Goal: Task Accomplishment & Management: Use online tool/utility

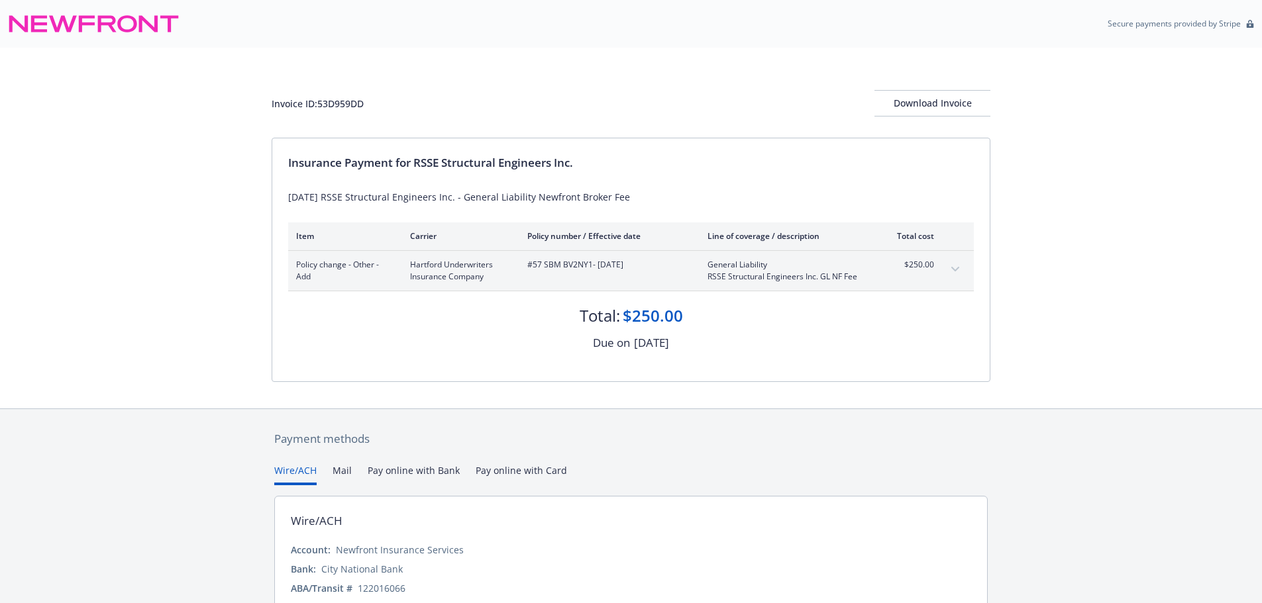
scroll to position [79, 0]
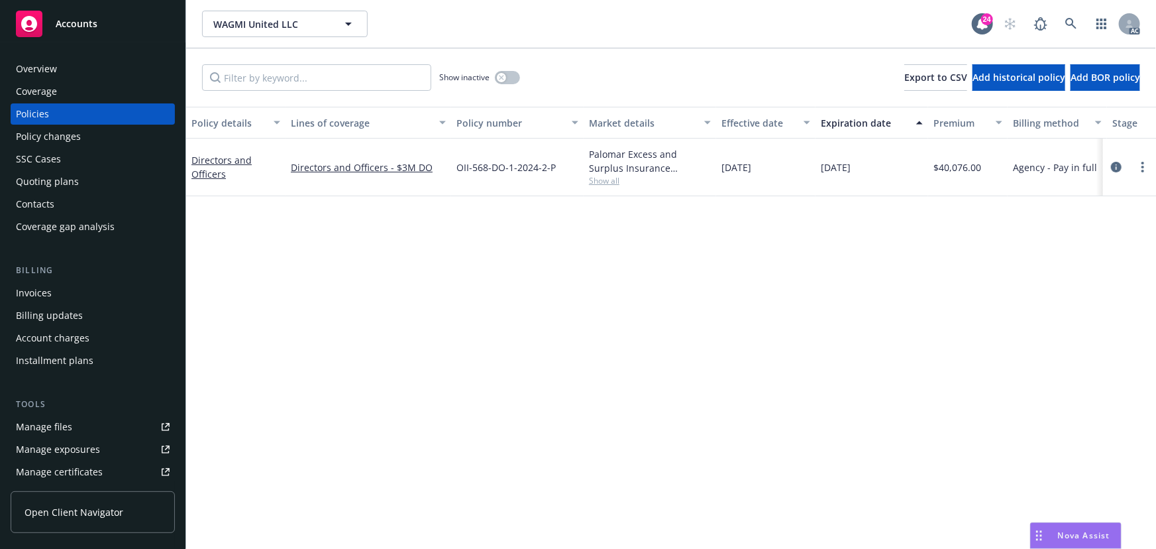
scroll to position [0, 308]
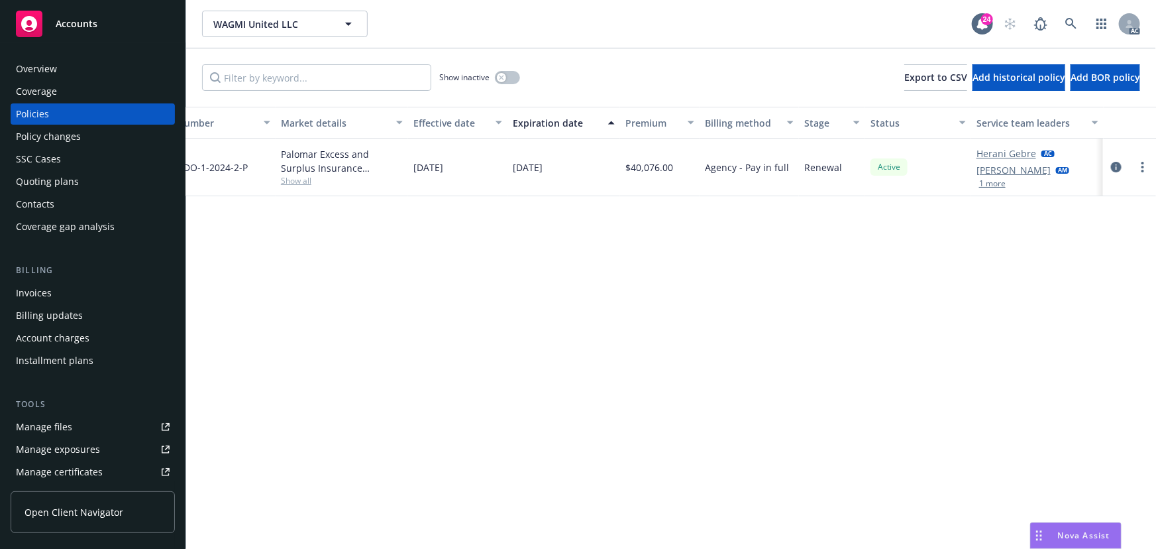
click at [990, 183] on button "1 more" at bounding box center [992, 184] width 26 height 8
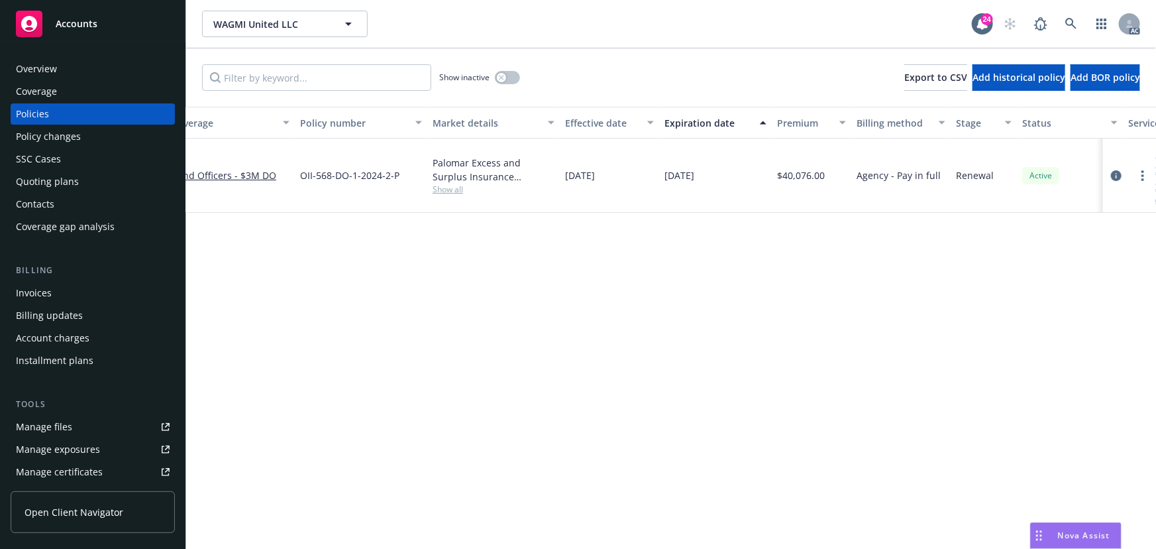
scroll to position [0, 46]
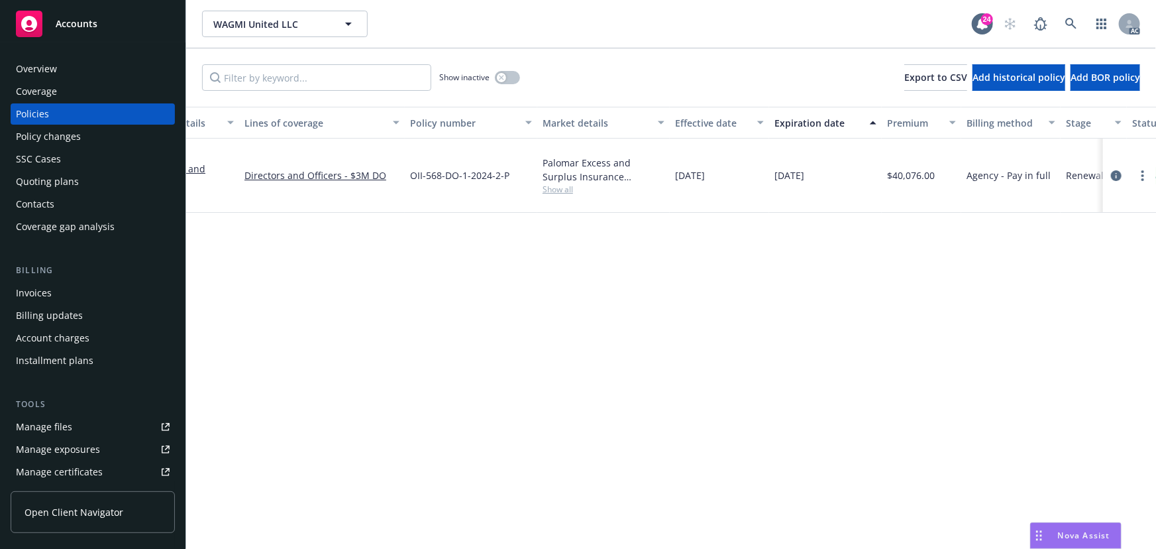
click at [556, 192] on span "Show all" at bounding box center [604, 188] width 122 height 11
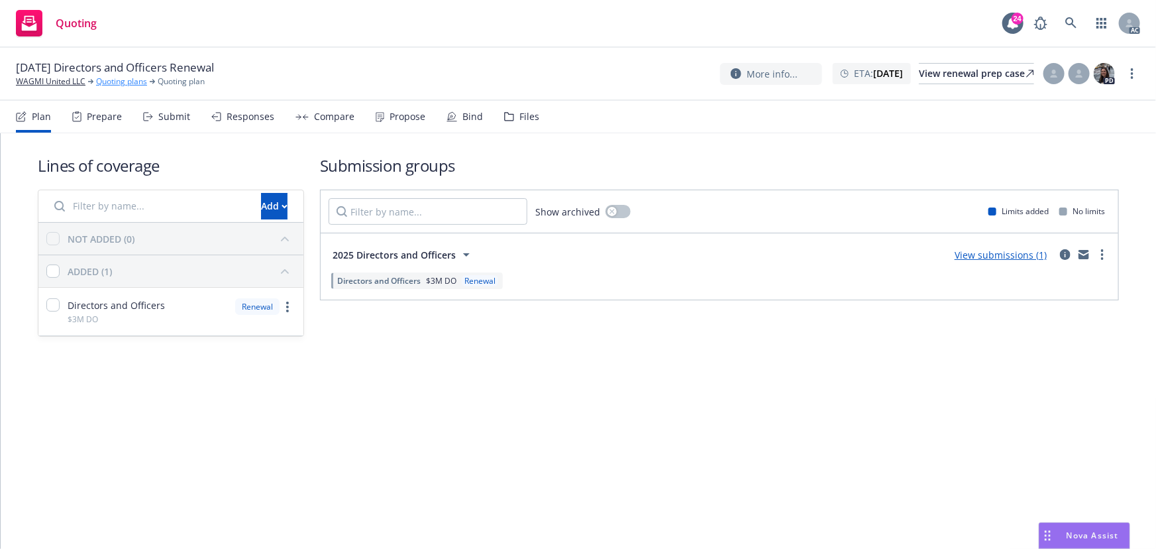
drag, startPoint x: 174, startPoint y: 113, endPoint x: 96, endPoint y: 86, distance: 82.1
click at [173, 113] on div "Submit" at bounding box center [174, 116] width 32 height 11
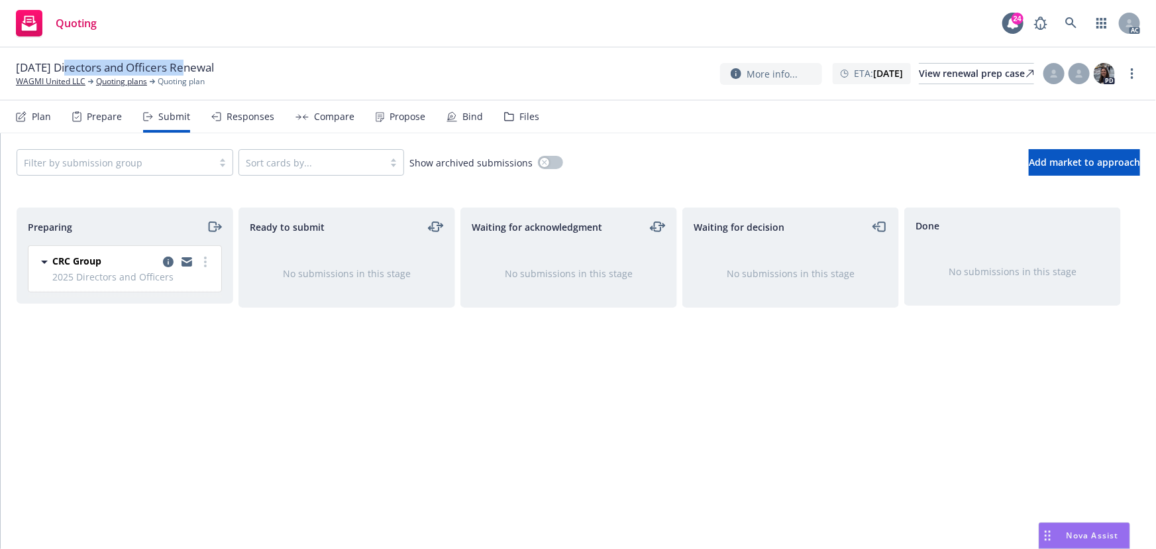
drag, startPoint x: 66, startPoint y: 68, endPoint x: 182, endPoint y: 72, distance: 116.0
click at [182, 72] on span "11/15/25 Directors and Officers Renewal" at bounding box center [115, 68] width 198 height 16
copy span "Directors and Officers"
click at [1135, 72] on link "more" at bounding box center [1132, 74] width 16 height 16
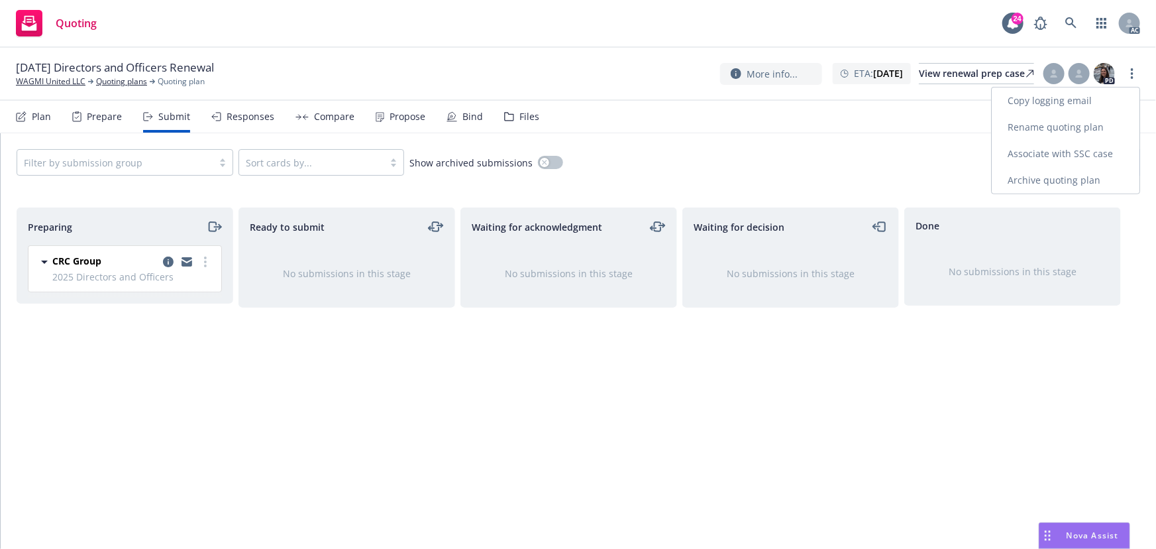
drag, startPoint x: 1065, startPoint y: 102, endPoint x: 539, endPoint y: 3, distance: 535.9
click at [1065, 102] on link "Copy logging email" at bounding box center [1066, 100] width 148 height 26
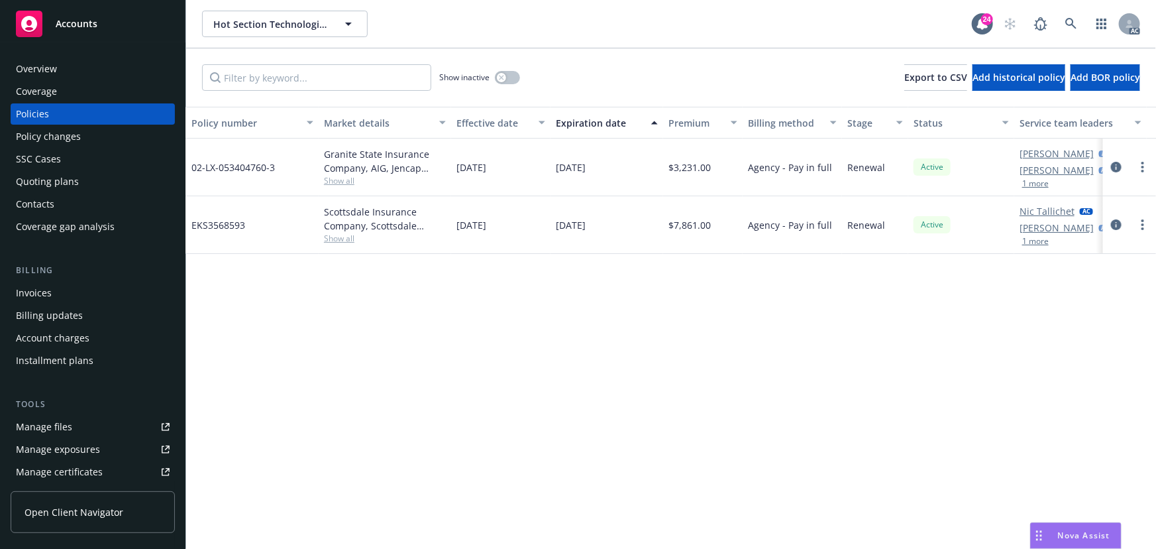
scroll to position [0, 308]
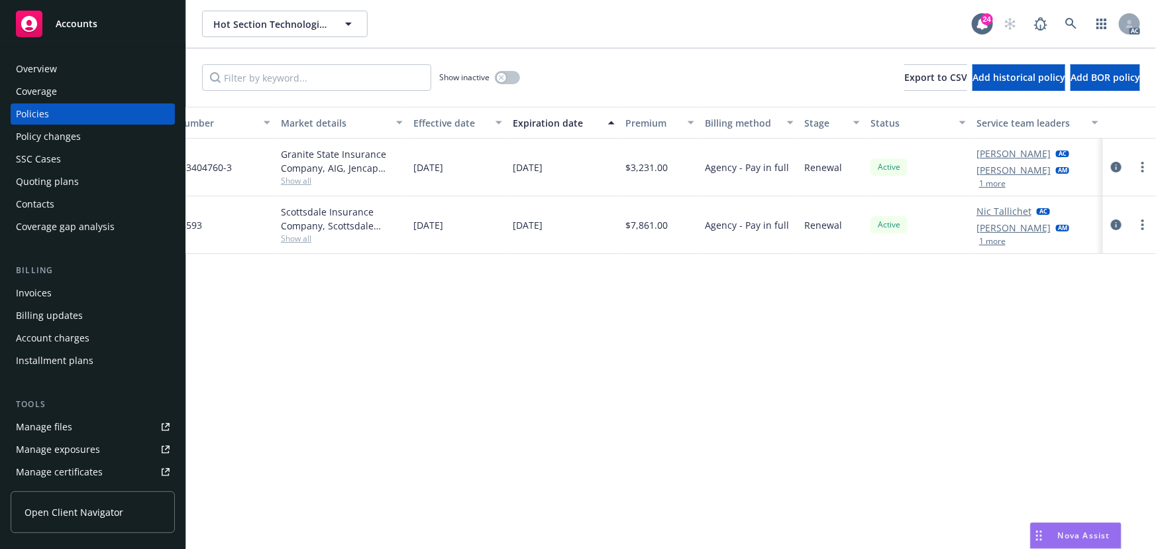
click at [986, 183] on button "1 more" at bounding box center [992, 184] width 26 height 8
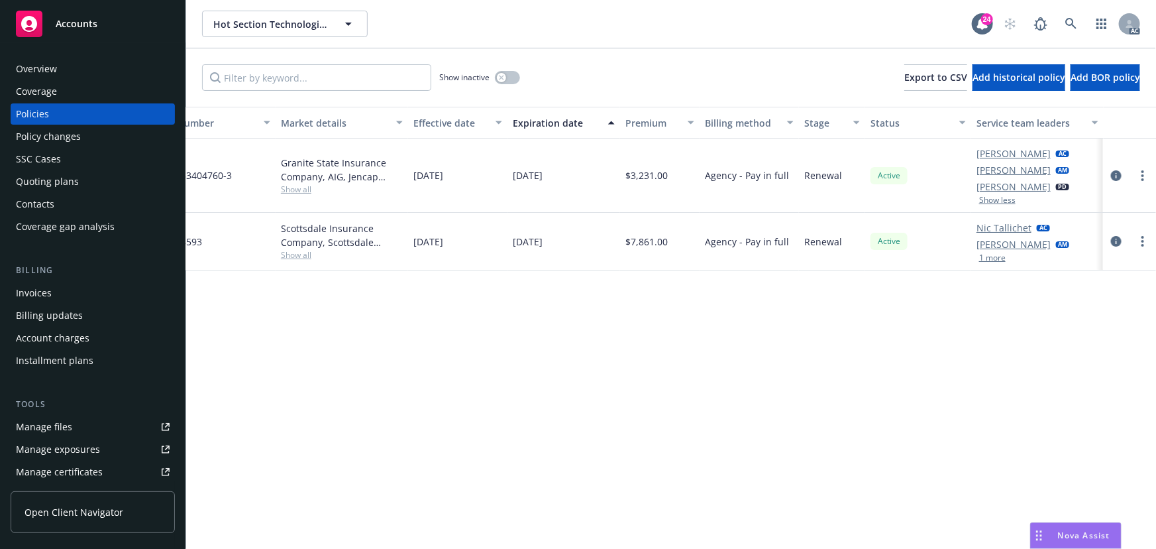
click at [297, 254] on span "Show all" at bounding box center [342, 254] width 122 height 11
click at [297, 192] on span "Show all" at bounding box center [342, 188] width 122 height 11
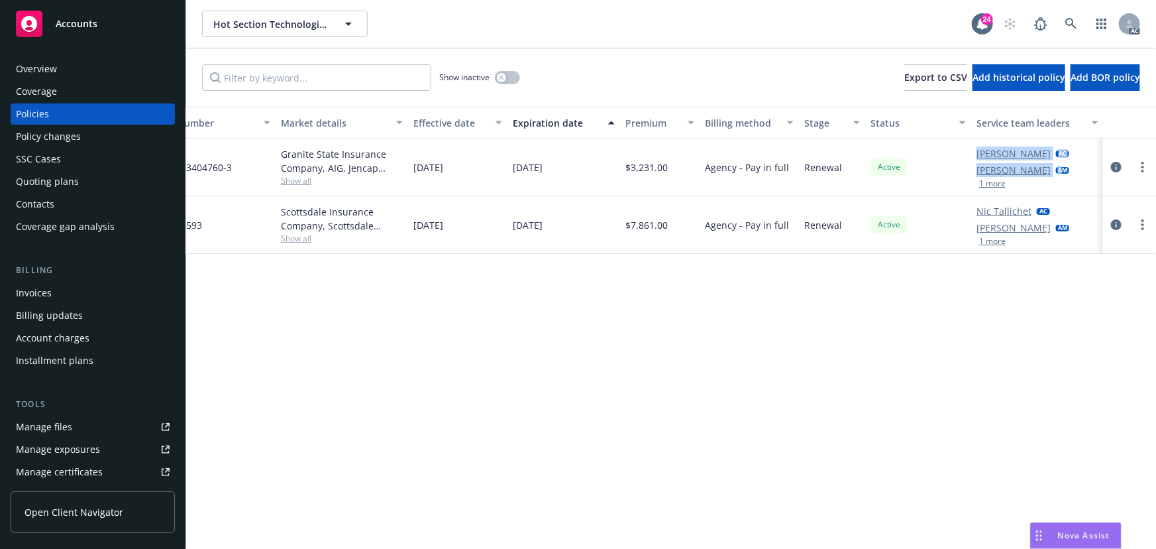
drag, startPoint x: 970, startPoint y: 151, endPoint x: 1040, endPoint y: 177, distance: 74.8
click at [1040, 177] on div "Commercial Property Commercial Property General Liability 02-LX-053404760-3 Gra…" at bounding box center [517, 167] width 1279 height 58
copy div "Elliot Ivins AC Ashley Mack A"
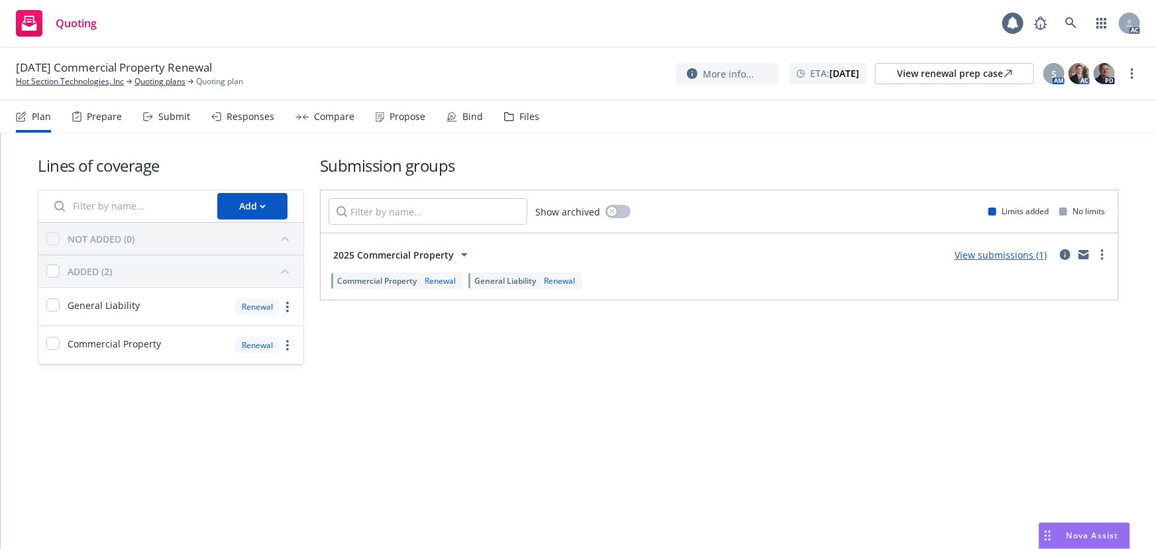
click at [180, 119] on div "Submit" at bounding box center [174, 116] width 32 height 11
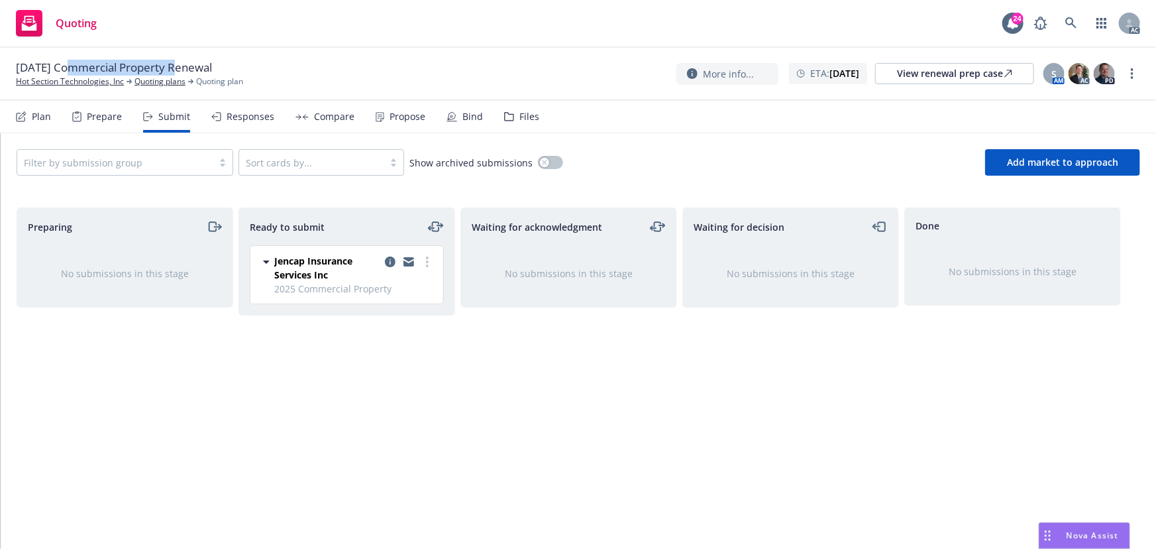
drag, startPoint x: 66, startPoint y: 69, endPoint x: 178, endPoint y: 66, distance: 112.0
click at [178, 66] on span "[DATE] Commercial Property Renewal" at bounding box center [114, 68] width 196 height 16
copy span "Commercial Property"
click at [1134, 70] on link "more" at bounding box center [1132, 74] width 16 height 16
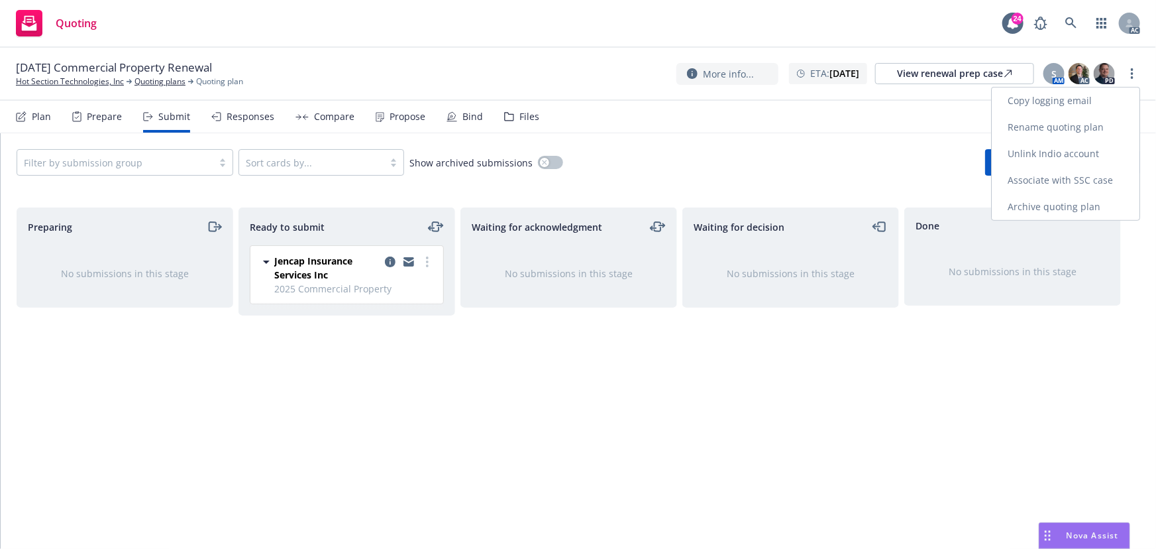
click at [1079, 98] on link "Copy logging email" at bounding box center [1066, 100] width 148 height 26
drag, startPoint x: 1037, startPoint y: 537, endPoint x: 1046, endPoint y: 537, distance: 8.6
click at [1042, 537] on body "Quoting 24 AC 12/11/25 Commercial Property Renewal Hot Section Technologies, In…" at bounding box center [578, 274] width 1156 height 549
click at [1045, 537] on icon "Drag to move" at bounding box center [1048, 535] width 6 height 11
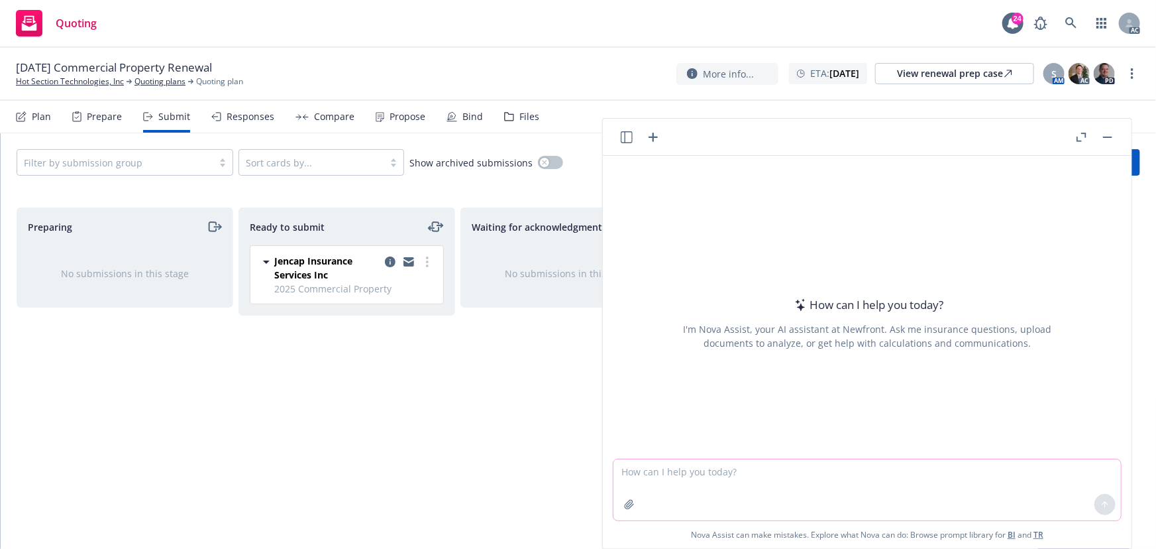
click at [762, 483] on textarea at bounding box center [866, 489] width 507 height 61
paste textarea "you and Shelly Flores is the AC & AM, but Elliot Ivins & Ashley Mack is the AC …"
click at [615, 473] on textarea "you and Shelly Flores is the AC & AM, but Elliot Ivins & Ashley Mack is the AC …" at bounding box center [866, 489] width 507 height 62
drag, startPoint x: 619, startPoint y: 473, endPoint x: 1099, endPoint y: 479, distance: 479.6
click at [1099, 479] on textarea "you and Shelly Flores is the AC & AM, but Elliot Ivins & Ashley Mack is the AC …" at bounding box center [866, 489] width 507 height 62
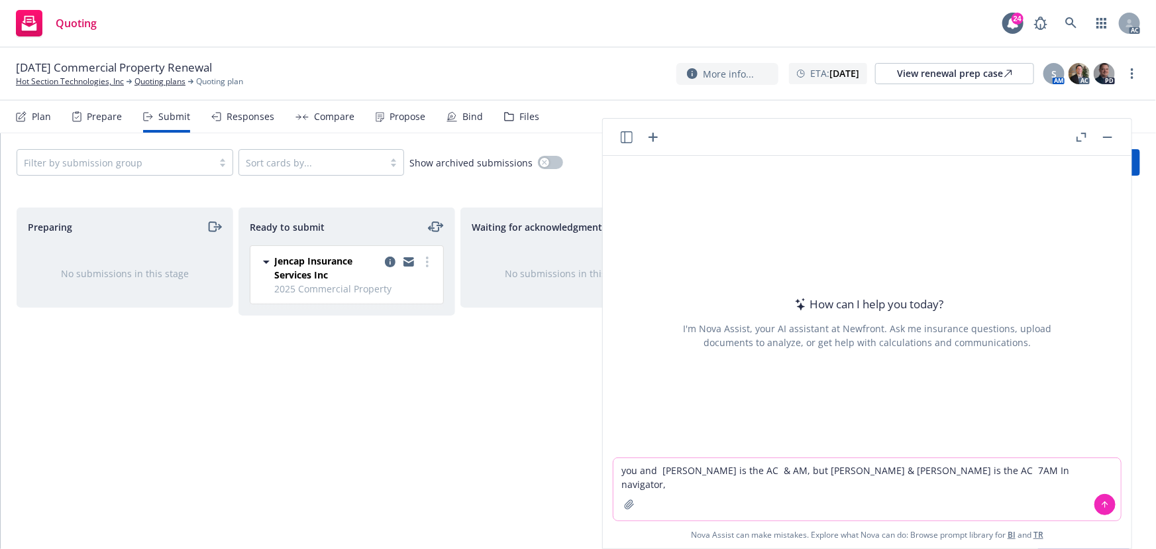
paste textarea "you and Shelly Flores are the AC & AM, but Elliot Ivins & Ashley Mack are the A…"
click at [620, 468] on textarea "yyou and Shelly Flores are the AC & AM, but Elliot Ivins & Ashley Mack are the …" at bounding box center [866, 489] width 507 height 62
type textarea "revise: you and Shelly Flores are the AC & AM, but Elliot Ivins & Ashley Mack a…"
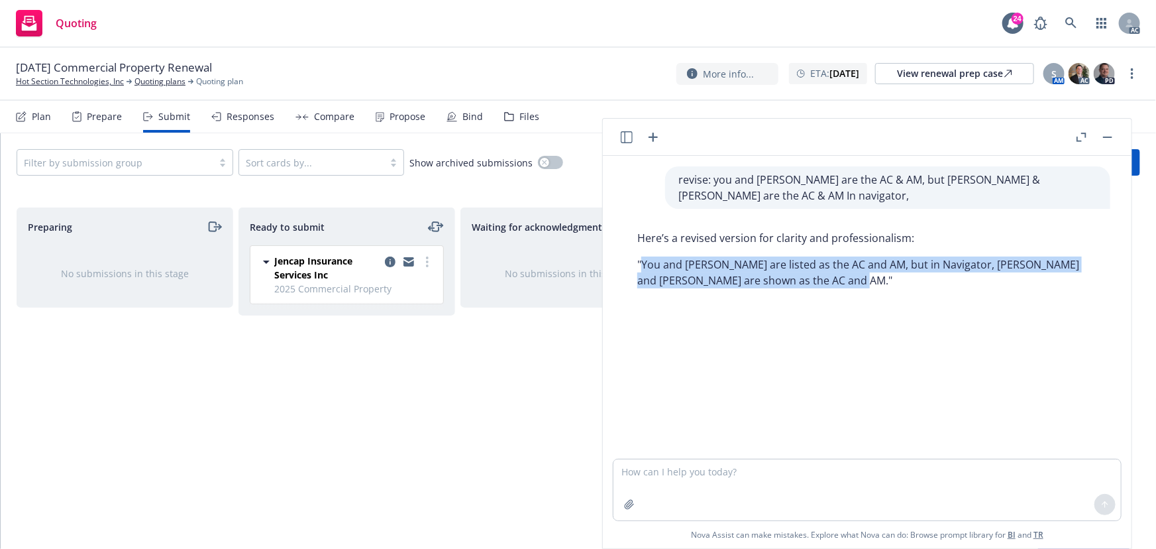
drag, startPoint x: 643, startPoint y: 264, endPoint x: 811, endPoint y: 280, distance: 169.0
click at [811, 280] on p ""You and Shelly Flores are listed as the AC and AM, but in Navigator, Elliot Iv…" at bounding box center [867, 272] width 460 height 32
copy p "You and Shelly Flores are listed as the AC and AM, but in Navigator, Elliot Ivi…"
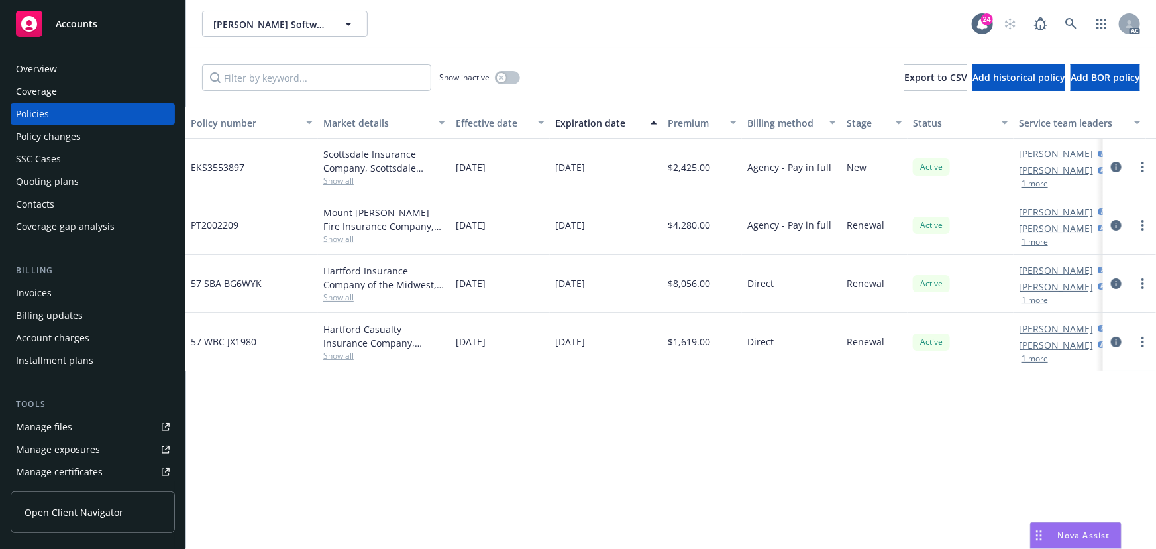
scroll to position [0, 298]
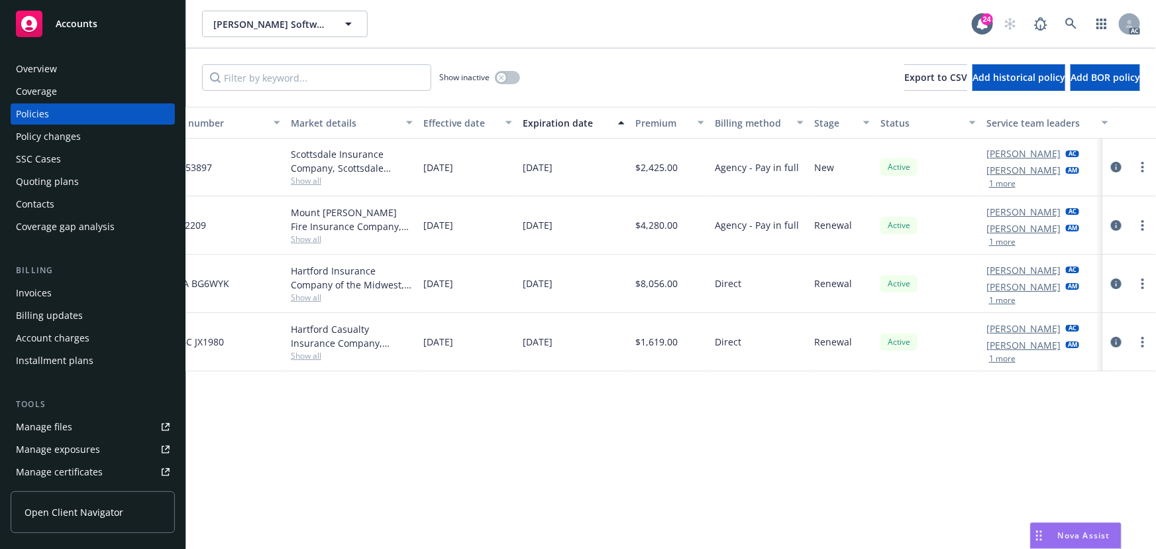
click at [1014, 180] on button "1 more" at bounding box center [1002, 184] width 26 height 8
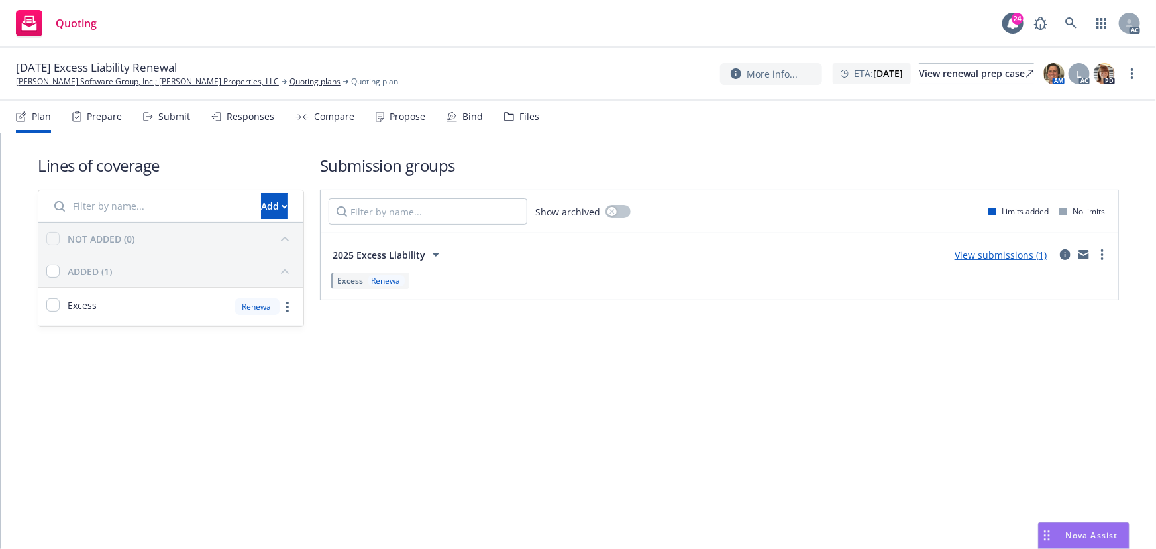
click at [158, 120] on div "Submit" at bounding box center [174, 116] width 32 height 11
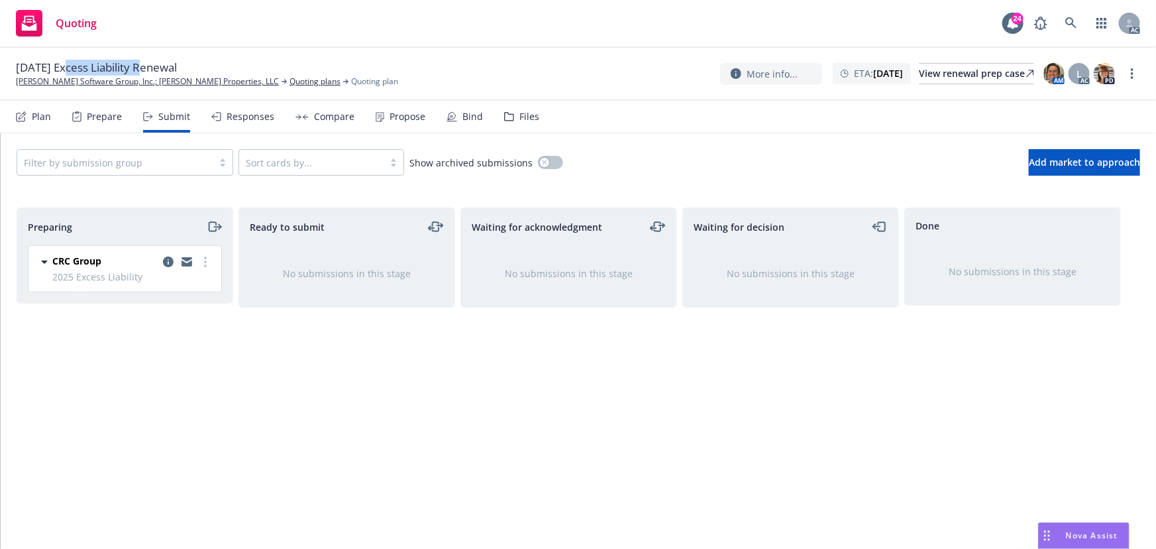
drag, startPoint x: 69, startPoint y: 68, endPoint x: 143, endPoint y: 66, distance: 74.2
click at [143, 66] on span "12/11/25 Excess Liability Renewal" at bounding box center [96, 68] width 161 height 16
click at [1132, 76] on icon "more" at bounding box center [1132, 73] width 3 height 11
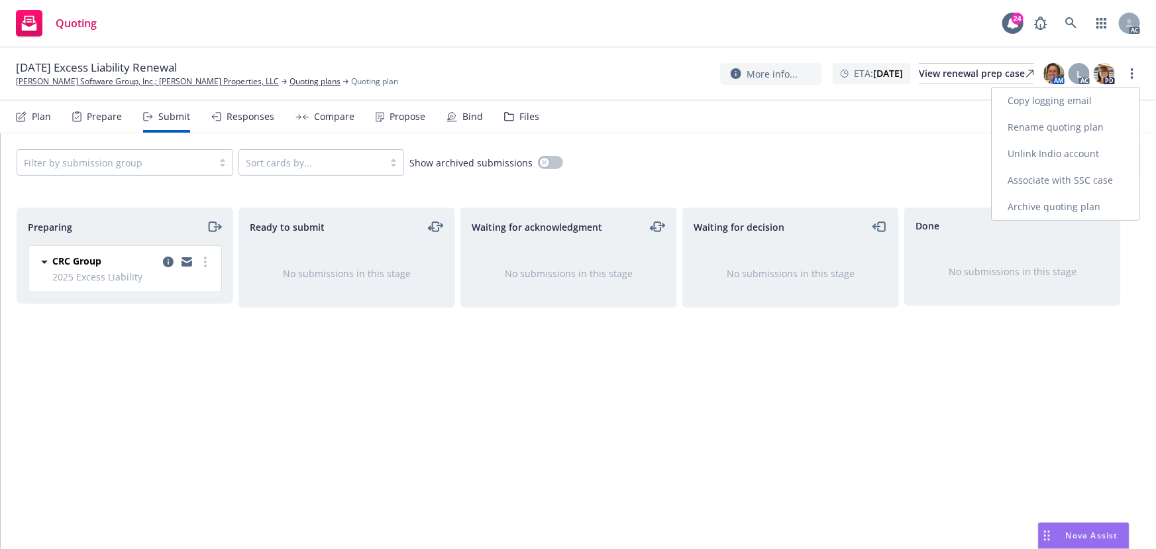
click at [1088, 103] on link "Copy logging email" at bounding box center [1066, 100] width 148 height 26
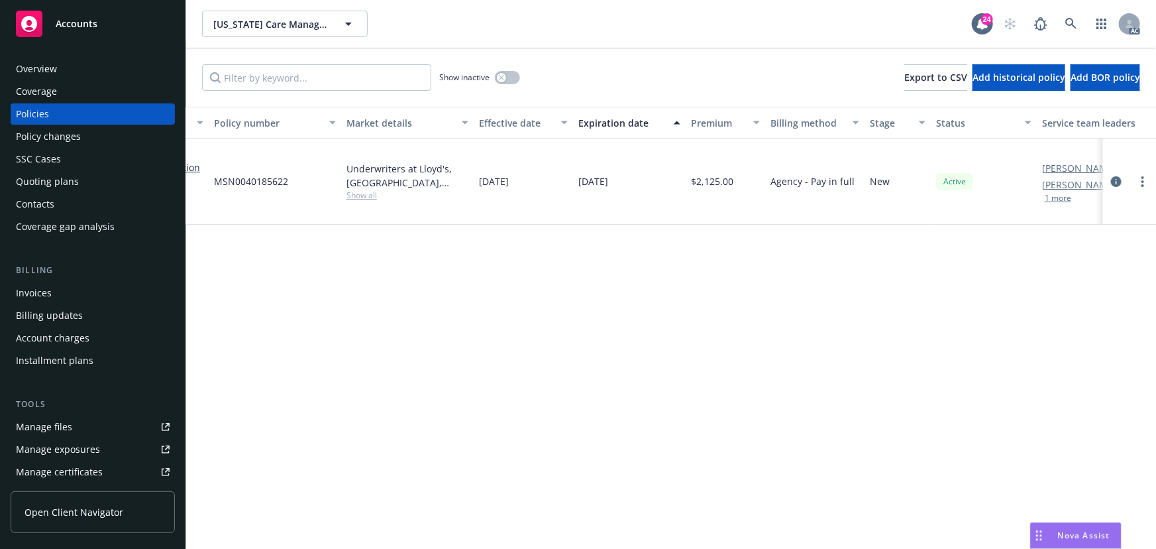
scroll to position [0, 308]
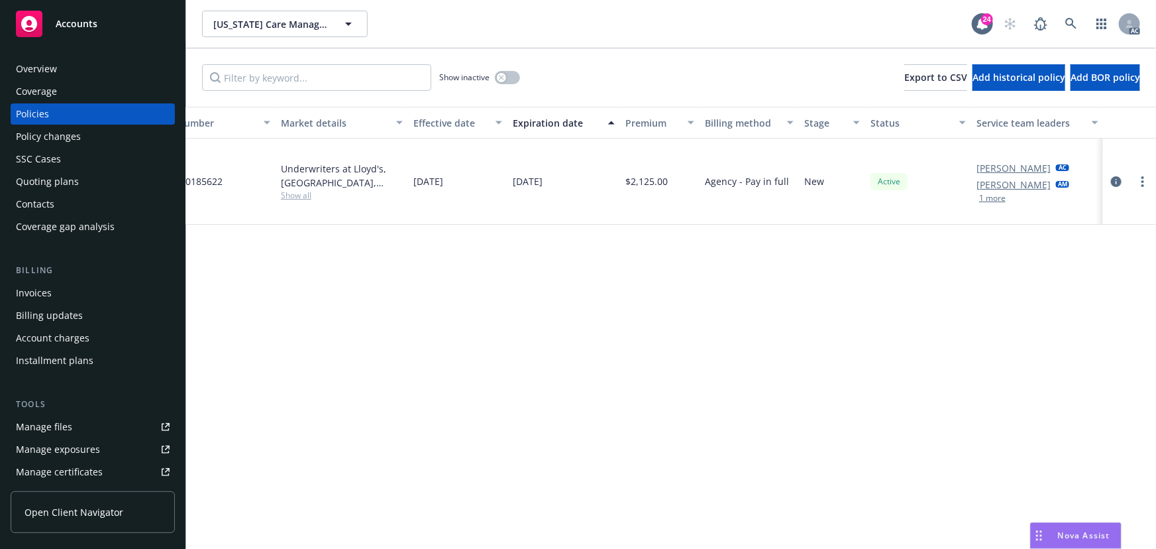
click at [989, 194] on button "1 more" at bounding box center [992, 198] width 26 height 8
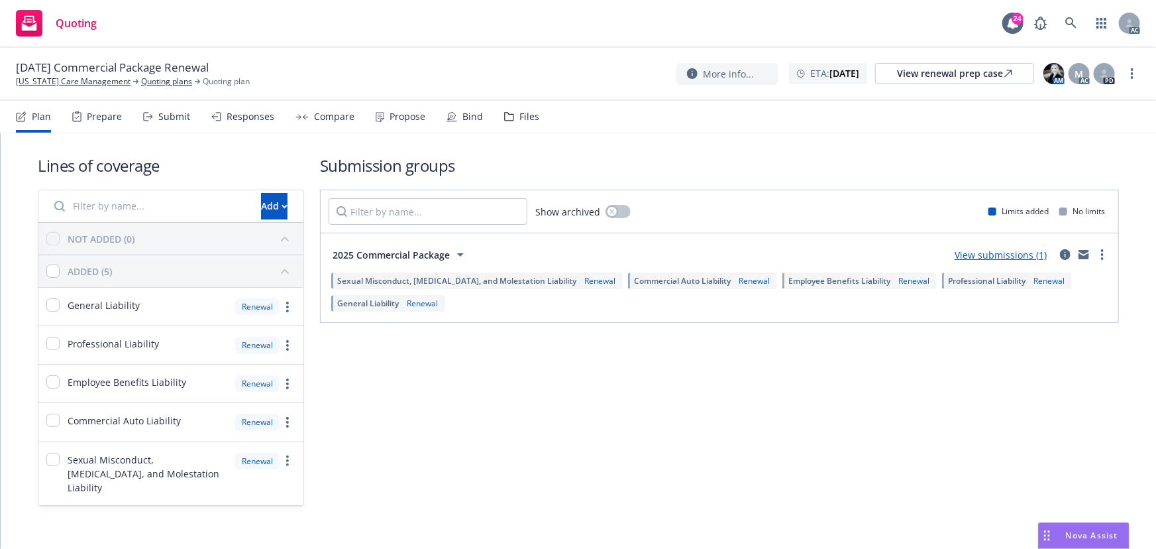
click at [163, 124] on div "Submit" at bounding box center [166, 117] width 47 height 32
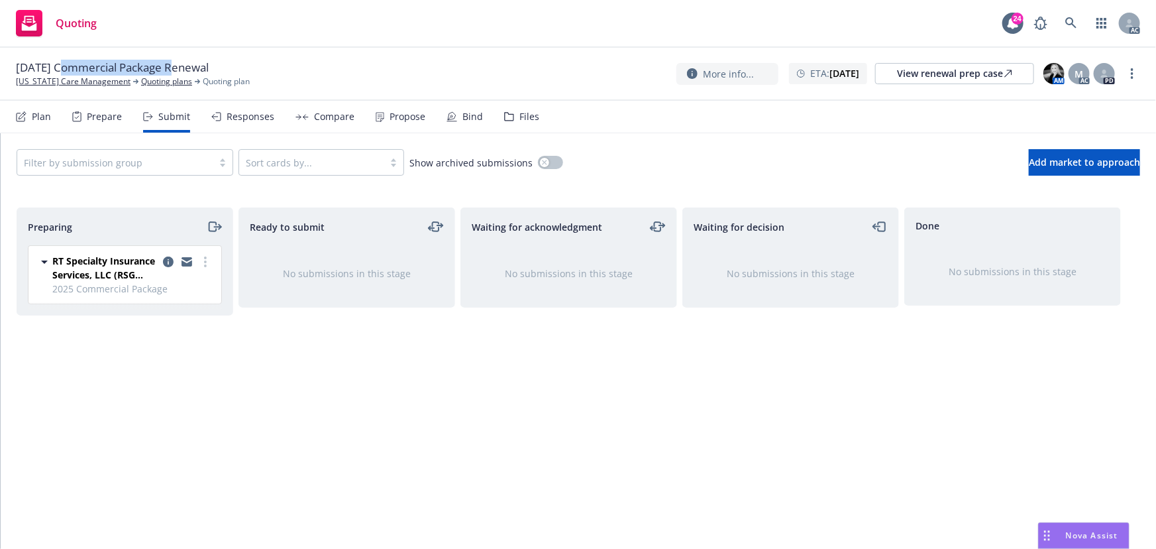
drag, startPoint x: 62, startPoint y: 64, endPoint x: 176, endPoint y: 69, distance: 114.1
click at [176, 69] on span "[DATE] Commercial Package Renewal" at bounding box center [112, 68] width 193 height 16
click at [1130, 70] on link "more" at bounding box center [1132, 74] width 16 height 16
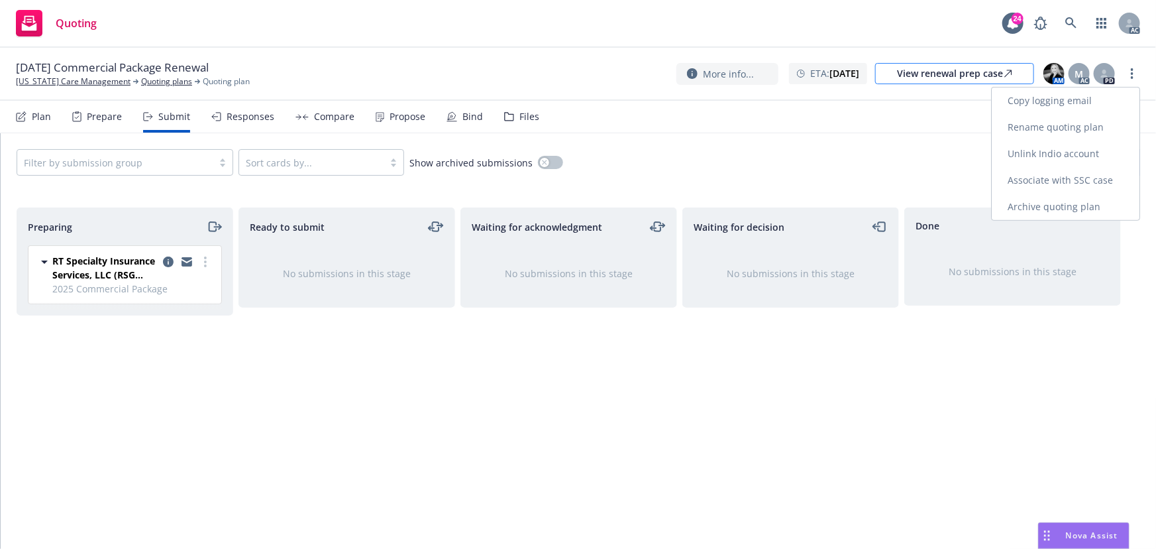
drag, startPoint x: 1078, startPoint y: 101, endPoint x: 1019, endPoint y: 81, distance: 62.2
click at [1077, 102] on link "Copy logging email" at bounding box center [1066, 100] width 148 height 26
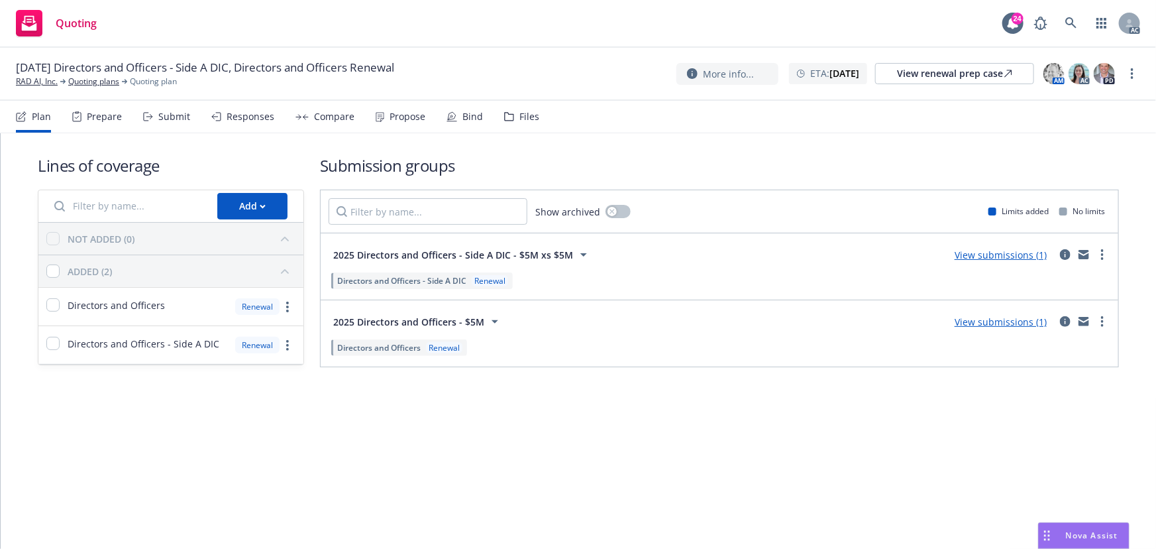
click at [178, 121] on div "Submit" at bounding box center [174, 116] width 32 height 11
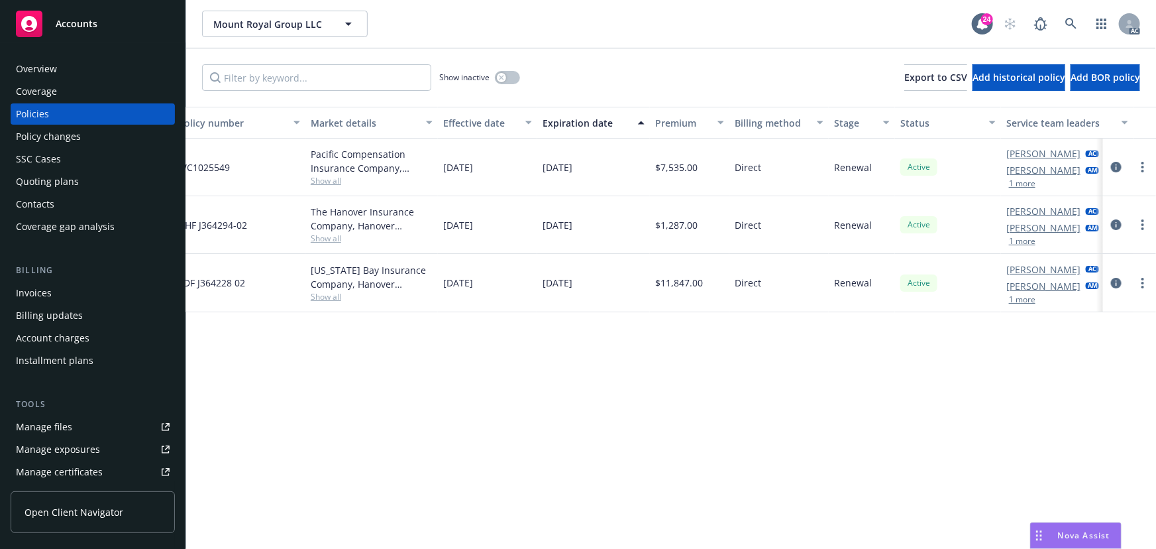
scroll to position [0, 308]
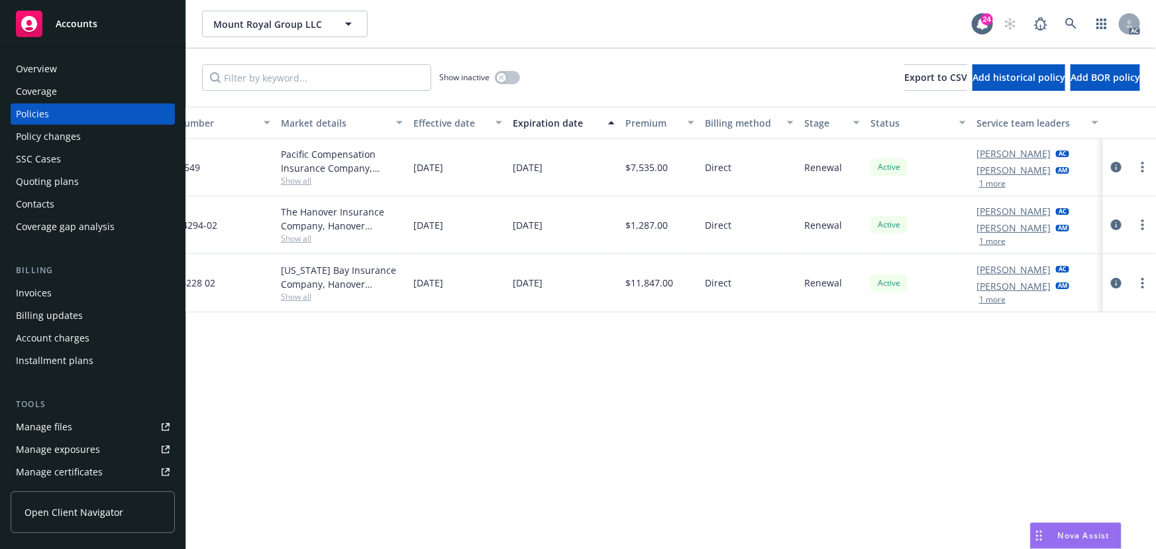
click at [992, 189] on div "Denisse Gonzales AC Marlowe Milo AM 1 more" at bounding box center [1037, 167] width 132 height 58
click at [997, 183] on button "1 more" at bounding box center [992, 184] width 26 height 8
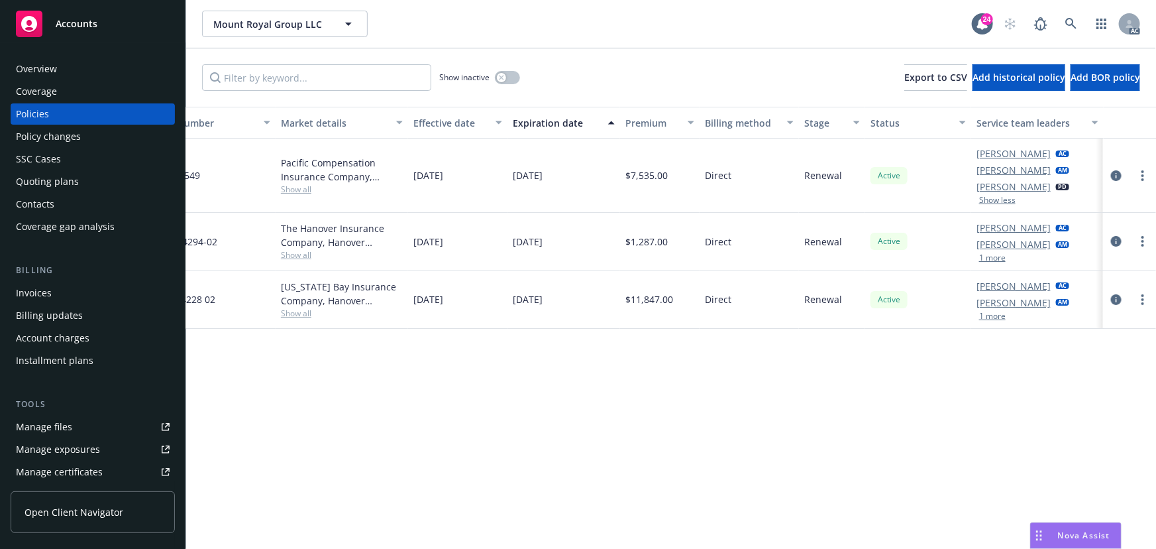
click at [299, 184] on span "Show all" at bounding box center [342, 188] width 122 height 11
click at [609, 429] on div "Policy details Lines of coverage Policy number Market details Effective date Ex…" at bounding box center [671, 328] width 970 height 442
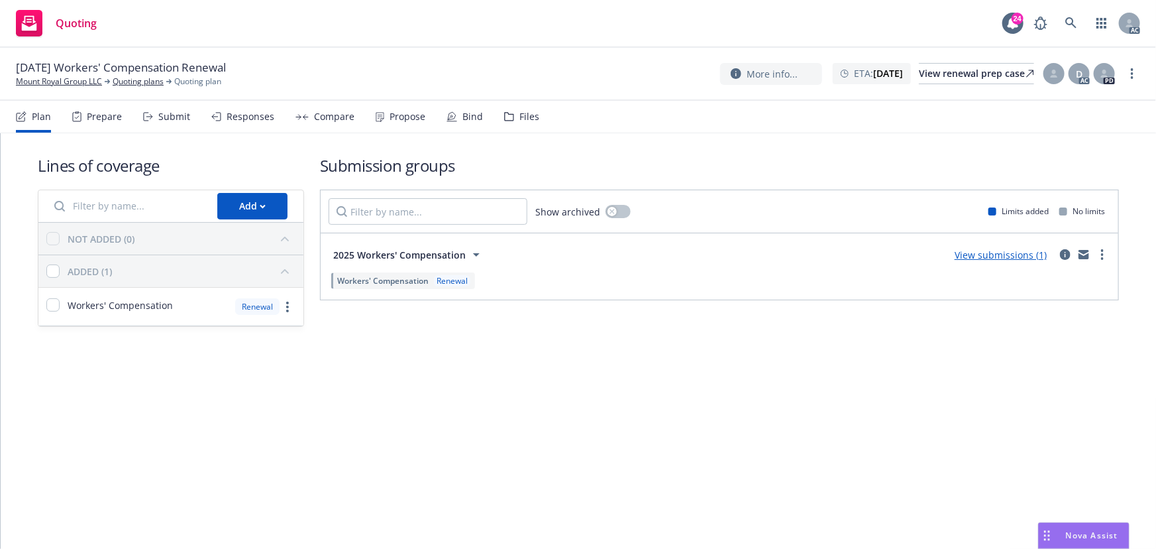
click at [168, 123] on div "Submit" at bounding box center [166, 117] width 47 height 32
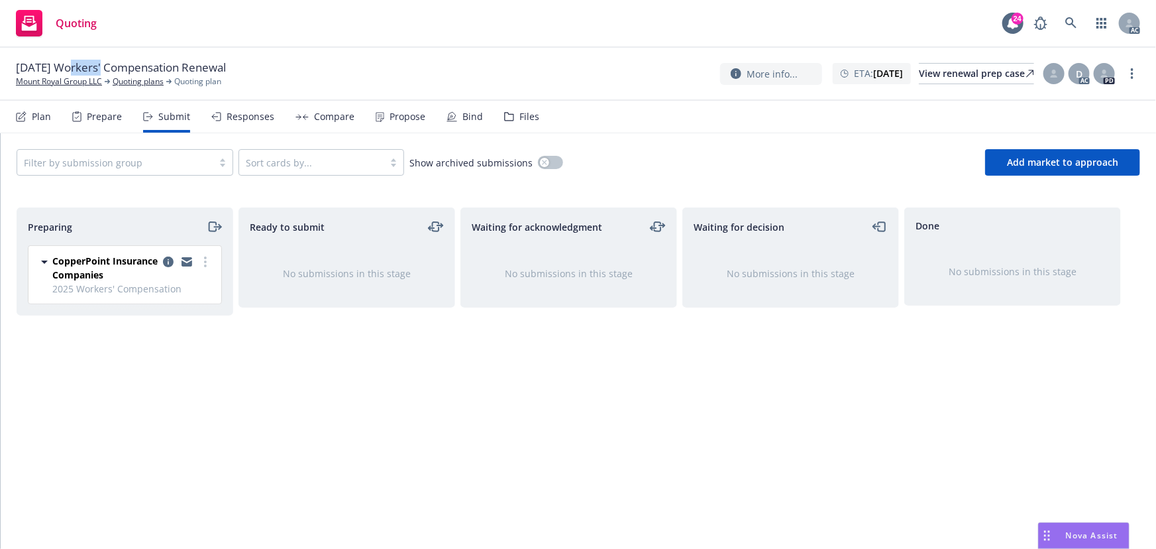
click at [91, 64] on span "12/11/25 Workers' Compensation Renewal" at bounding box center [121, 68] width 210 height 16
drag, startPoint x: 65, startPoint y: 64, endPoint x: 188, endPoint y: 67, distance: 123.3
click at [188, 67] on span "12/11/25 Workers' Compensation Renewal" at bounding box center [121, 68] width 210 height 16
copy span "Workers' Compensation"
click at [1134, 78] on link "more" at bounding box center [1132, 74] width 16 height 16
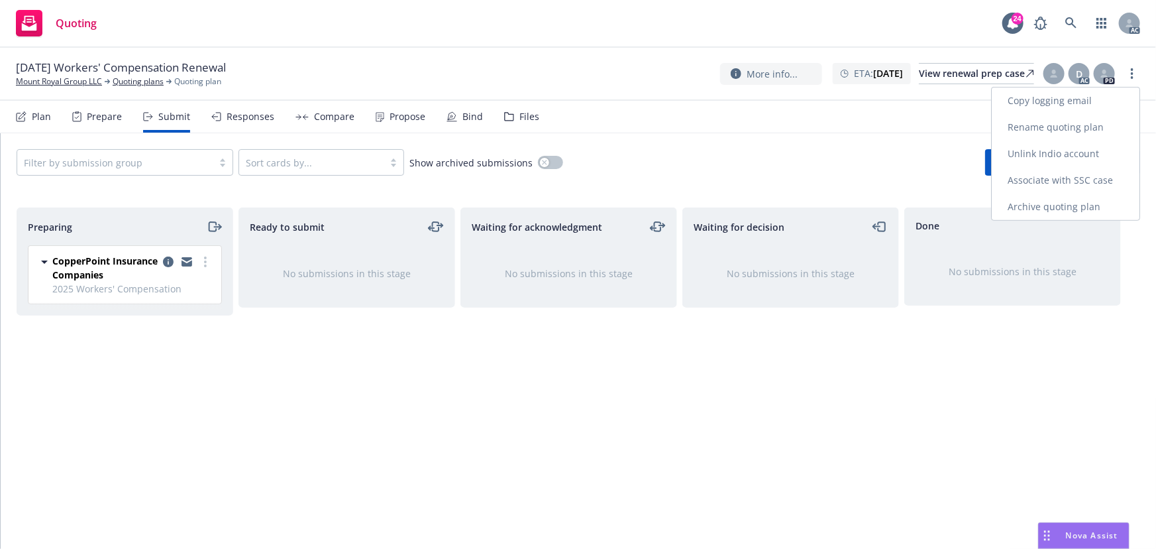
click at [1095, 102] on link "Copy logging email" at bounding box center [1066, 100] width 148 height 26
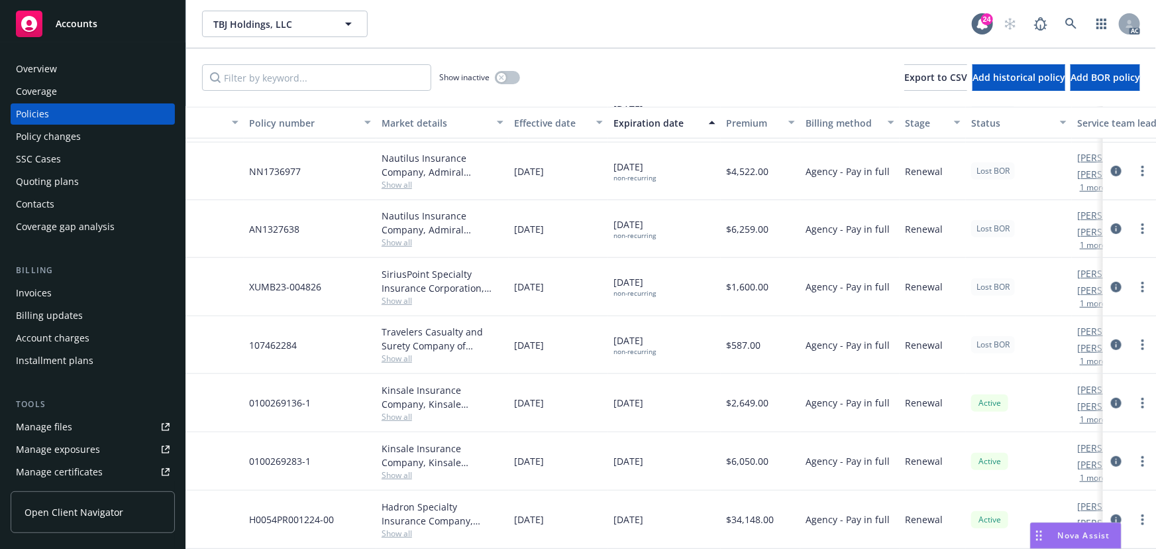
scroll to position [327, 317]
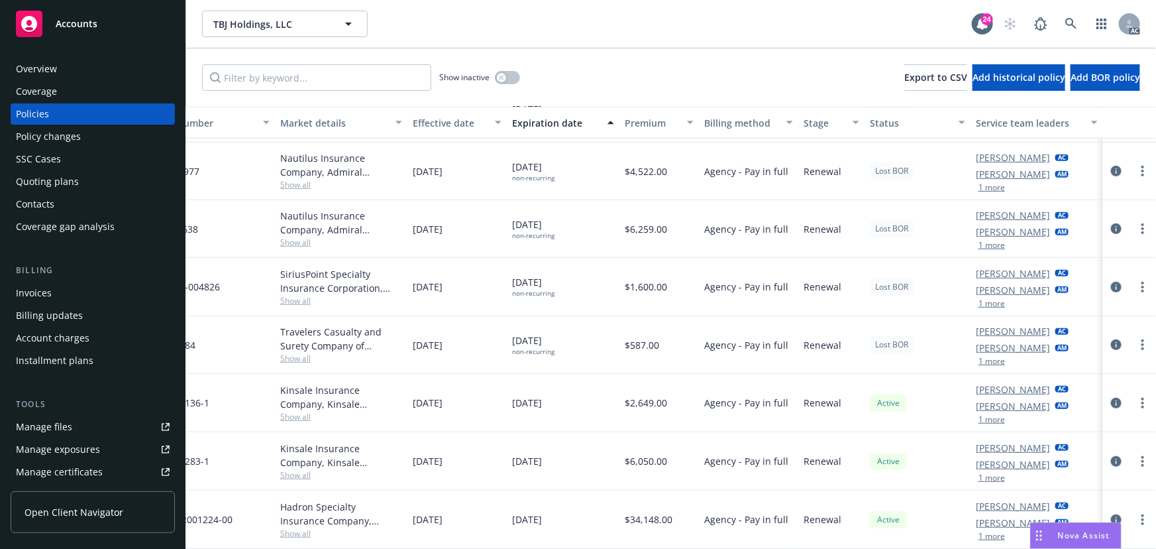
click at [983, 532] on button "1 more" at bounding box center [991, 536] width 26 height 8
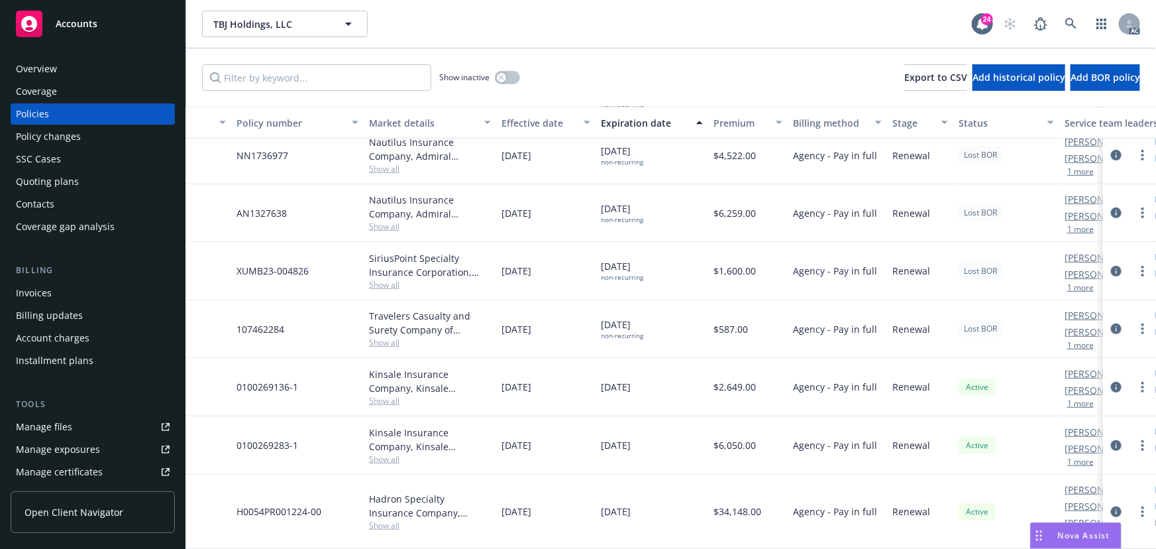
scroll to position [343, 317]
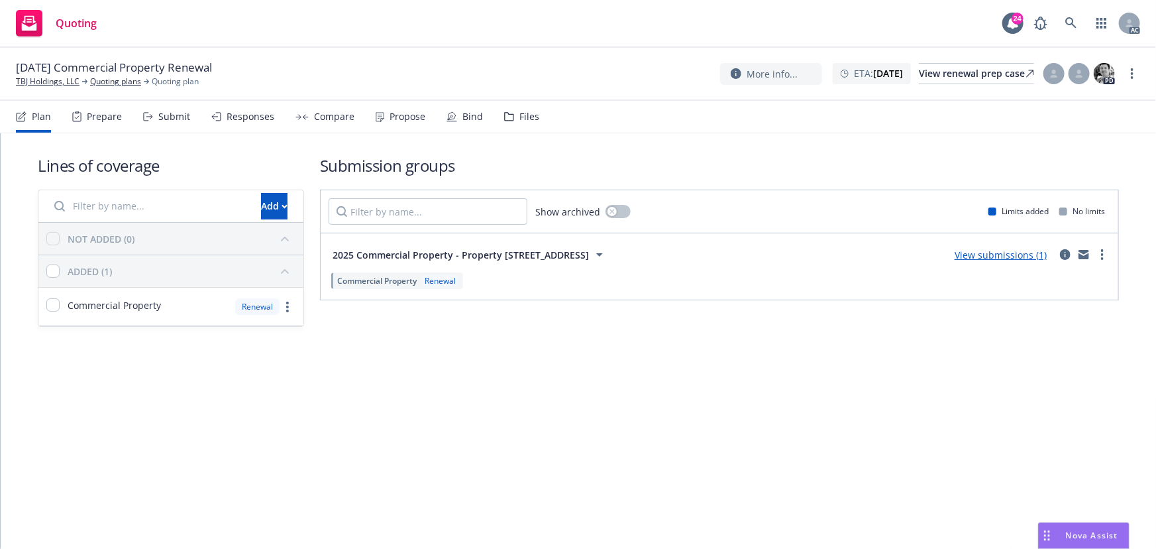
click at [170, 124] on div "Submit" at bounding box center [166, 117] width 47 height 32
drag, startPoint x: 82, startPoint y: 70, endPoint x: 177, endPoint y: 72, distance: 94.7
click at [177, 72] on span "12/12/25 Commercial Property Renewal" at bounding box center [114, 68] width 196 height 16
click at [1132, 72] on icon "more" at bounding box center [1132, 73] width 3 height 11
click at [1090, 99] on link "Copy logging email" at bounding box center [1066, 100] width 148 height 26
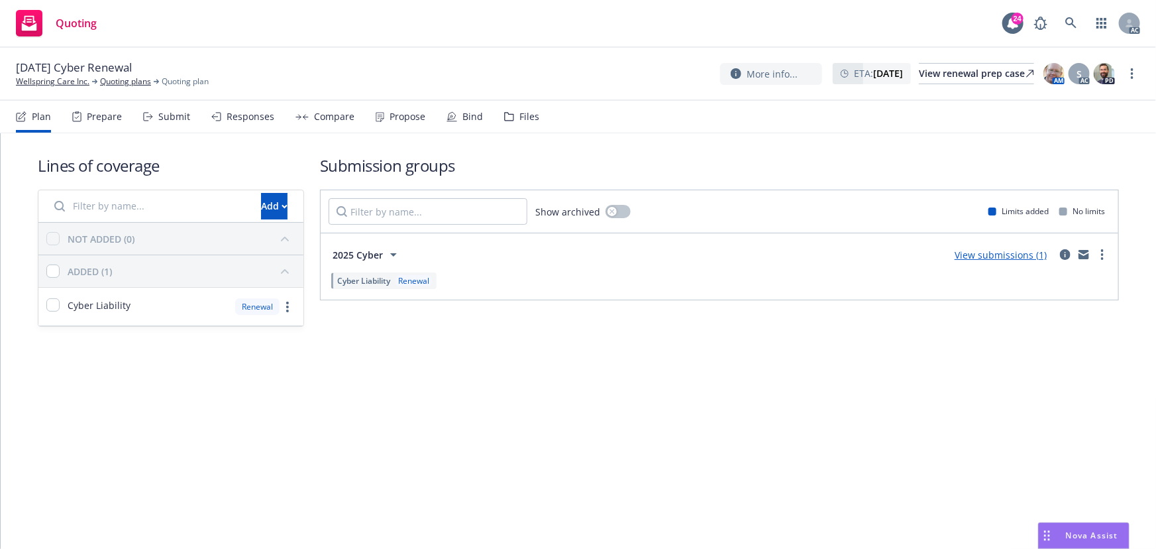
click at [114, 113] on div "Prepare" at bounding box center [104, 116] width 35 height 11
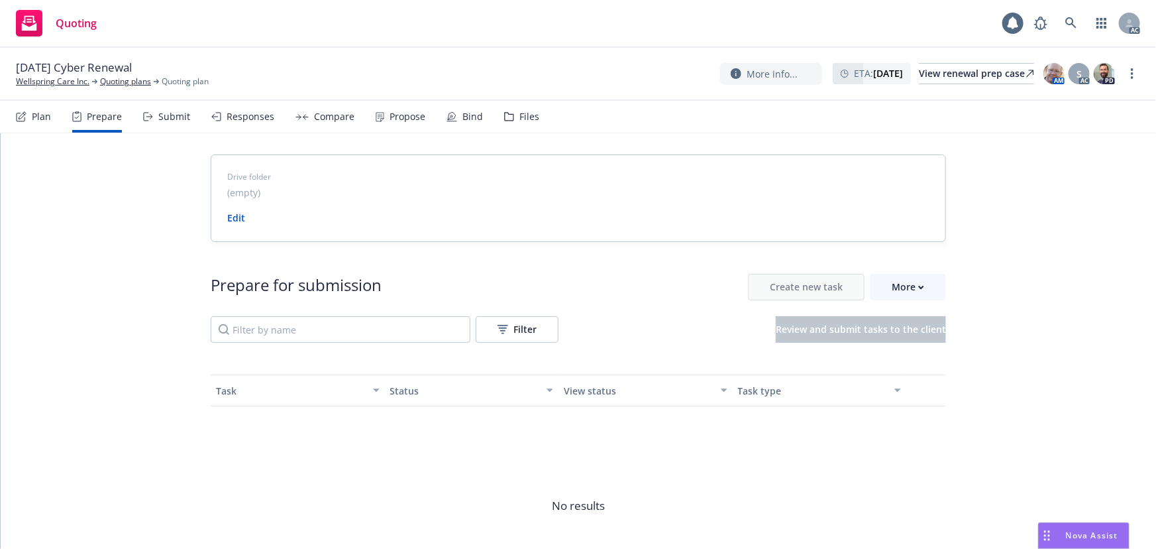
click at [185, 117] on div "Submit" at bounding box center [174, 116] width 32 height 11
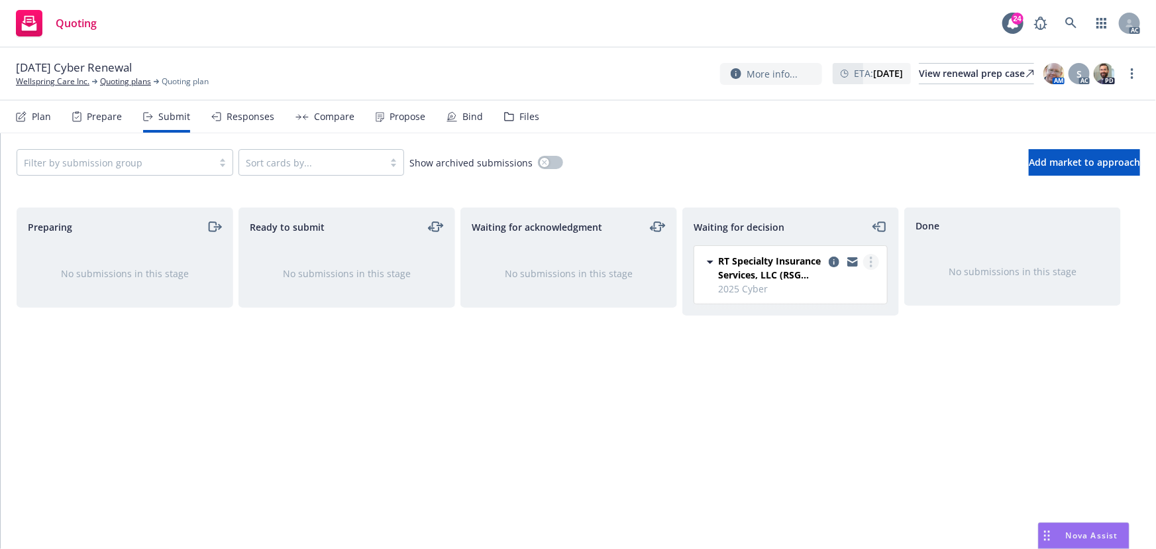
click at [870, 260] on circle "more" at bounding box center [871, 261] width 3 height 3
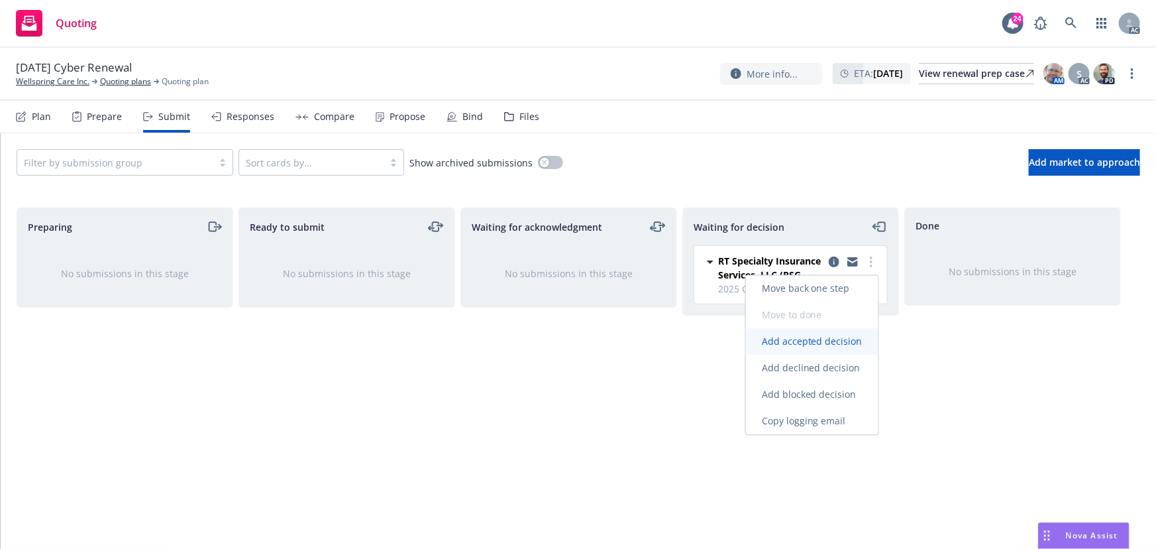
click at [815, 342] on span "Add accepted decision" at bounding box center [812, 341] width 132 height 13
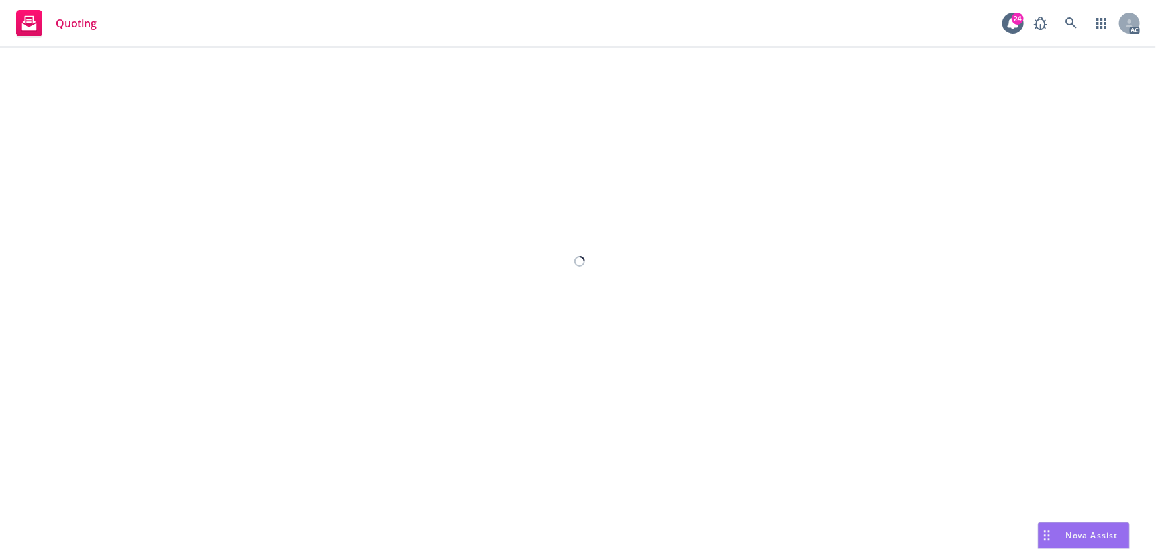
select select "12"
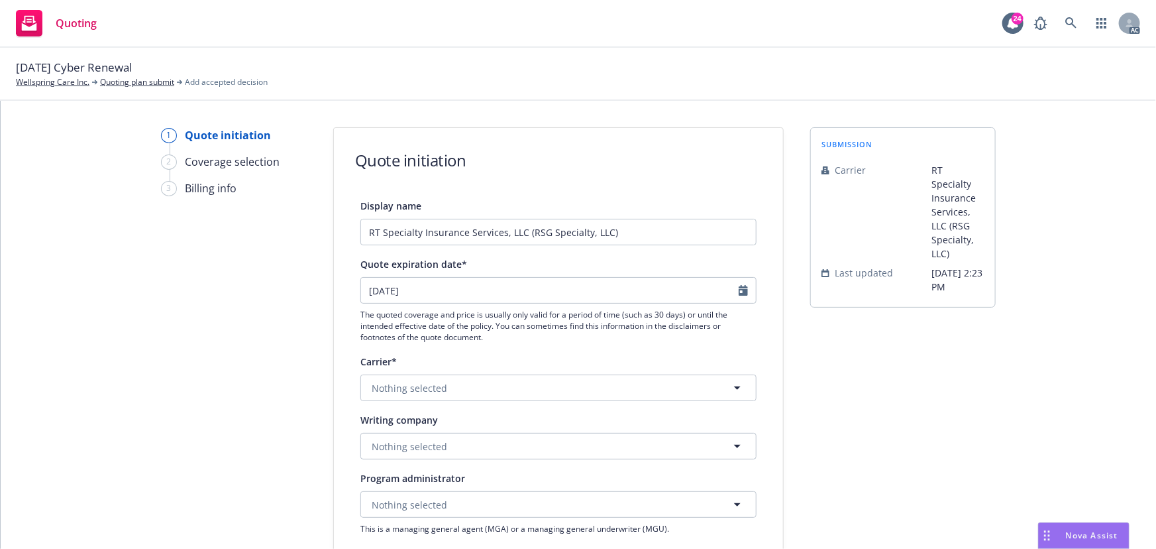
click at [739, 297] on div at bounding box center [747, 290] width 17 height 25
click at [739, 292] on icon "Calendar" at bounding box center [743, 290] width 9 height 11
select select "9"
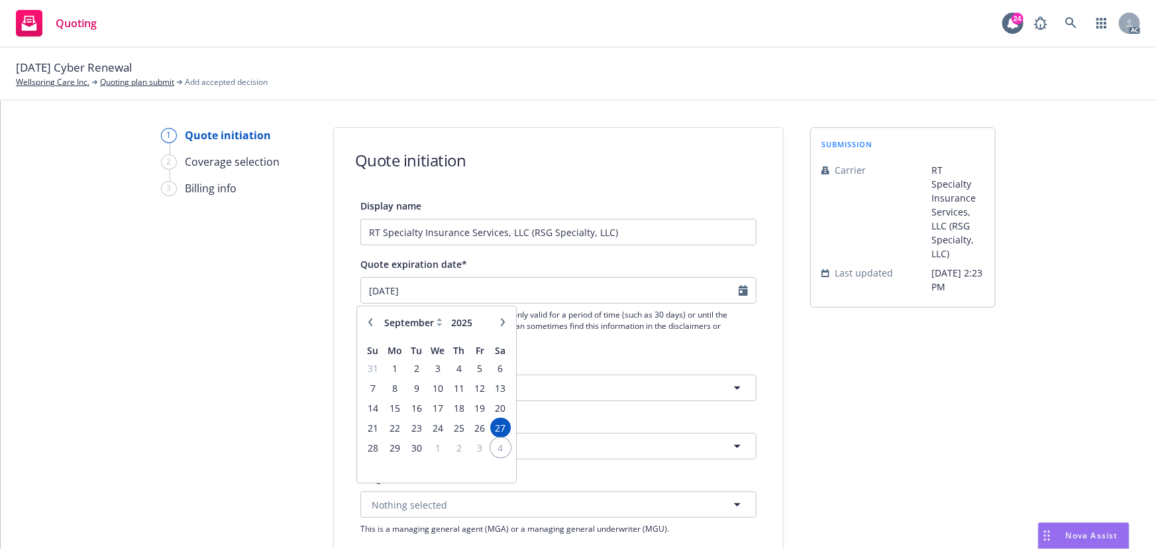
click at [496, 448] on span "4" at bounding box center [501, 447] width 18 height 17
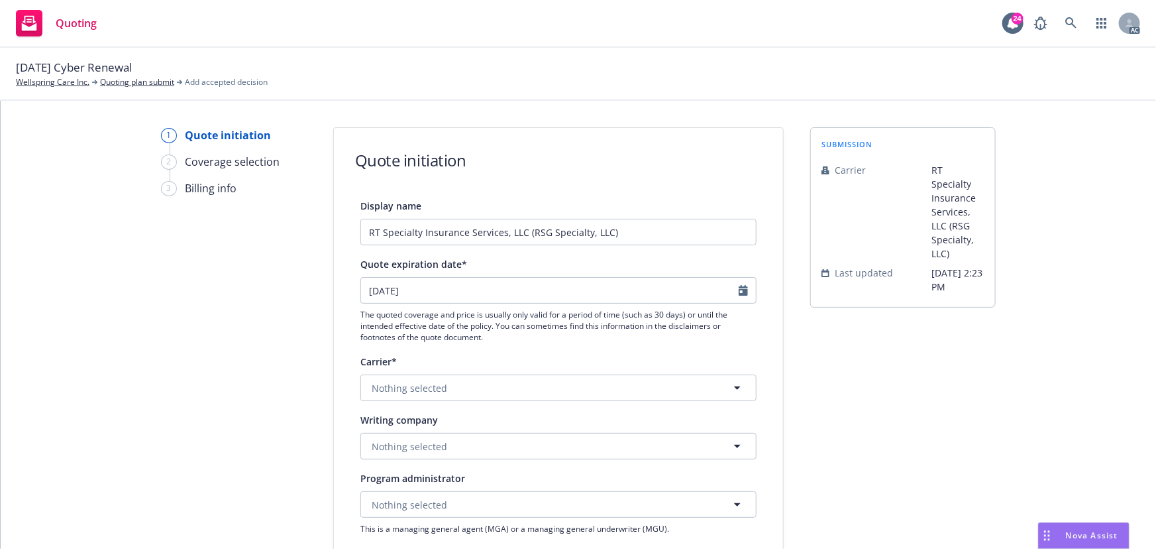
type input "10/04/2025"
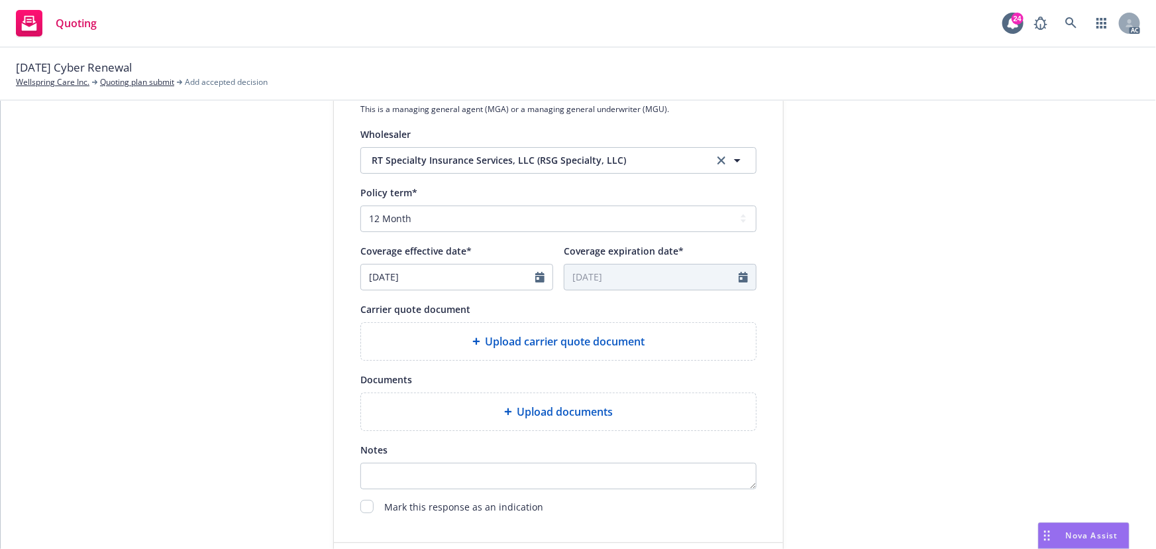
scroll to position [421, 0]
click at [574, 348] on div "Upload carrier quote document" at bounding box center [558, 339] width 395 height 37
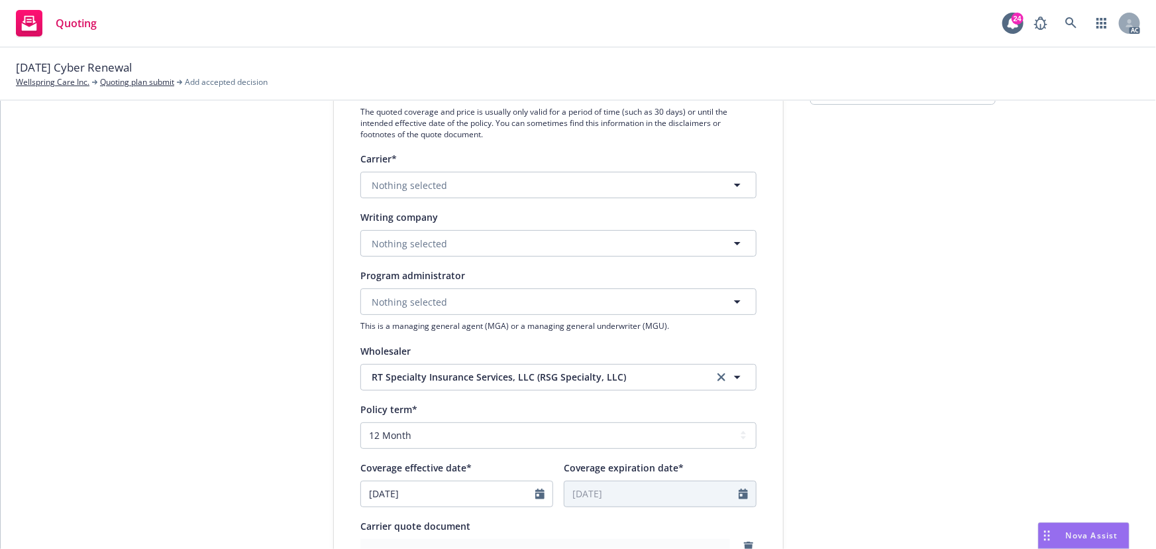
scroll to position [180, 0]
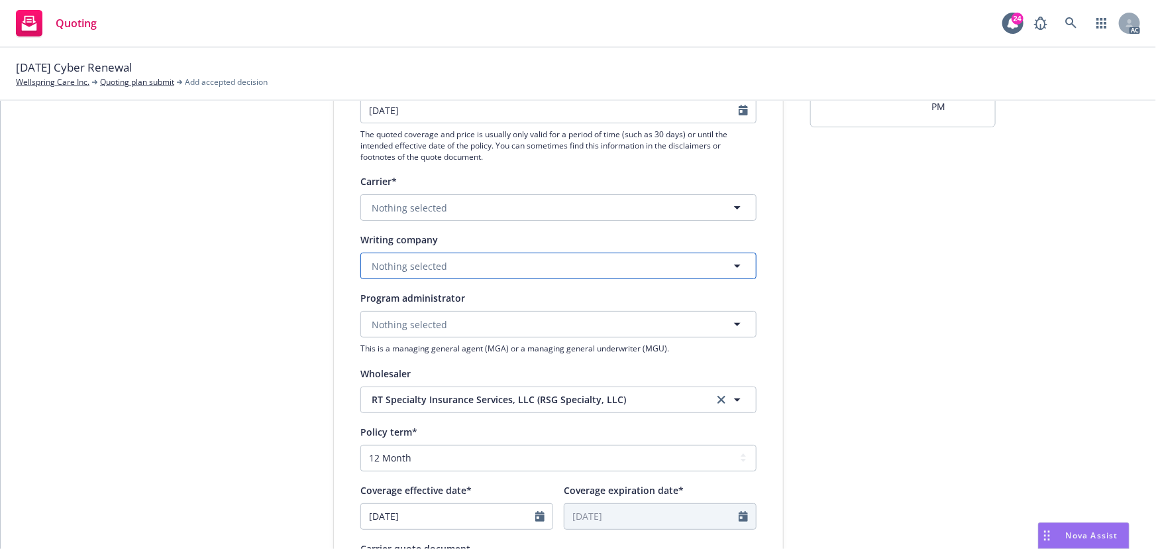
click at [421, 265] on span "Nothing selected" at bounding box center [410, 266] width 76 height 14
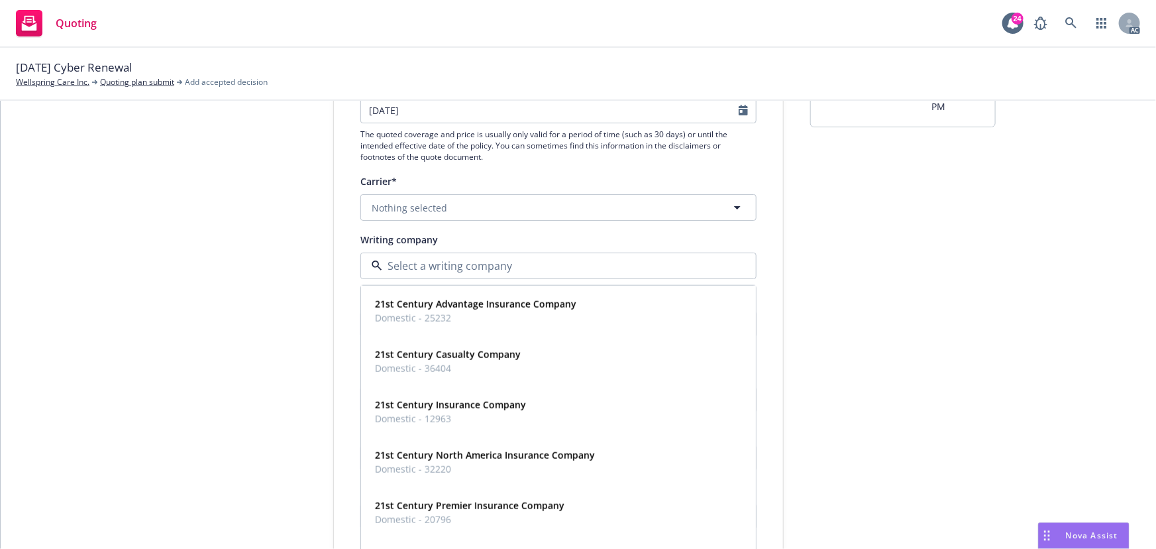
paste input "Beazley Excess and Surplus Insurance, Inc"
type input "Beazley Excess and Surplus Insurance, Inc"
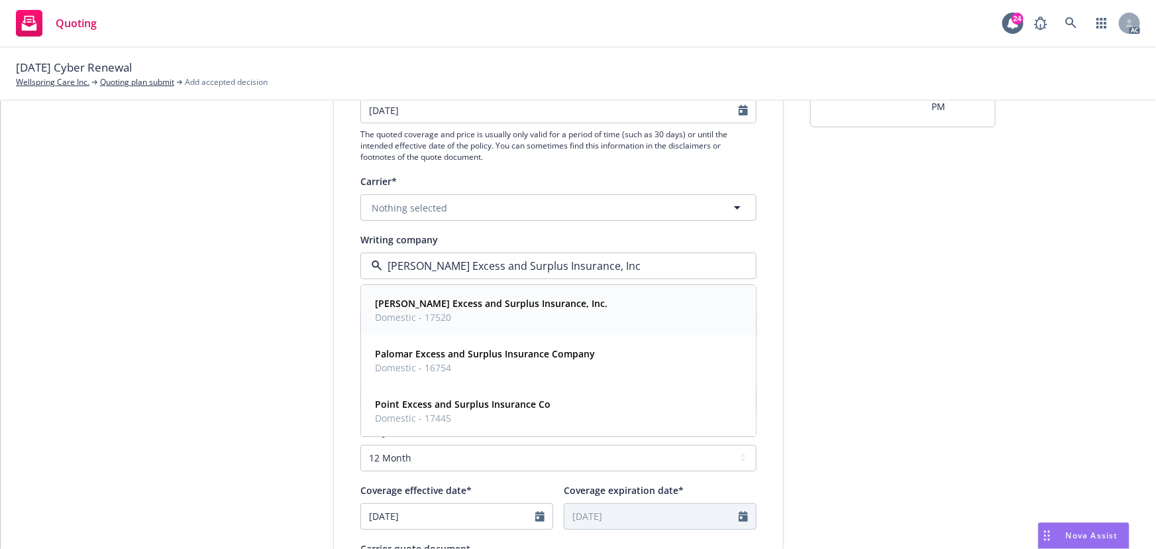
click at [428, 305] on strong "Beazley Excess and Surplus Insurance, Inc." at bounding box center [491, 303] width 233 height 13
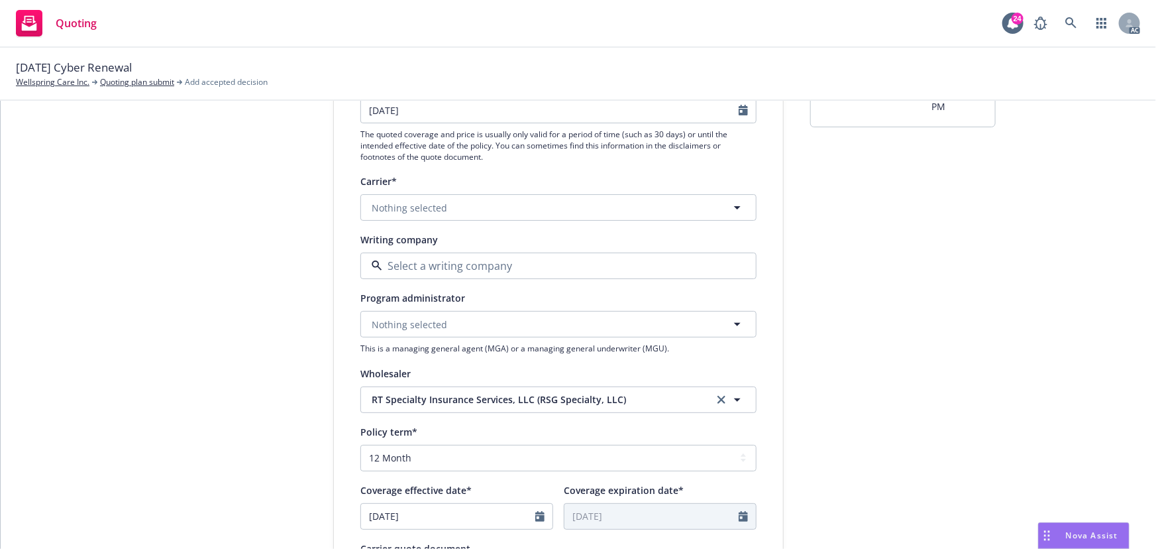
type textarea "x"
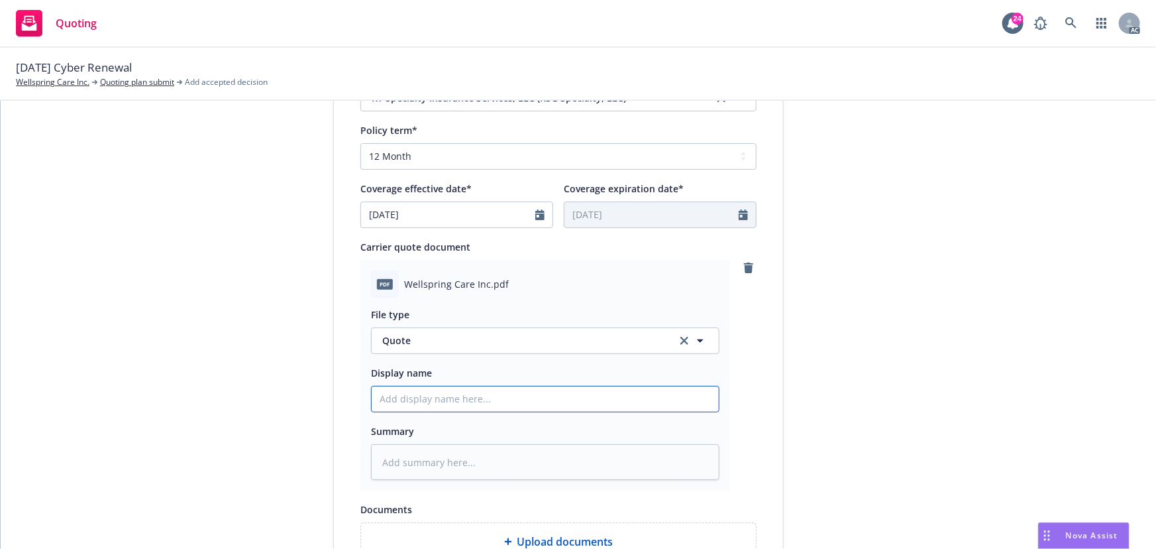
click at [474, 401] on input "Display name" at bounding box center [545, 398] width 347 height 25
type input "25-26 Cyber Quote"
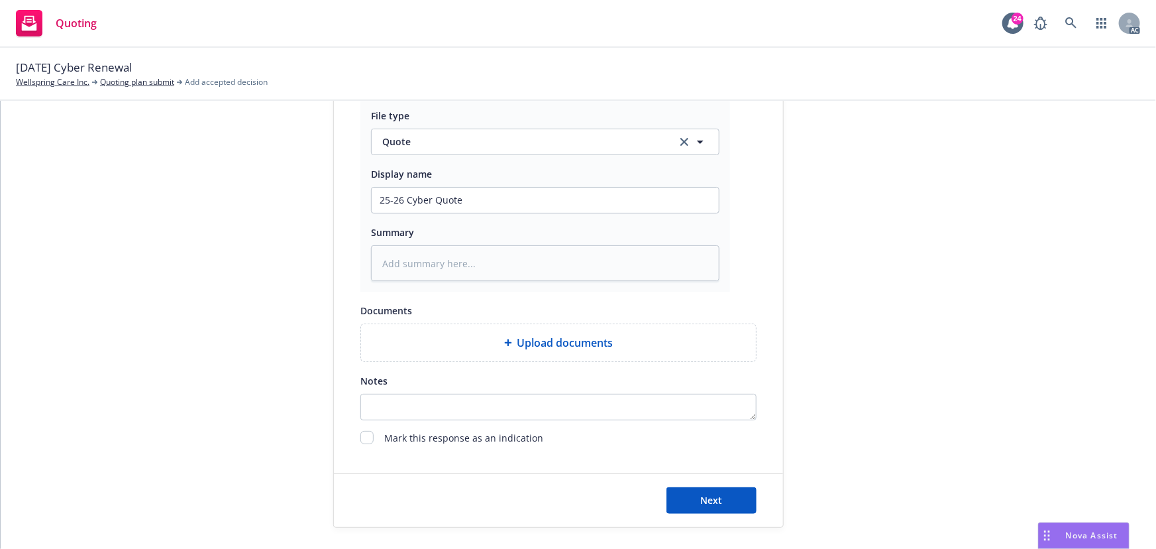
scroll to position [685, 0]
click at [717, 494] on button "Next" at bounding box center [711, 495] width 90 height 26
type textarea "x"
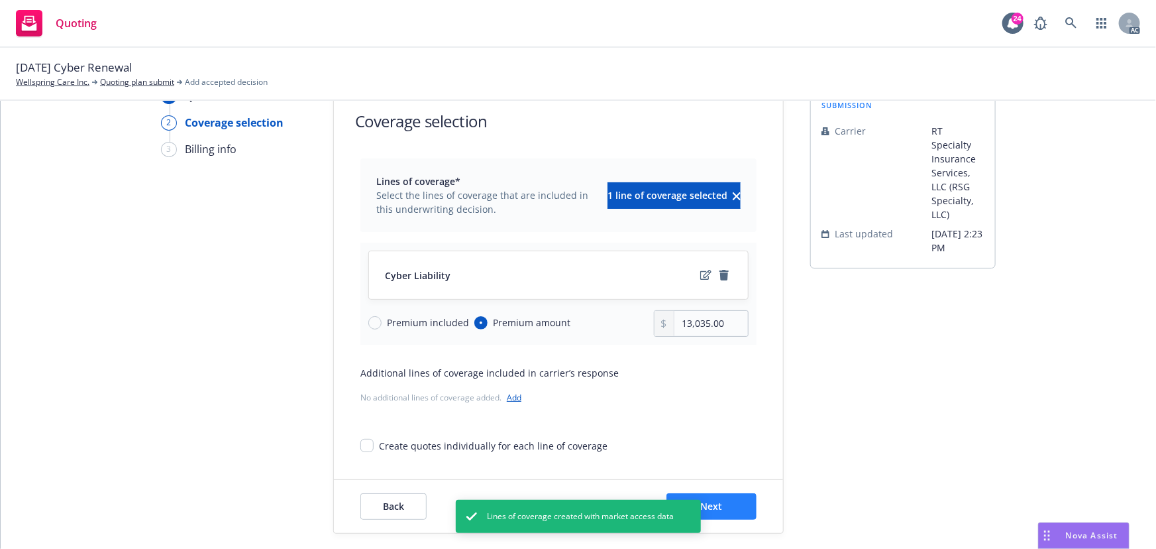
scroll to position [49, 0]
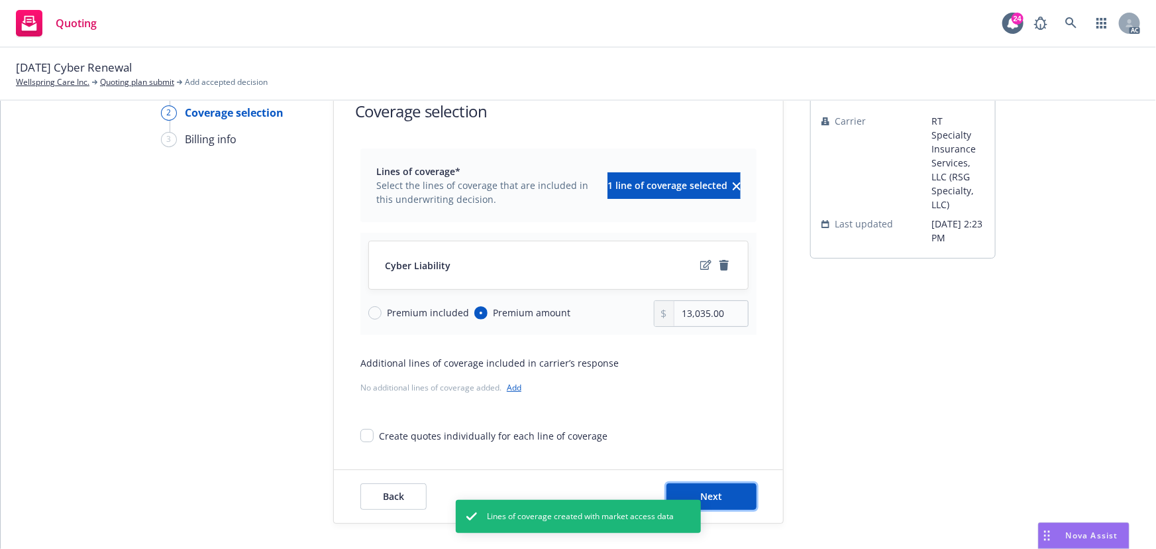
click at [733, 501] on button "Next" at bounding box center [711, 496] width 90 height 26
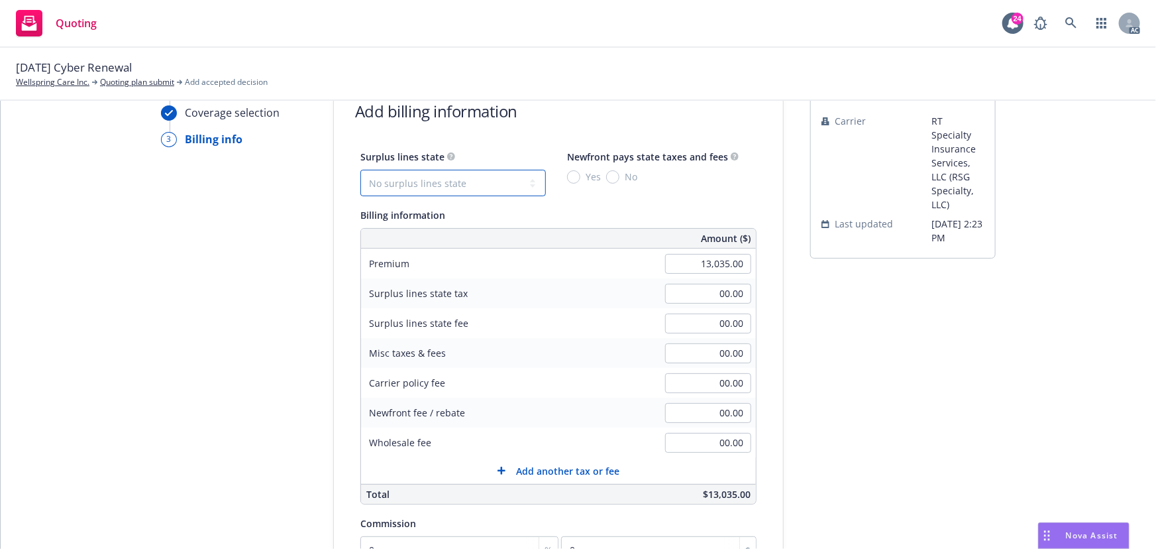
click at [423, 172] on select "No surplus lines state Alaska Alabama Arkansas Arizona California Colorado Conn…" at bounding box center [452, 183] width 185 height 26
select select "CA"
click at [360, 170] on select "No surplus lines state Alaska Alabama Arkansas Arizona California Colorado Conn…" at bounding box center [452, 183] width 185 height 26
type input "391.05"
type input "23.46"
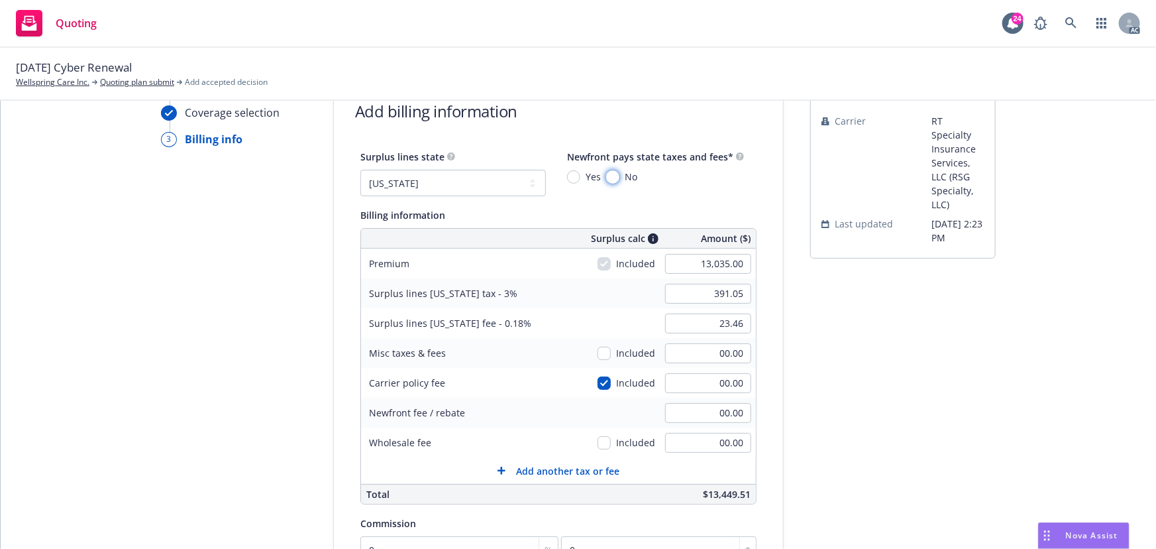
click at [606, 177] on input "No" at bounding box center [612, 176] width 13 height 13
radio input "true"
click at [702, 443] on input "00.00" at bounding box center [708, 443] width 86 height 20
type input "150.00"
click at [998, 384] on div "Quote initiation Coverage selection 3 Billing info Add billing information Surp…" at bounding box center [579, 417] width 1124 height 678
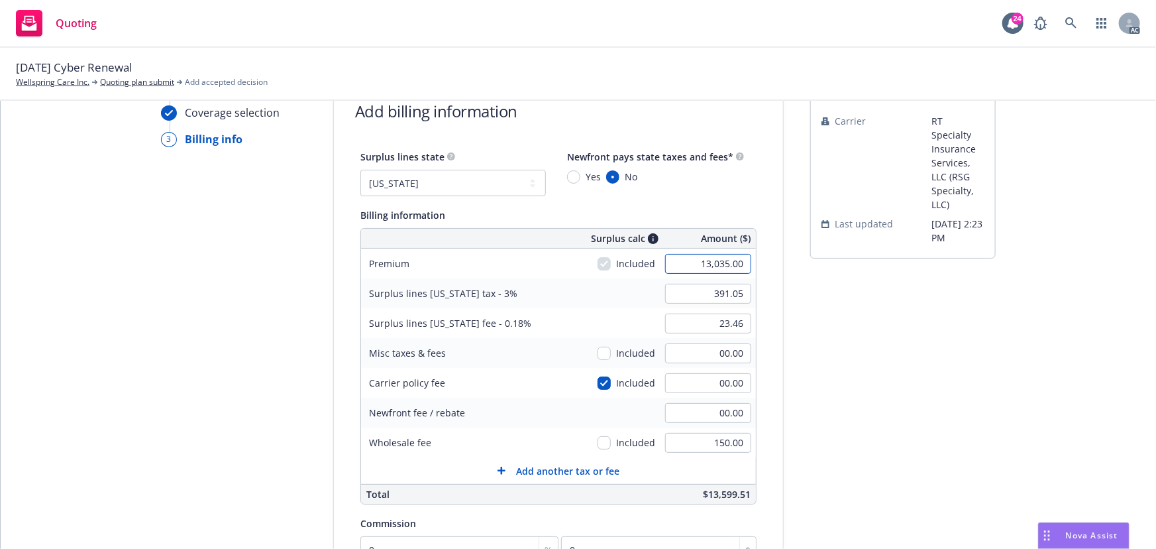
click at [692, 265] on input "13,035.00" at bounding box center [708, 264] width 86 height 20
type input "13,236.00"
type input "397.08"
type input "23.82"
click at [881, 396] on div "submission Carrier RT Specialty Insurance Services, LLC (RSG Specialty, LLC) La…" at bounding box center [902, 417] width 185 height 678
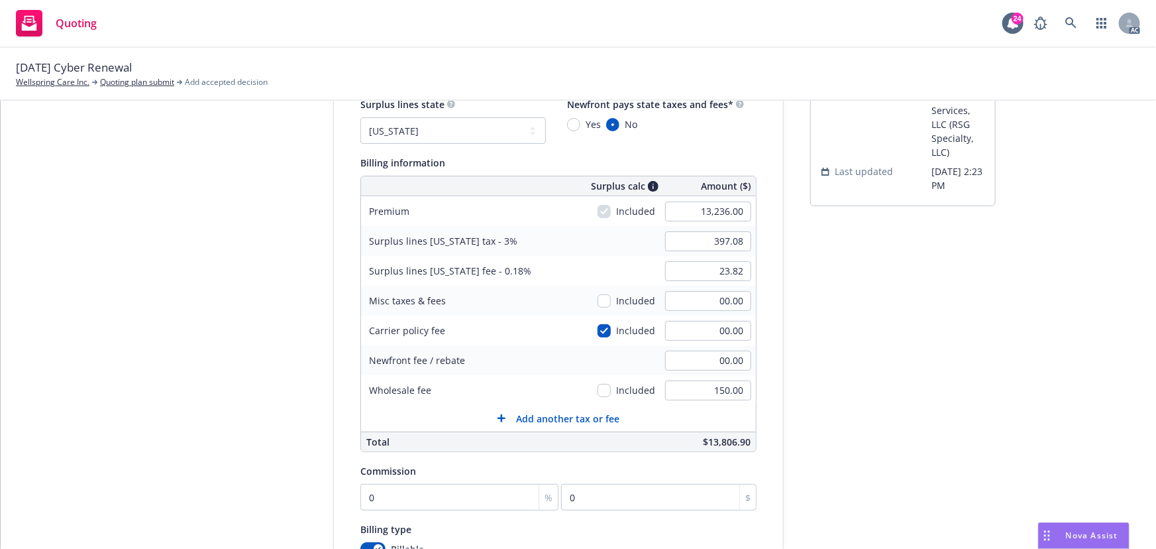
scroll to position [170, 0]
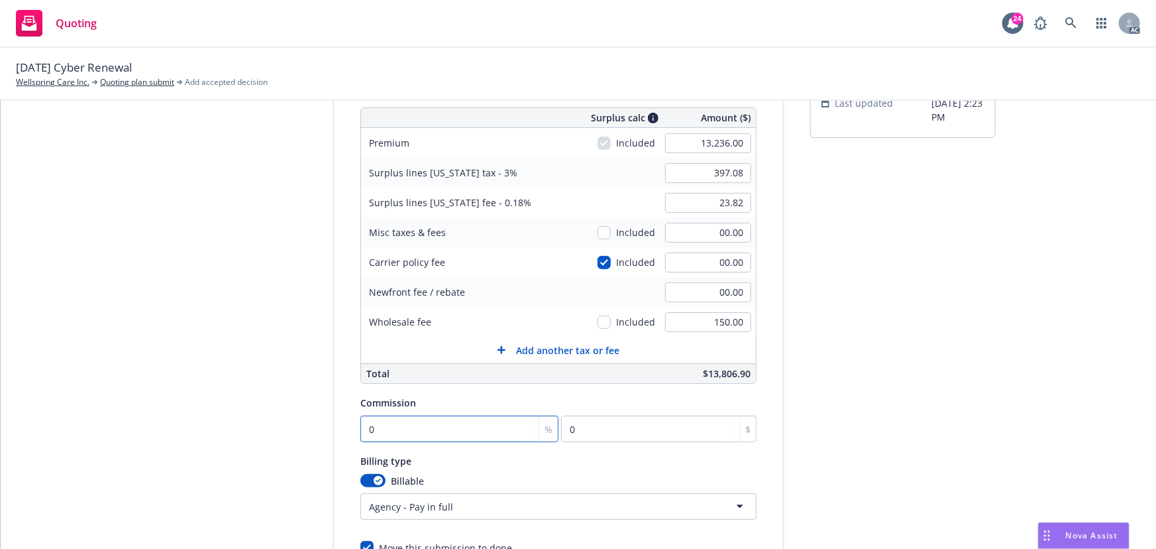
click at [396, 420] on input "0" at bounding box center [459, 428] width 198 height 26
type input "1"
type input "132.36"
type input "12"
type input "1588.32"
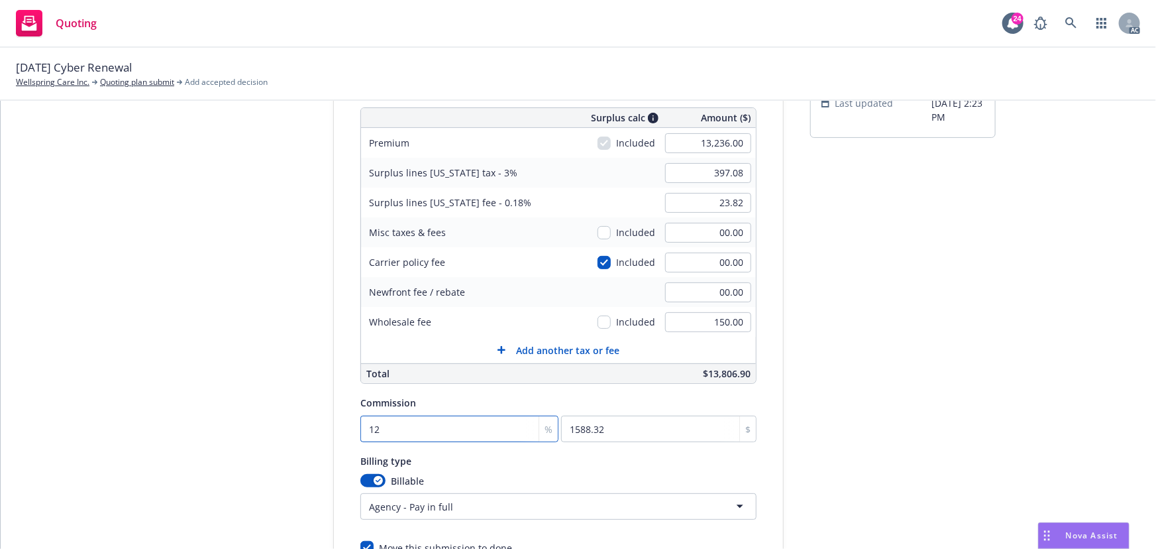
type input "12"
click at [952, 454] on div "submission Carrier RT Specialty Insurance Services, LLC (RSG Specialty, LLC) La…" at bounding box center [902, 297] width 185 height 678
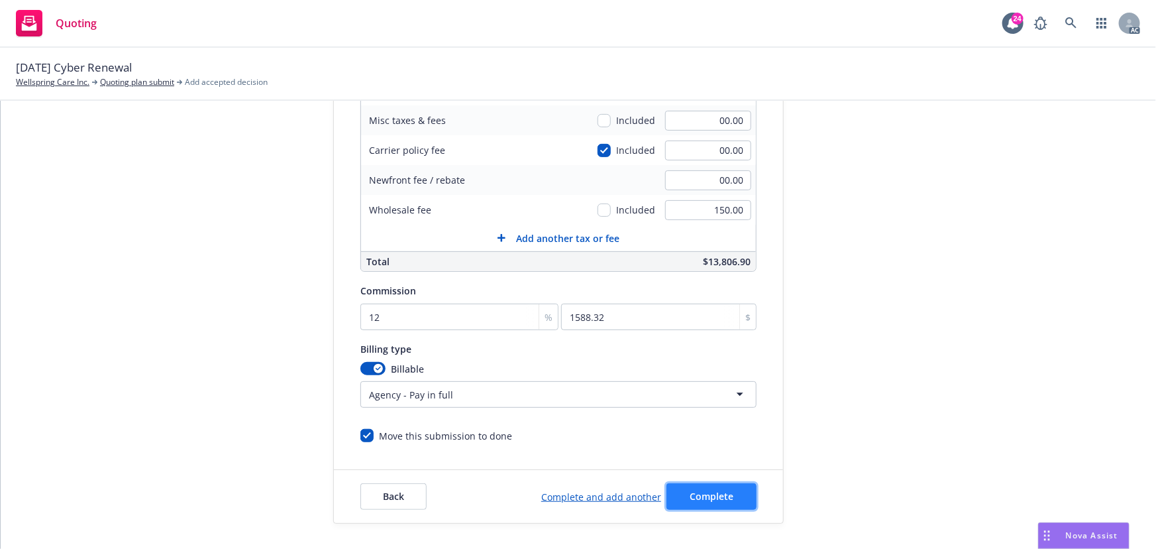
click at [720, 488] on button "Complete" at bounding box center [711, 496] width 90 height 26
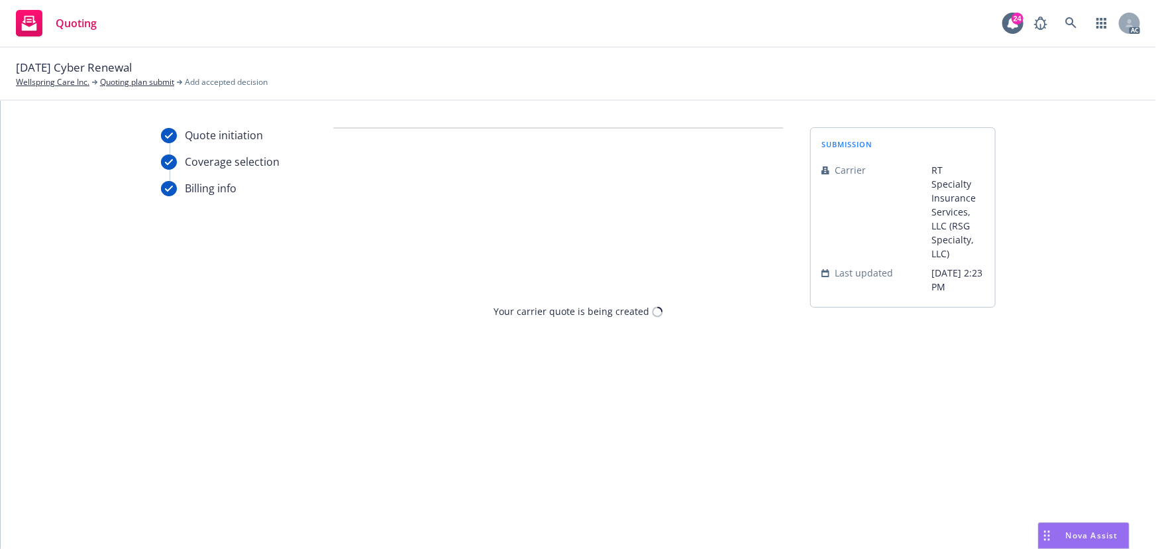
scroll to position [0, 0]
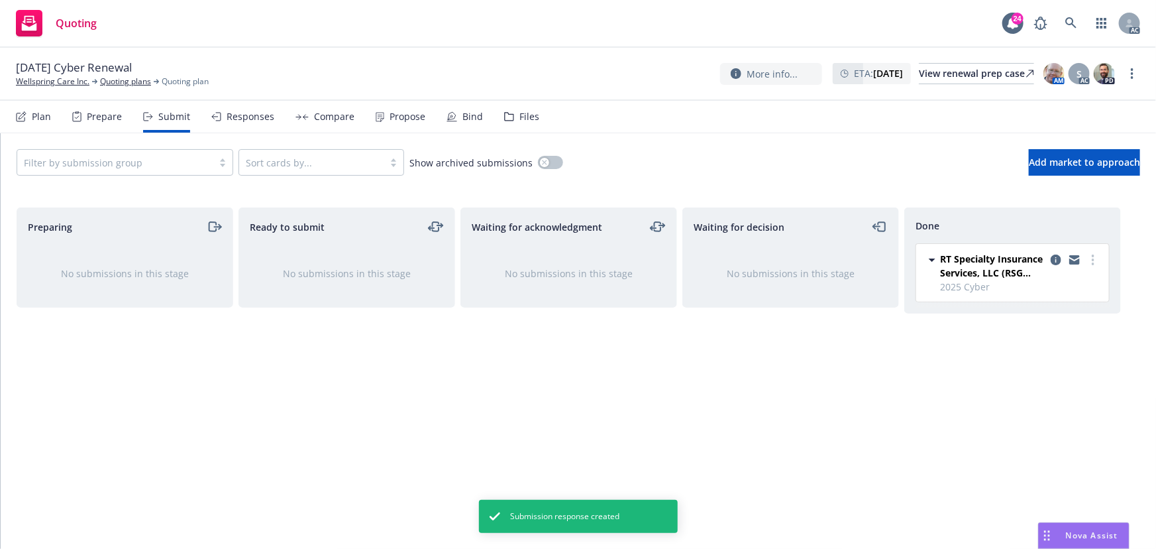
click at [337, 120] on div "Compare" at bounding box center [334, 116] width 40 height 11
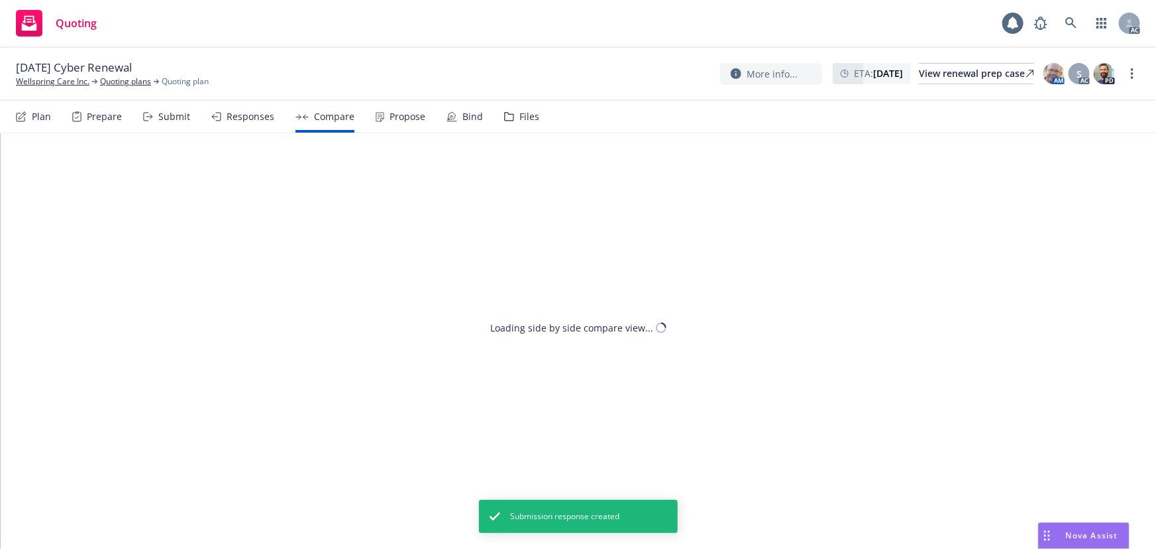
click at [391, 123] on div "Propose" at bounding box center [401, 117] width 50 height 32
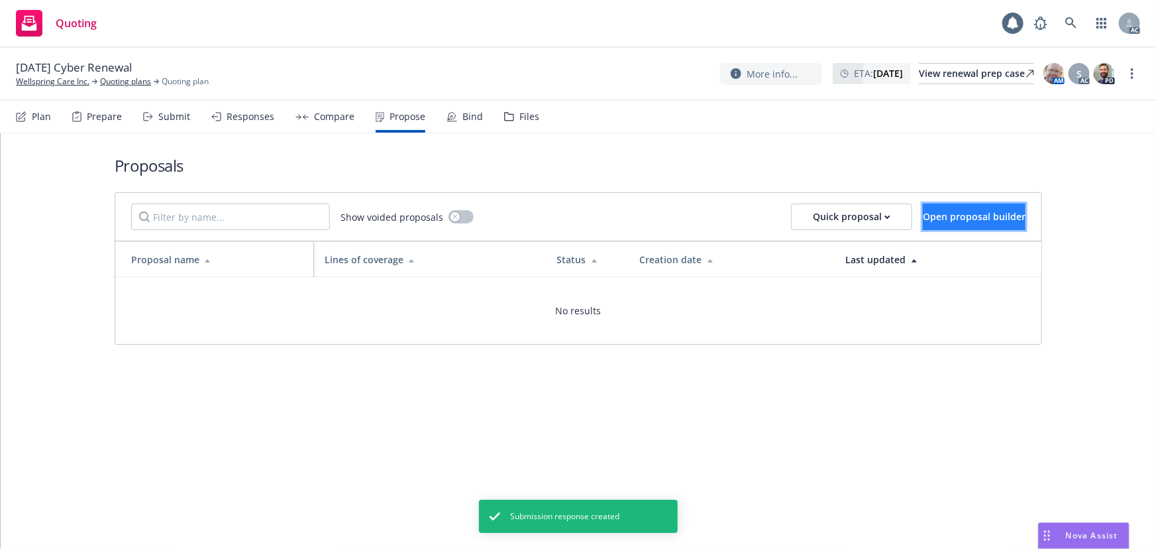
click at [932, 219] on span "Open proposal builder" at bounding box center [974, 216] width 103 height 13
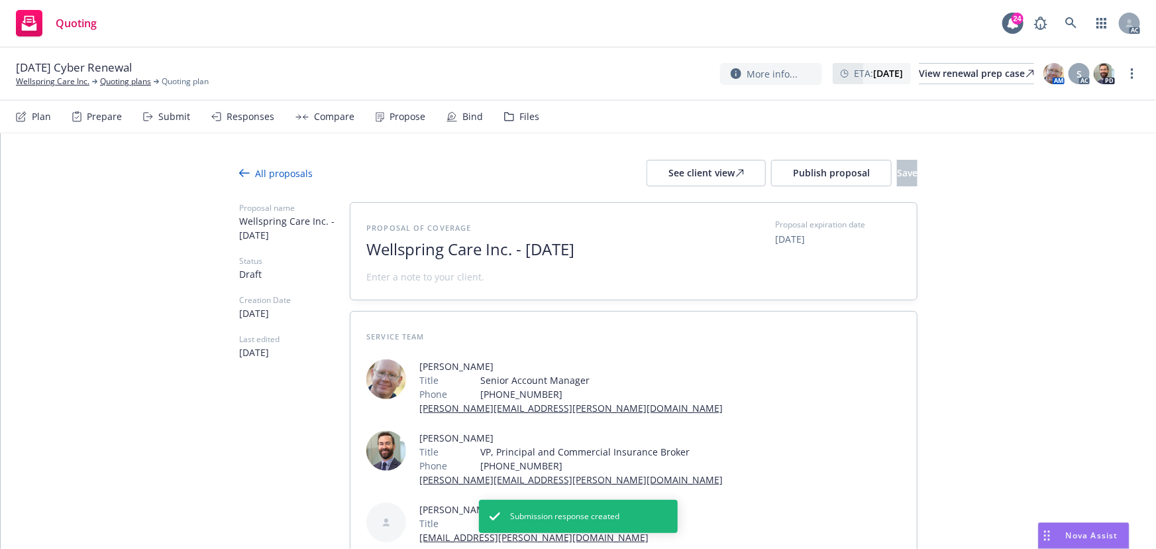
drag, startPoint x: 579, startPoint y: 252, endPoint x: 346, endPoint y: 258, distance: 232.6
click at [350, 258] on div "Proposal of coverage Wellspring Care Inc. - August 2025 Proposal expiration dat…" at bounding box center [633, 251] width 566 height 97
click at [424, 250] on span "2025" at bounding box center [528, 249] width 325 height 19
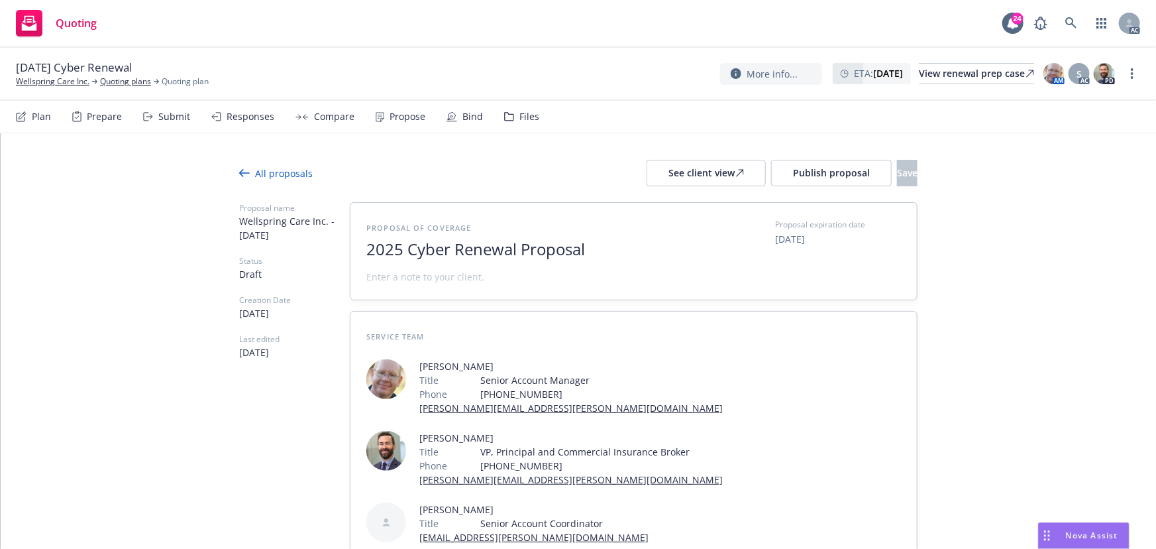
click at [381, 285] on div "Proposal of coverage 2025 Cyber Renewal Proposal Proposal expiration date 09/27…" at bounding box center [633, 251] width 566 height 97
click at [384, 274] on span at bounding box center [425, 277] width 118 height 14
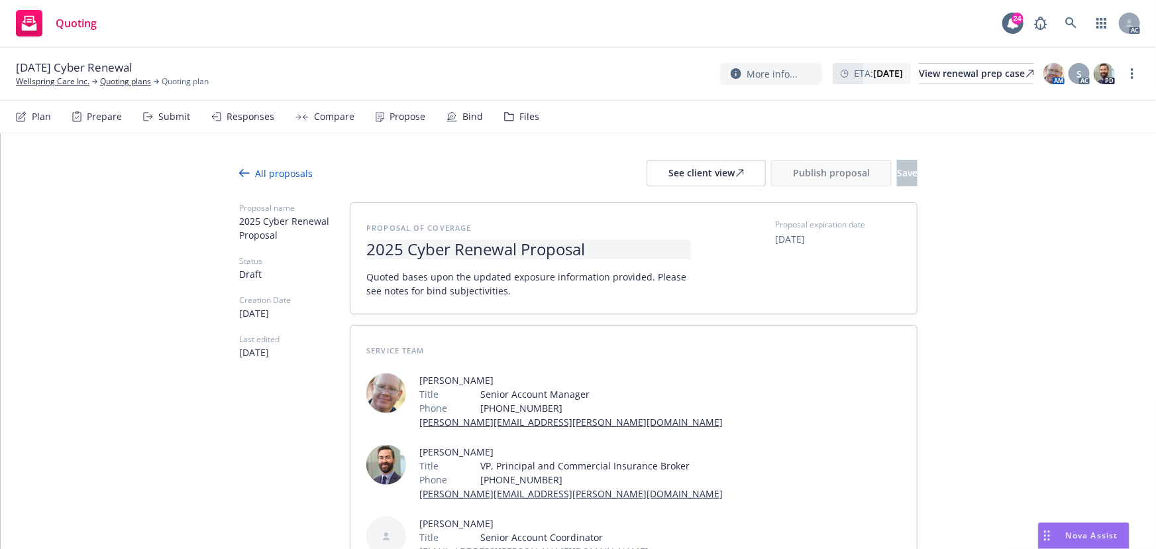
scroll to position [164, 0]
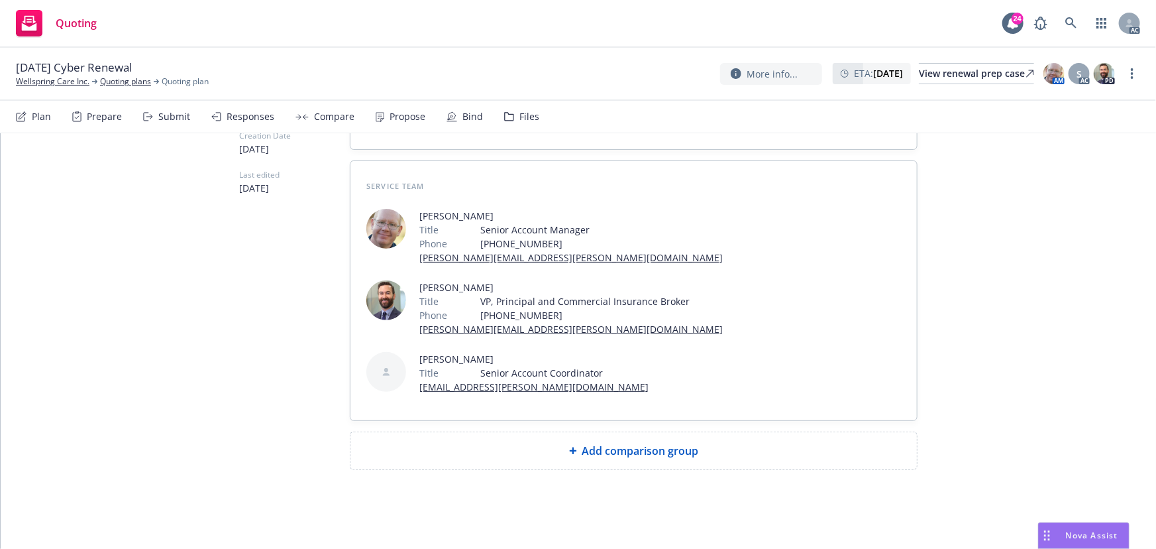
click at [593, 454] on span "Add comparison group" at bounding box center [640, 451] width 117 height 16
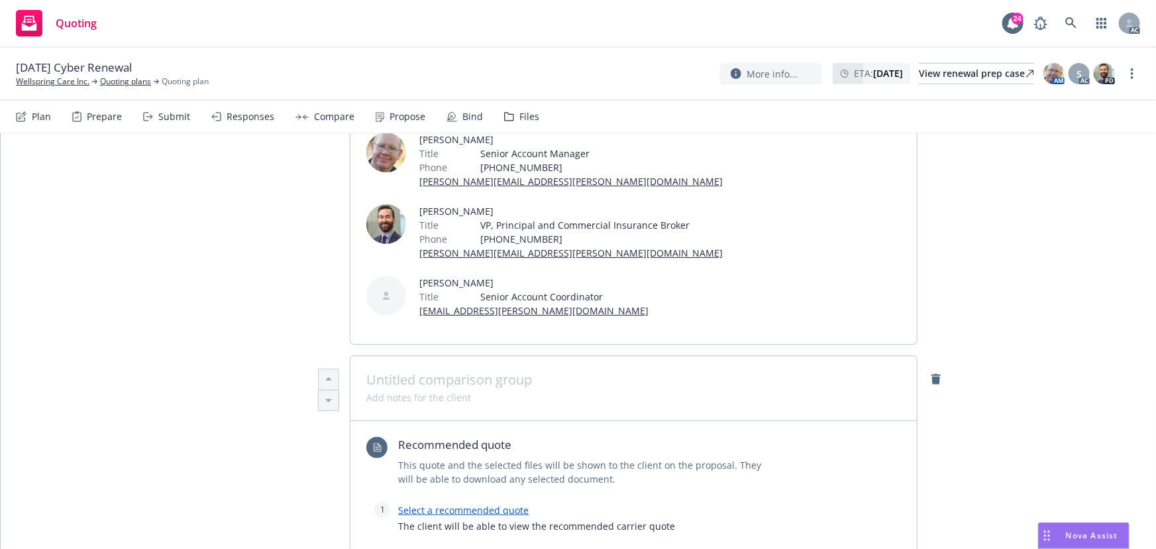
scroll to position [60, 0]
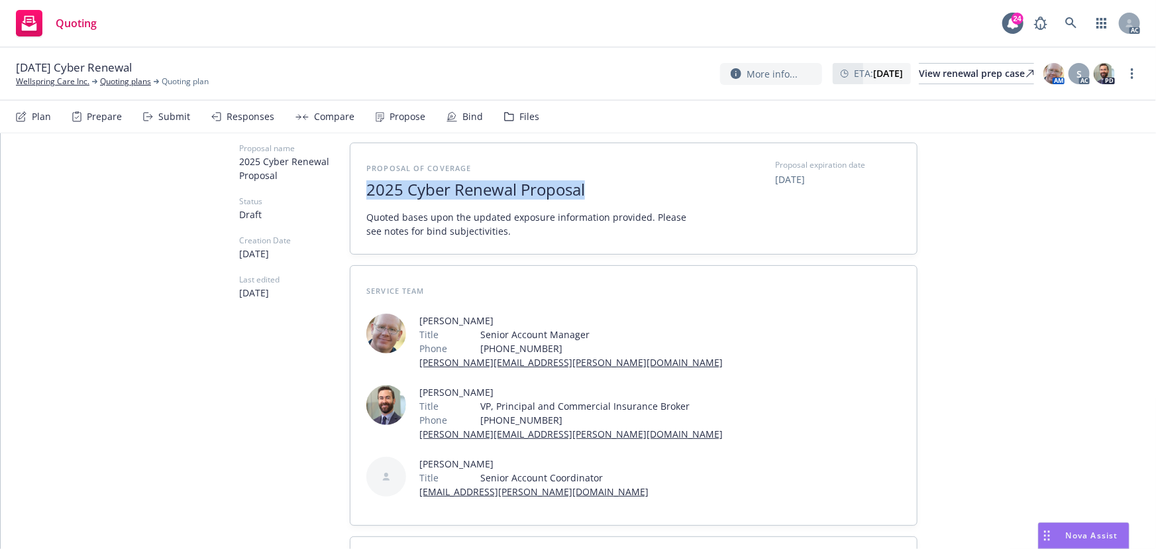
drag, startPoint x: 597, startPoint y: 189, endPoint x: 320, endPoint y: 199, distance: 277.1
copy span "2025 Cyber Renewal Proposal"
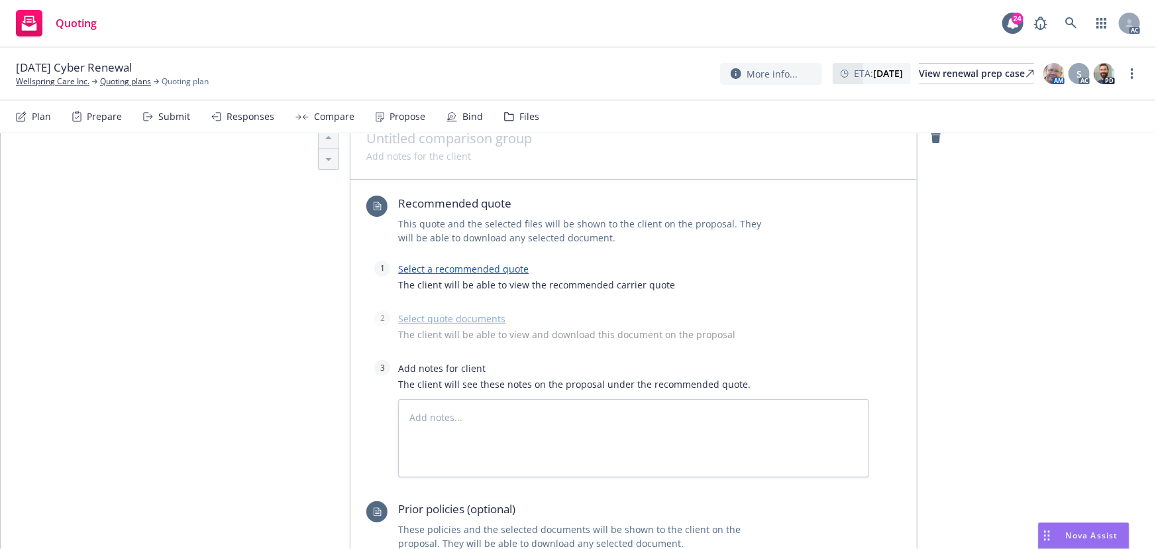
scroll to position [240, 0]
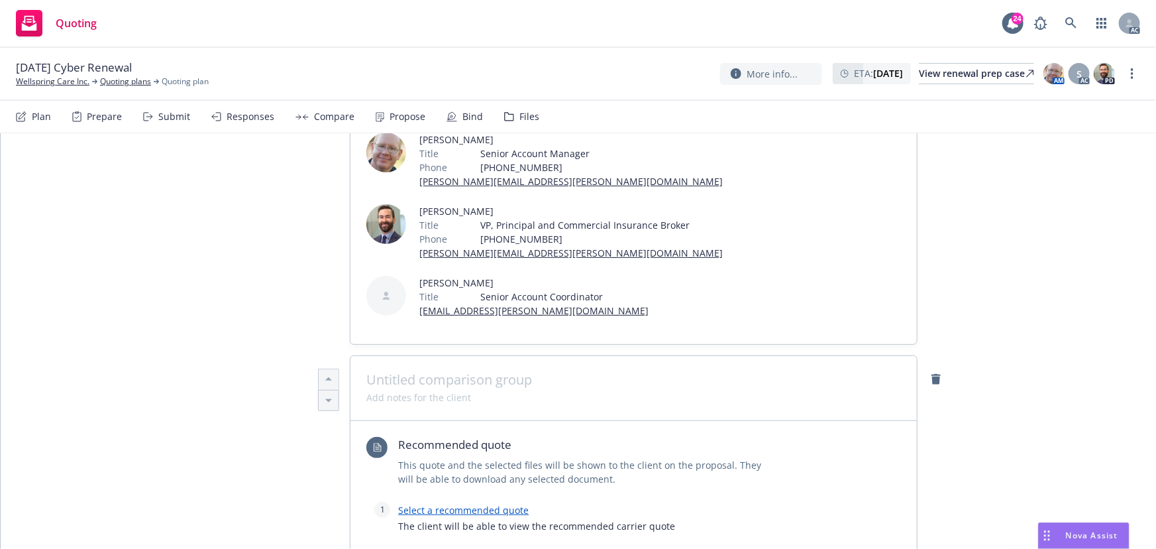
type textarea "x"
click at [431, 381] on span at bounding box center [633, 380] width 535 height 16
paste span
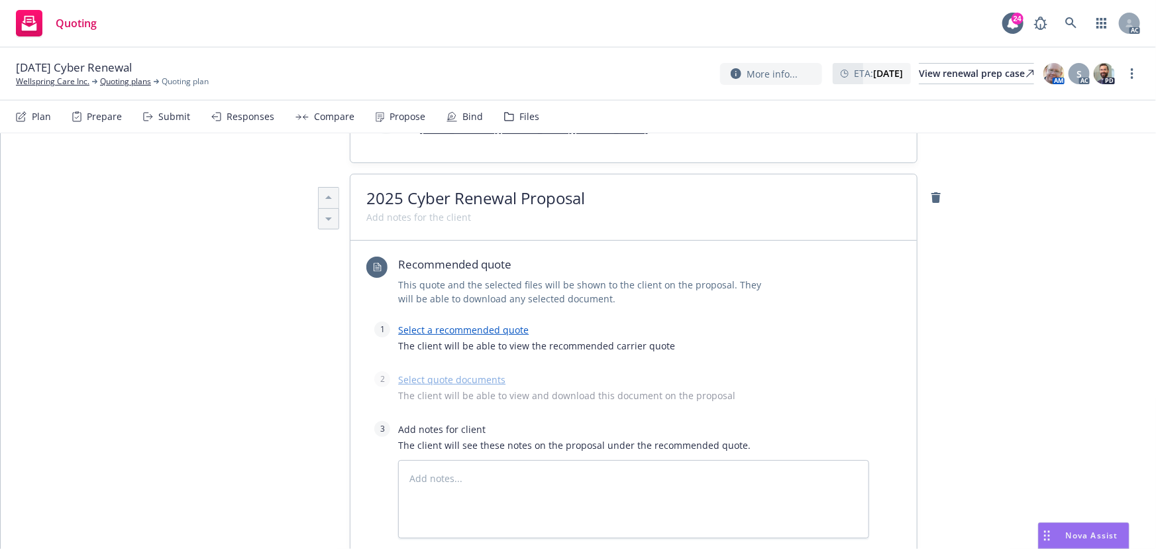
scroll to position [421, 0]
click at [494, 327] on link "Select a recommended quote" at bounding box center [463, 330] width 131 height 13
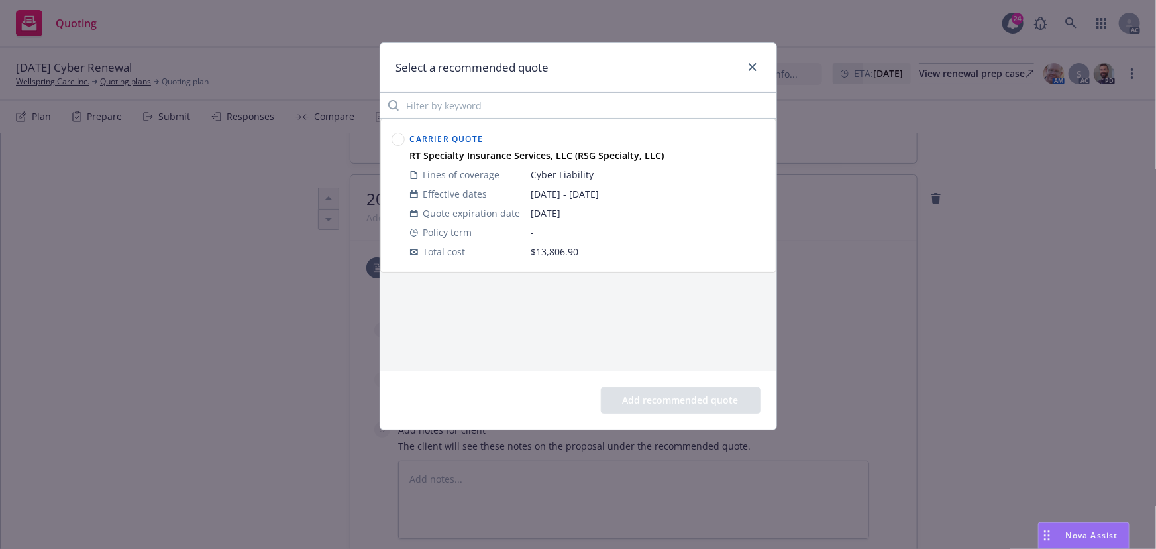
click at [393, 134] on circle at bounding box center [398, 139] width 13 height 13
click at [676, 403] on button "Add recommended quote" at bounding box center [681, 400] width 160 height 26
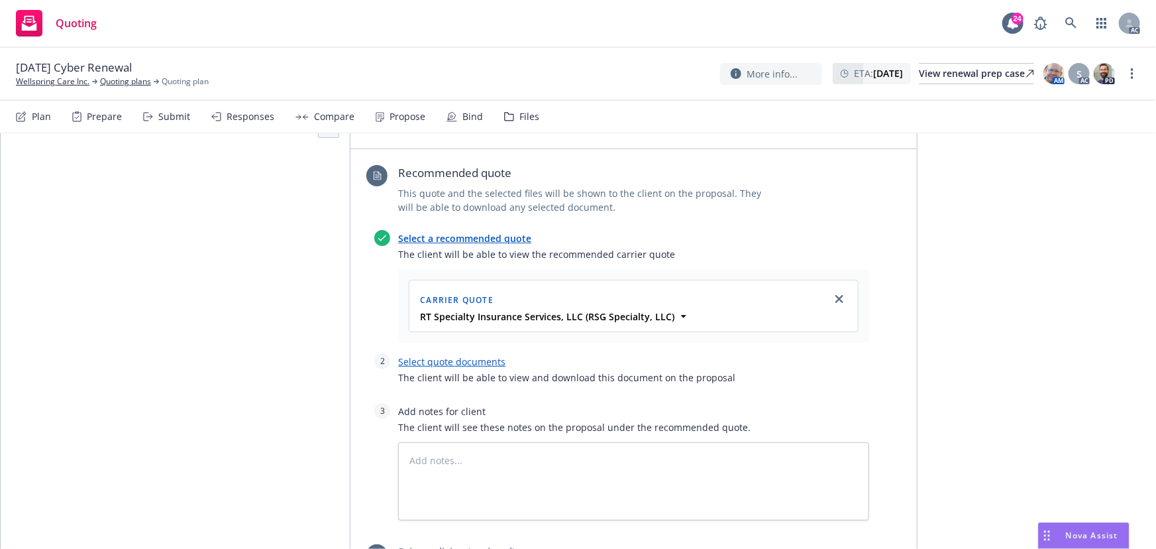
scroll to position [662, 0]
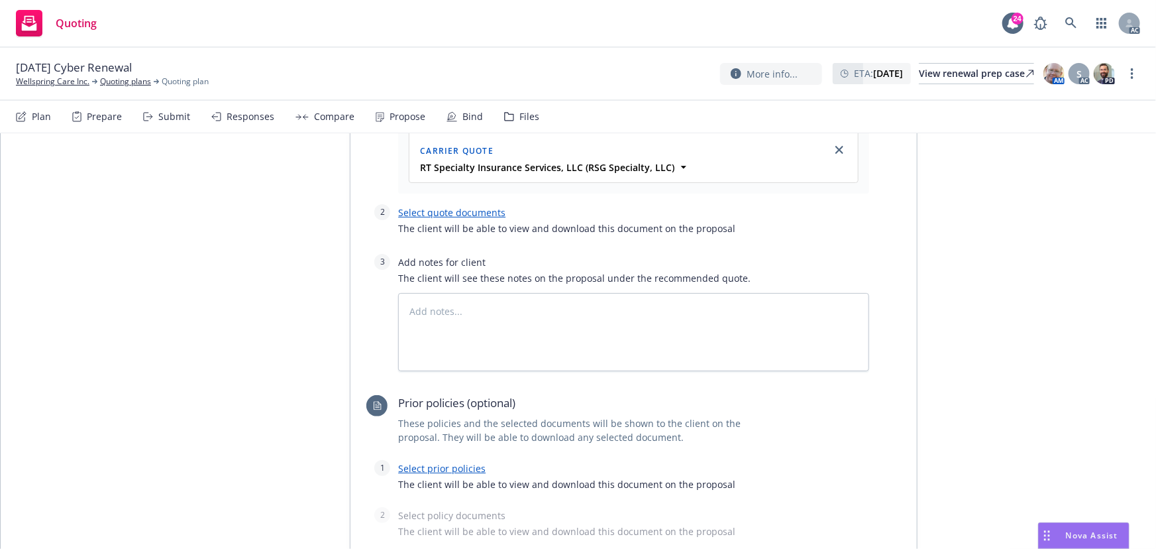
click at [462, 216] on link "Select quote documents" at bounding box center [451, 212] width 107 height 13
type textarea "x"
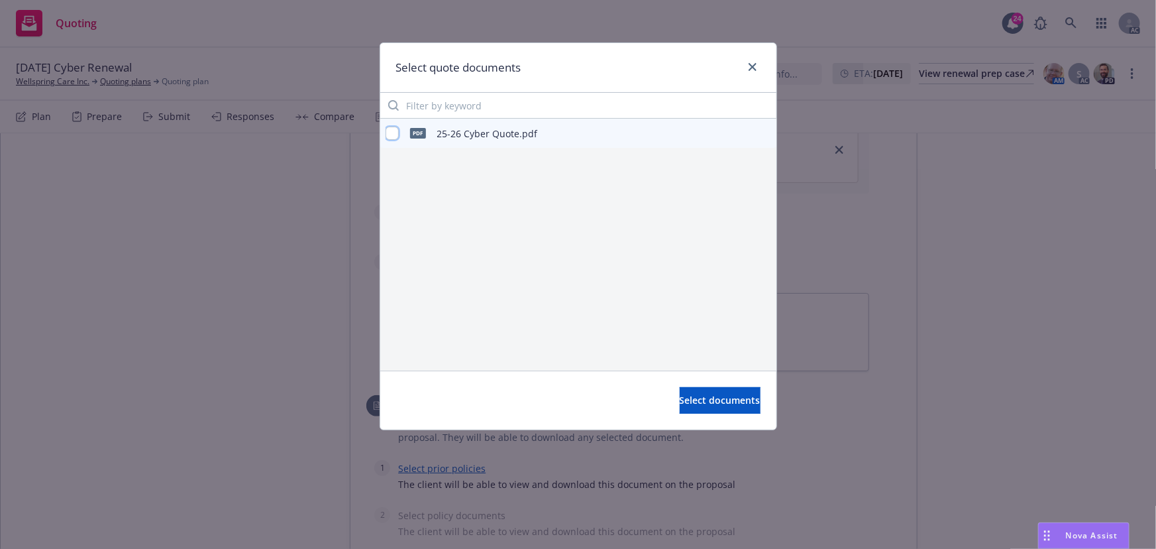
click at [395, 131] on input "checkbox" at bounding box center [392, 133] width 13 height 13
checkbox input "true"
click at [680, 393] on span "Select documents" at bounding box center [720, 399] width 81 height 13
type textarea "x"
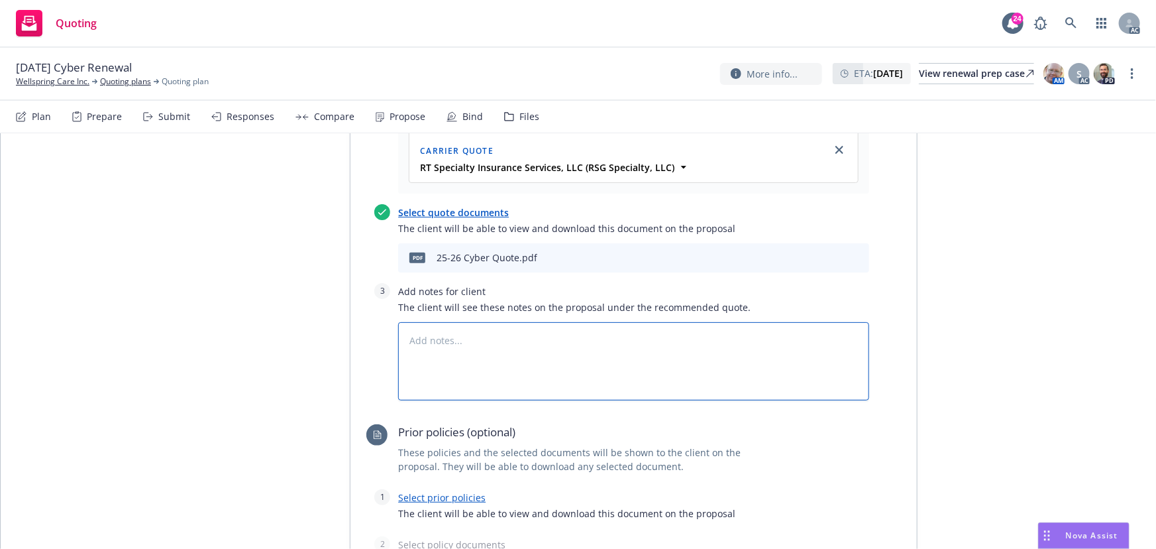
click at [470, 363] on textarea at bounding box center [633, 361] width 471 height 78
type textarea "B"
type textarea "x"
type textarea "Bi"
type textarea "x"
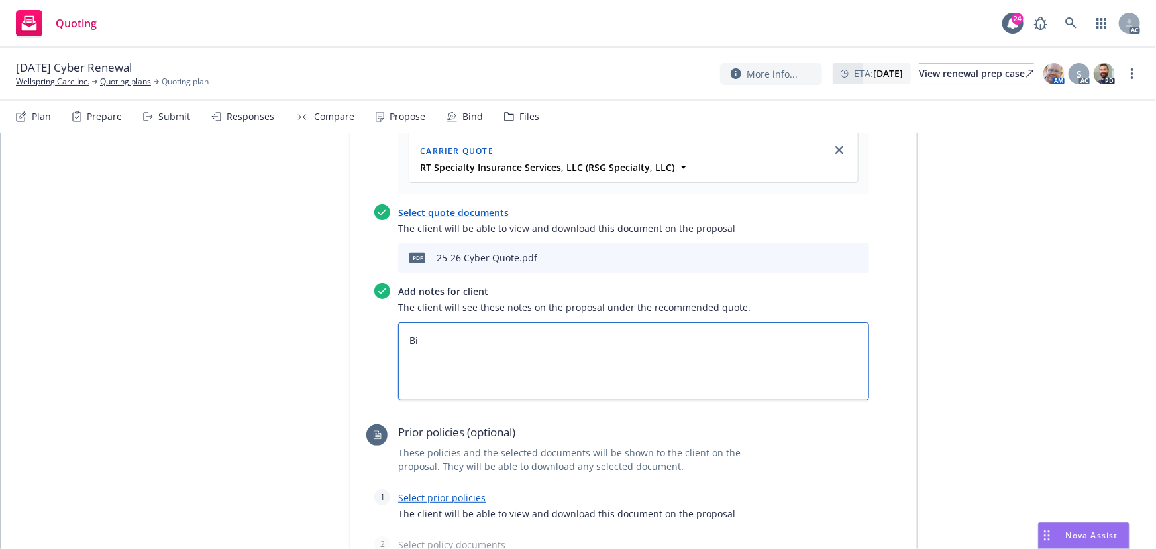
type textarea "Bid"
type textarea "x"
type textarea "Bid"
type textarea "x"
type textarea "Bid S"
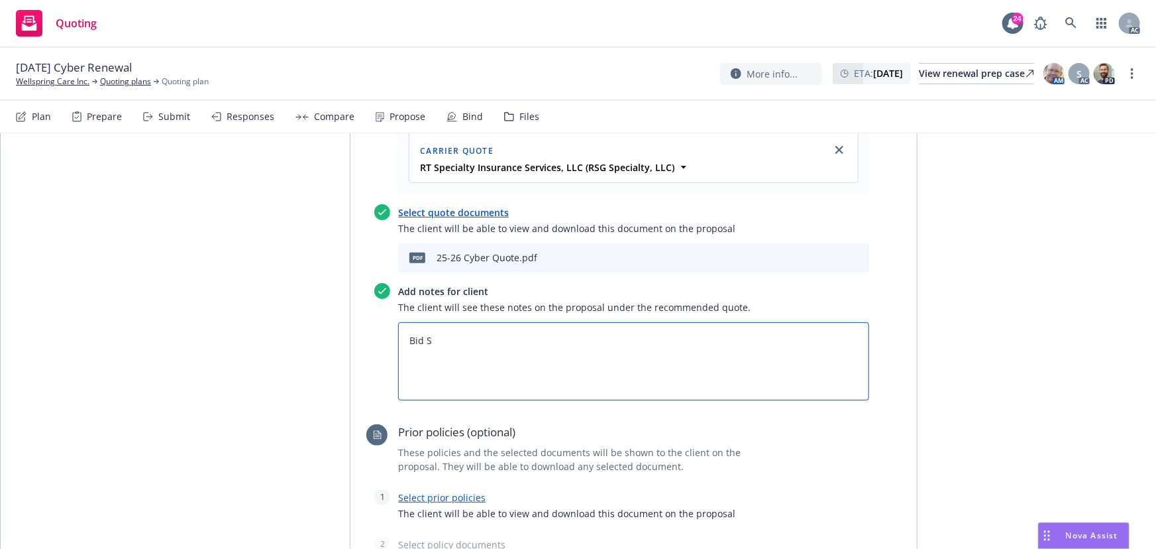
type textarea "x"
type textarea "Bid"
type textarea "x"
type textarea "Bid"
type textarea "x"
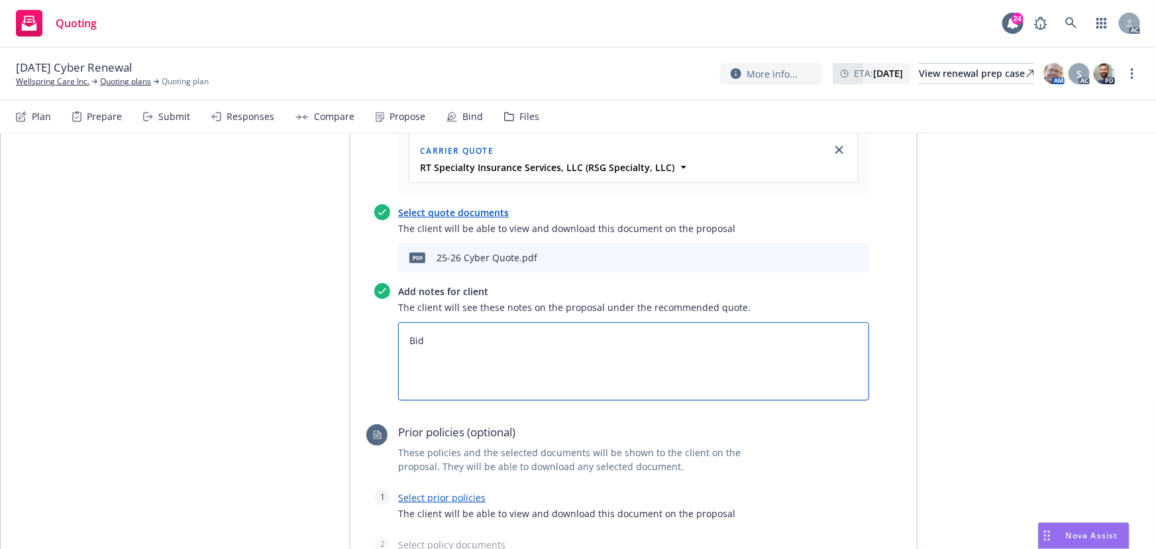
type textarea "Bi"
type textarea "x"
type textarea "Bin"
type textarea "x"
type textarea "Bind"
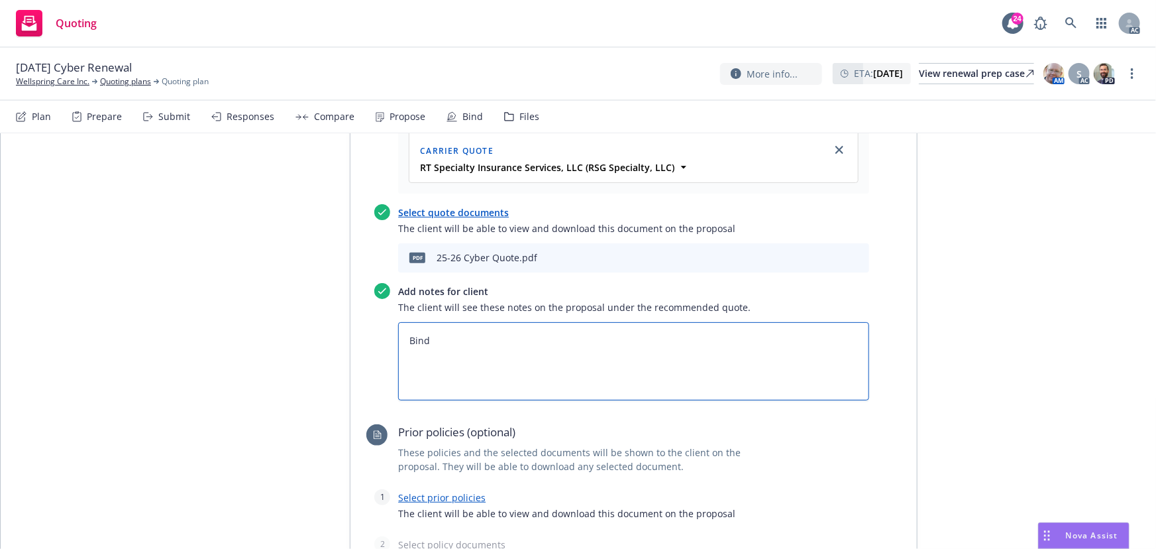
type textarea "x"
type textarea "Bind"
type textarea "x"
type textarea "Bind B"
type textarea "x"
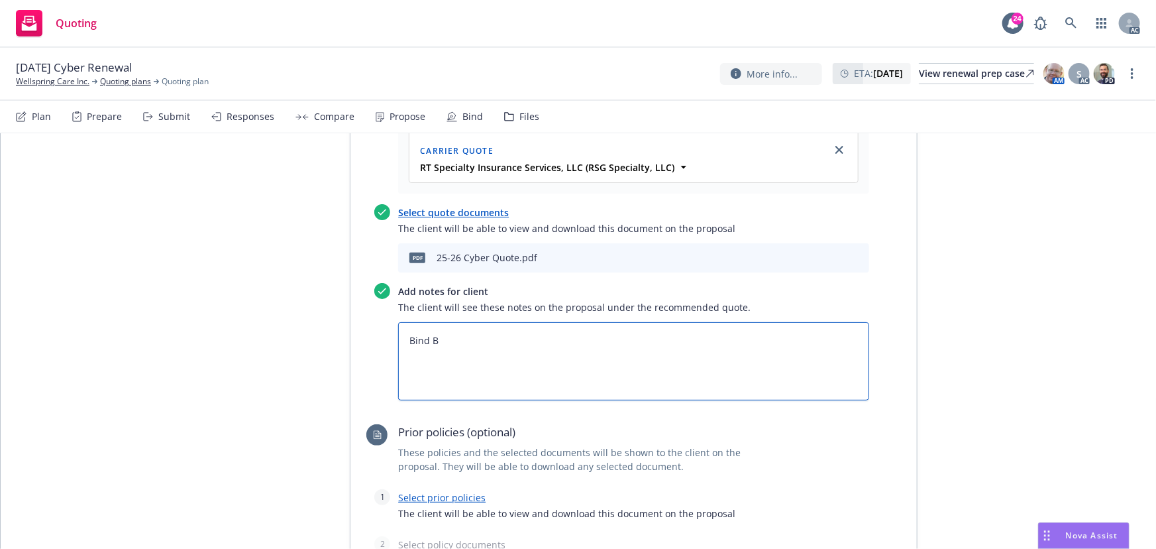
type textarea "Bind"
type textarea "x"
type textarea "Bind S"
type textarea "x"
type textarea "Bind Su"
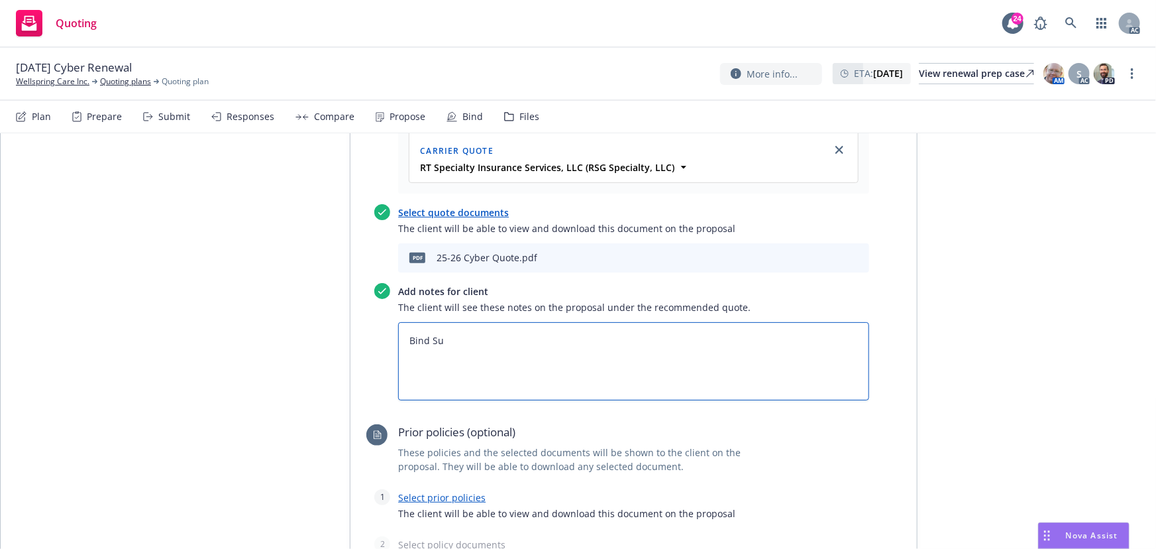
type textarea "x"
type textarea "Bind Sub"
type textarea "x"
type textarea "Bind Subj"
type textarea "x"
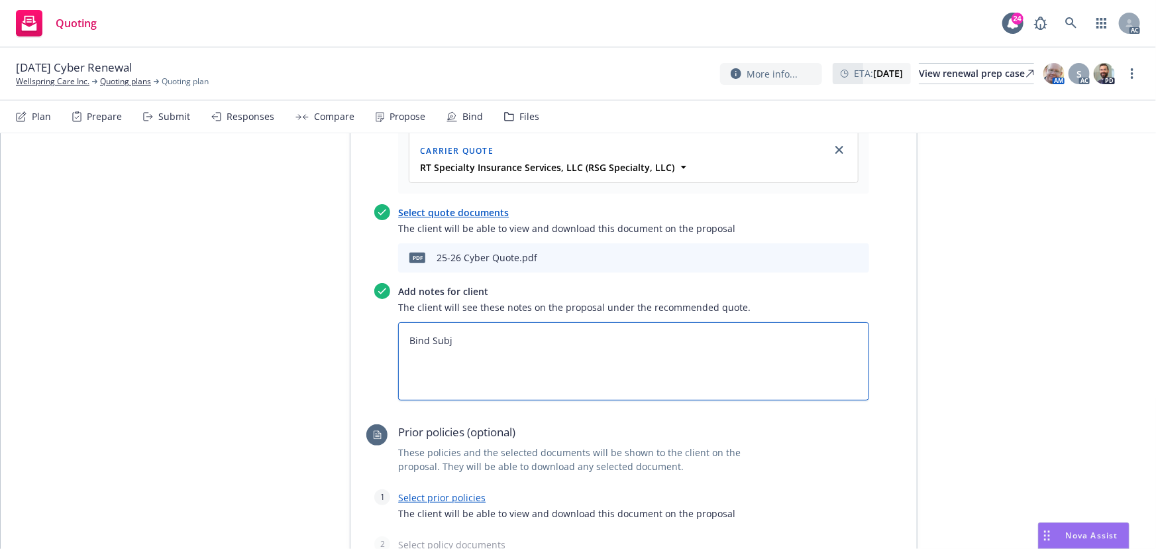
type textarea "Bind Subje"
type textarea "x"
type textarea "Bind Subjec"
type textarea "x"
type textarea "Bind Subject"
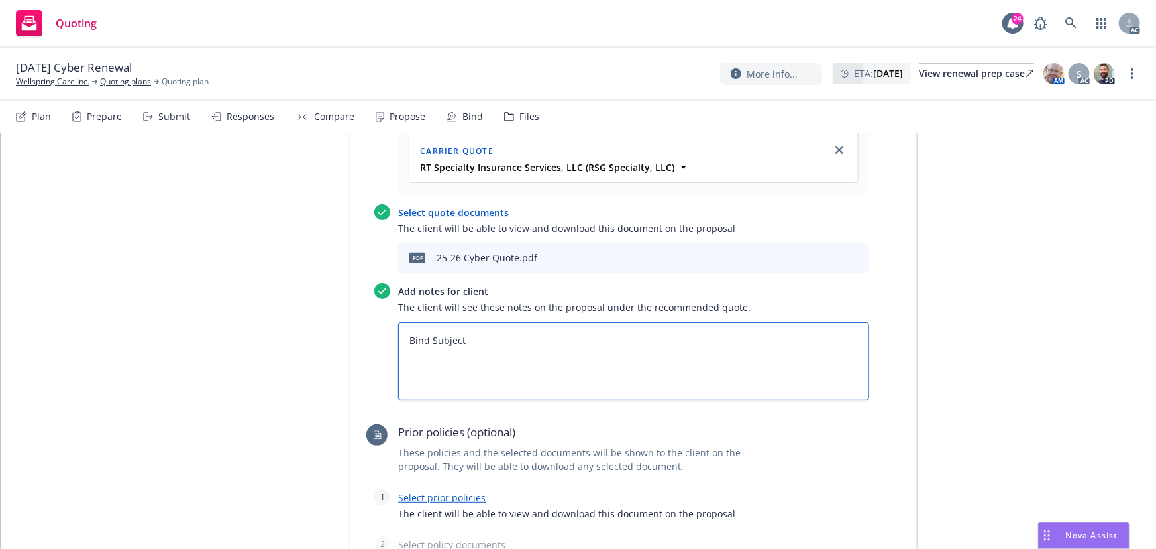
type textarea "x"
type textarea "Bind Subjecti"
type textarea "x"
type textarea "Bind Subjectiv"
type textarea "x"
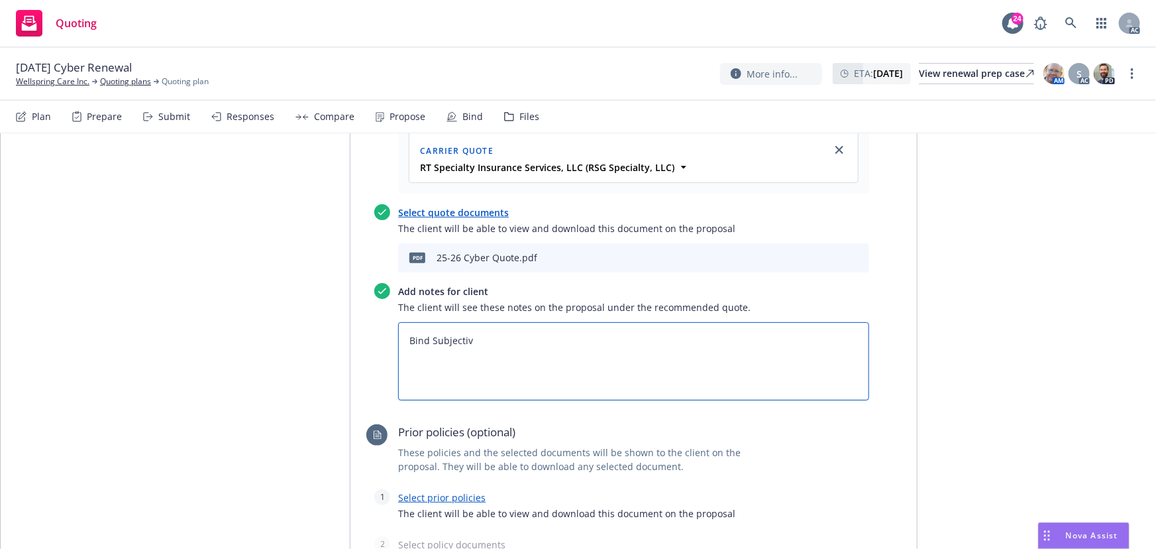
type textarea "Bind Subjectivi"
type textarea "x"
type textarea "Bind Subjectivit"
type textarea "x"
type textarea "Bind Subjectiviti"
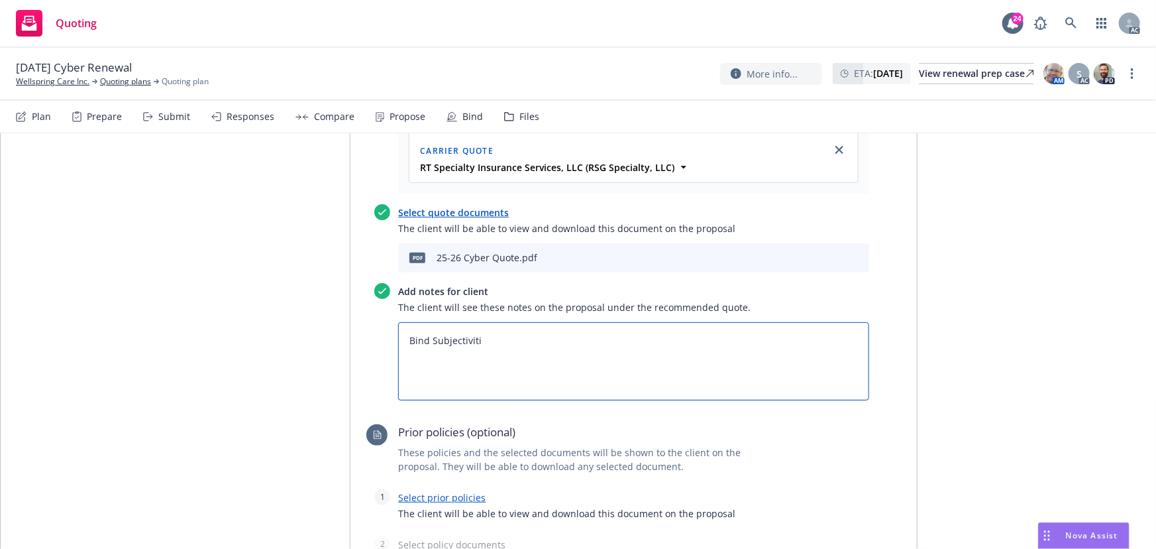
type textarea "x"
type textarea "Bind Subjectivitie"
type textarea "x"
type textarea "Bind Subjectivities"
type textarea "x"
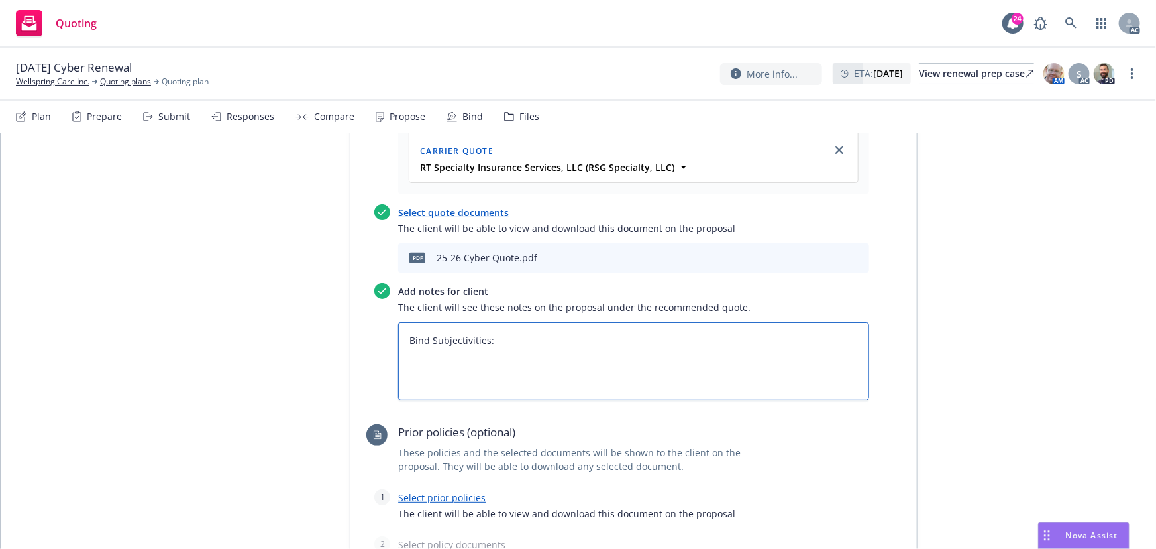
scroll to position [843, 0]
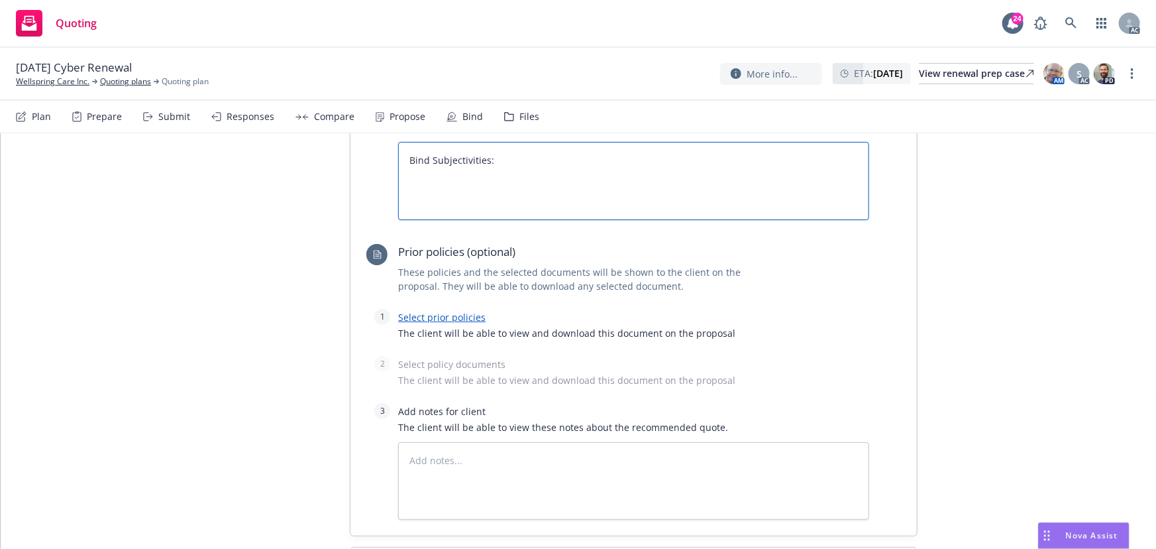
type textarea "Bind Subjectivities:"
click at [464, 318] on link "Select prior policies" at bounding box center [441, 317] width 87 height 13
type textarea "x"
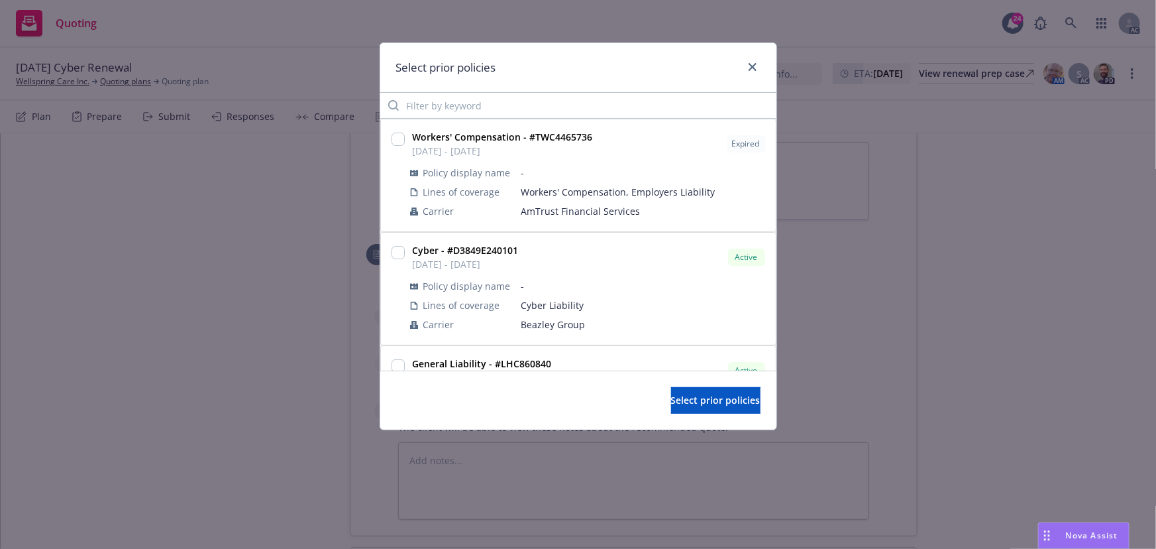
scroll to position [120, 0]
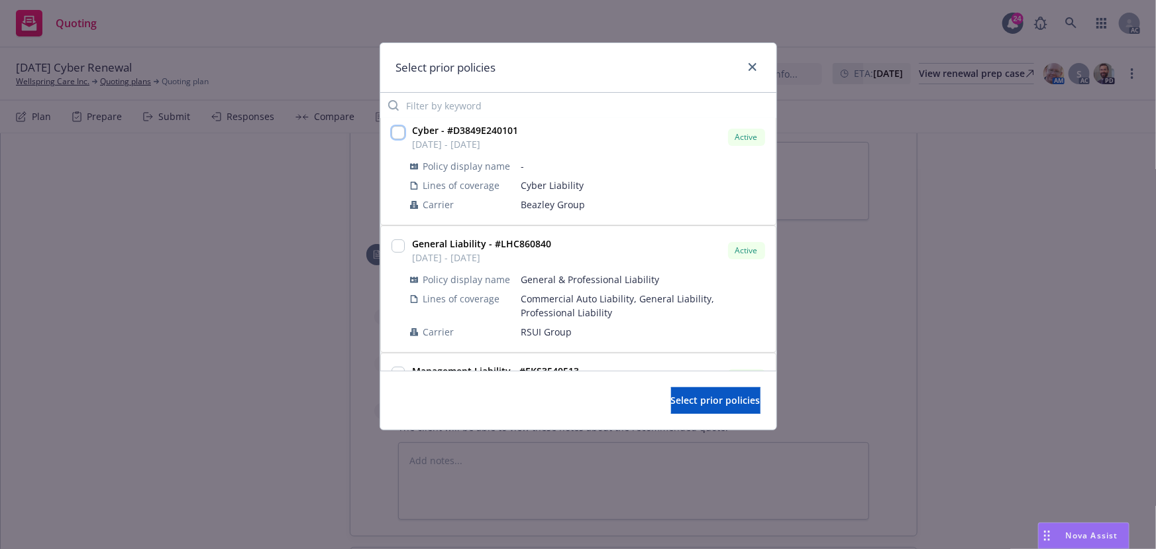
click at [397, 132] on input "checkbox" at bounding box center [398, 132] width 13 height 13
checkbox input "true"
click at [671, 395] on span "Select prior policies" at bounding box center [715, 399] width 89 height 13
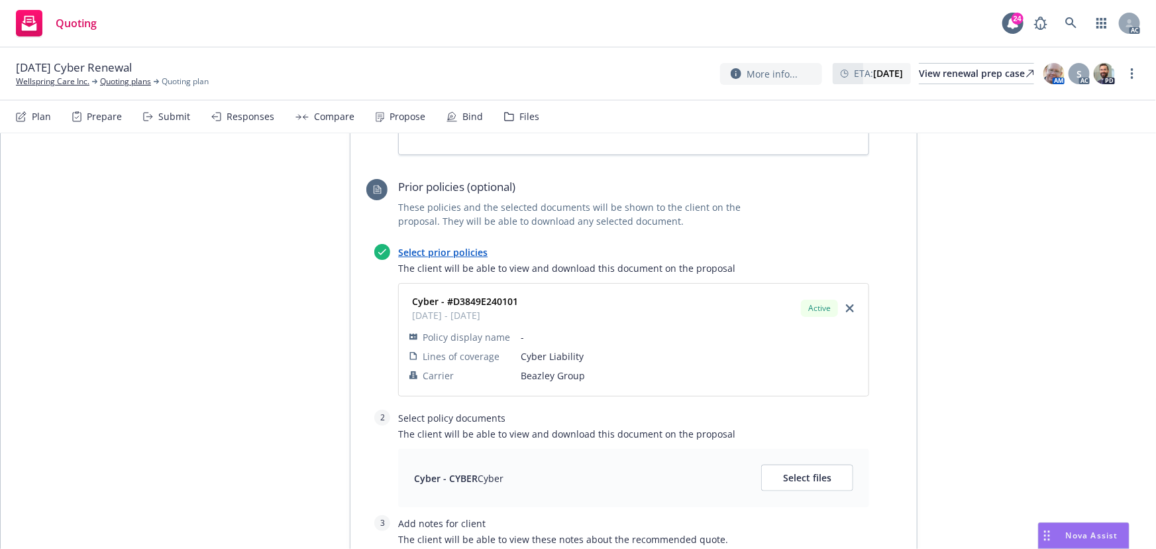
scroll to position [1023, 0]
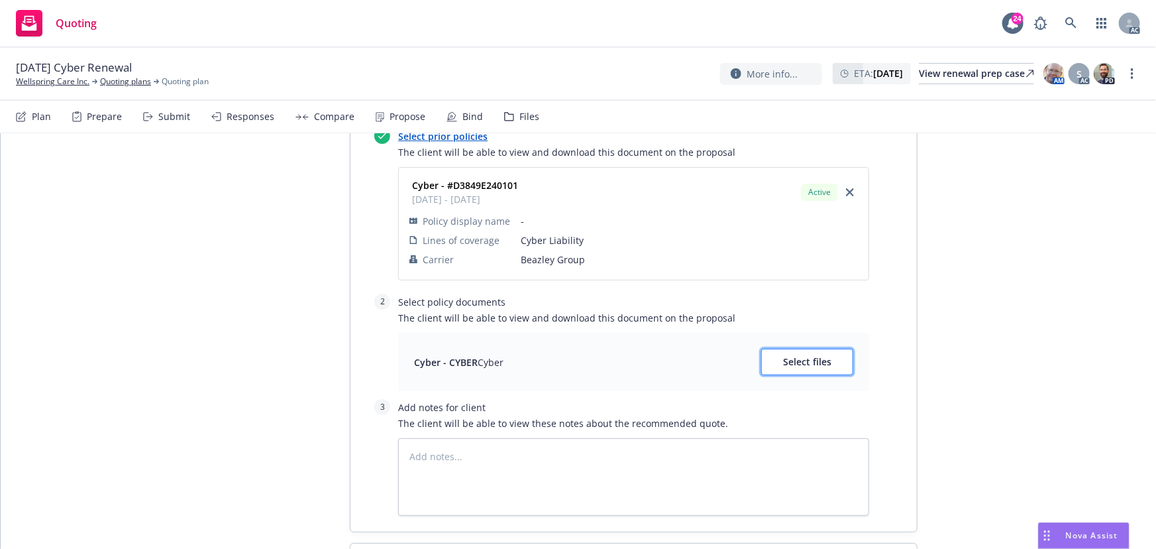
click at [815, 358] on span "Select files" at bounding box center [807, 361] width 48 height 13
type textarea "x"
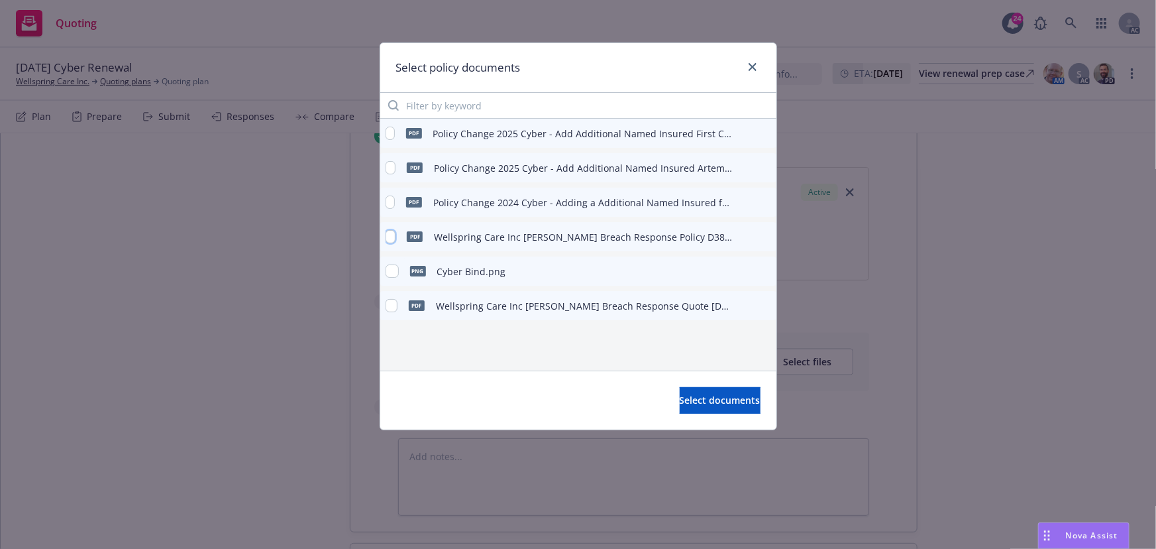
click at [388, 238] on input "checkbox" at bounding box center [391, 236] width 11 height 13
checkbox input "true"
click at [680, 399] on span "Select documents" at bounding box center [720, 399] width 81 height 13
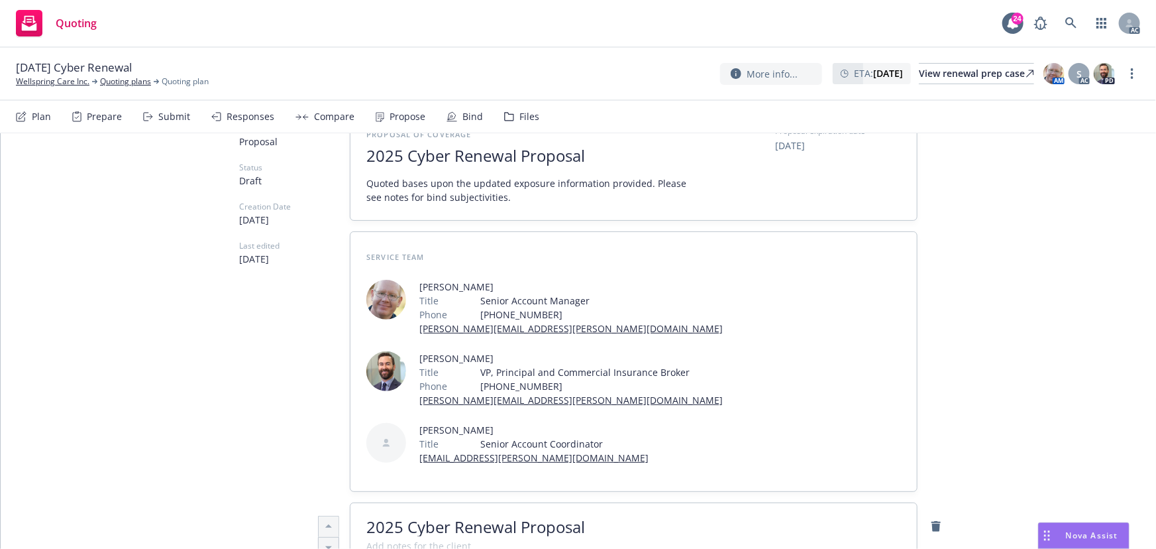
scroll to position [0, 0]
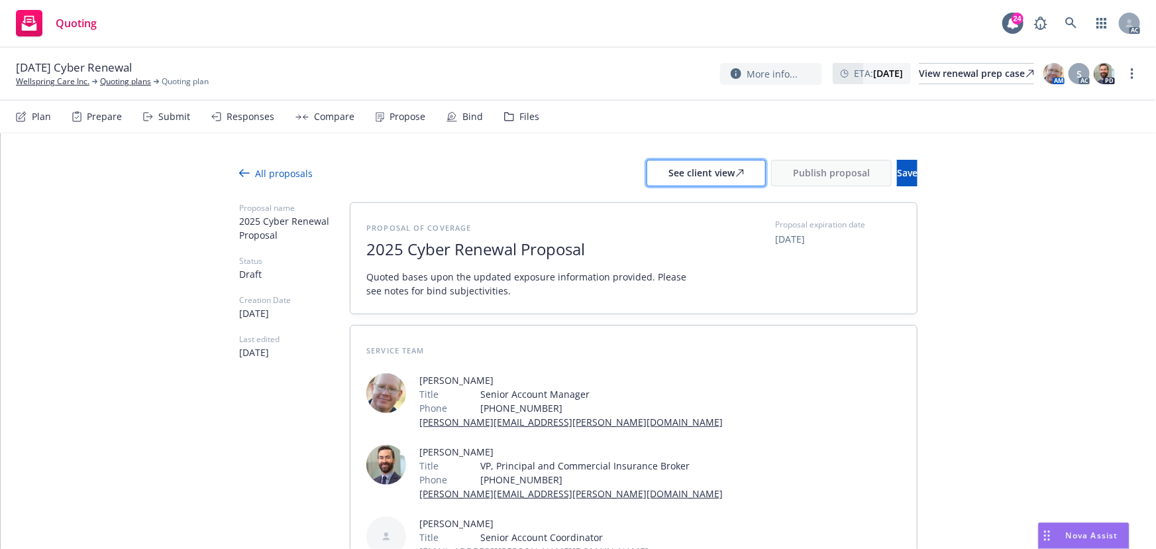
click at [676, 166] on div "See client view" at bounding box center [706, 172] width 76 height 25
click at [240, 126] on div "Responses" at bounding box center [242, 117] width 63 height 32
type textarea "x"
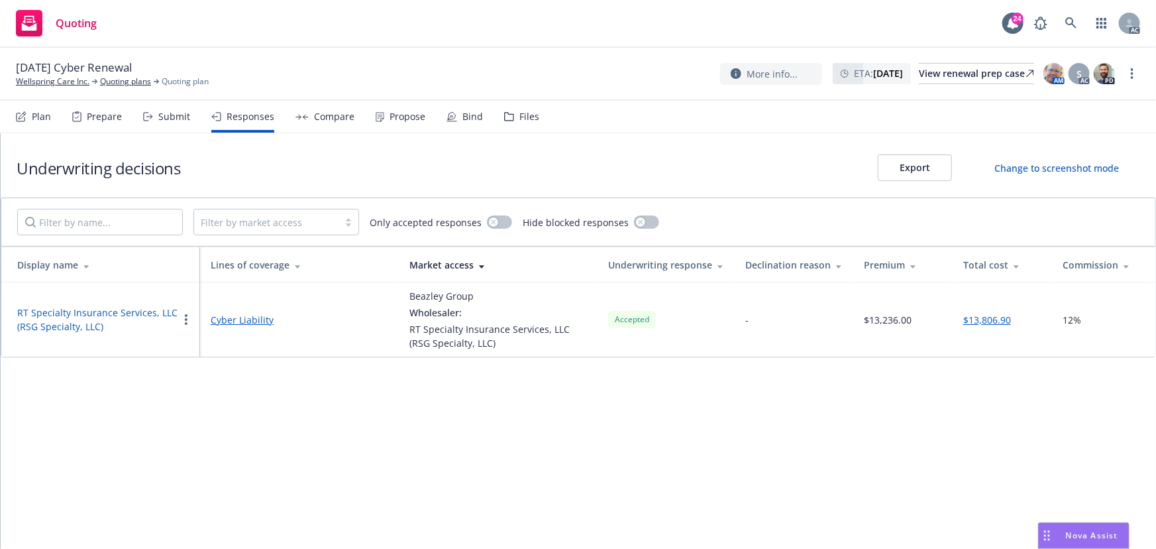
click at [100, 311] on button "RT Specialty Insurance Services, LLC (RSG Specialty, LLC)" at bounding box center [97, 319] width 161 height 28
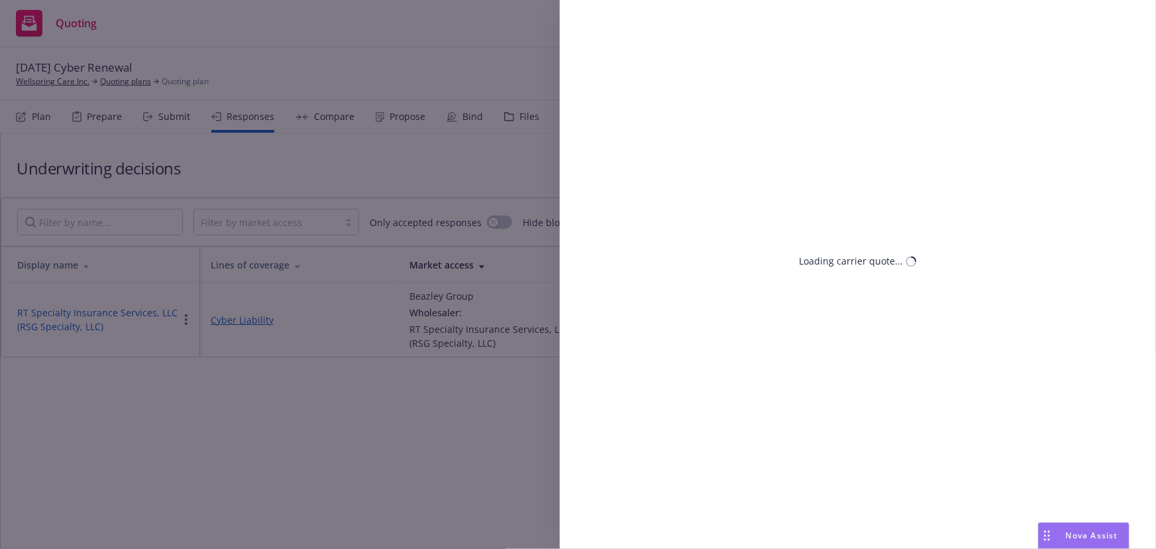
select select "CA"
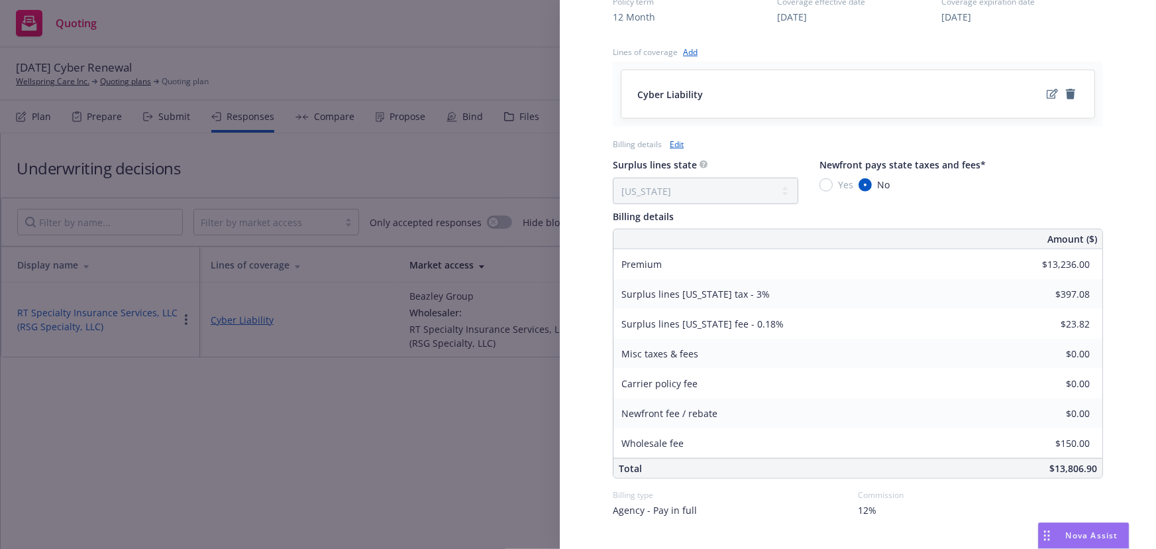
scroll to position [542, 0]
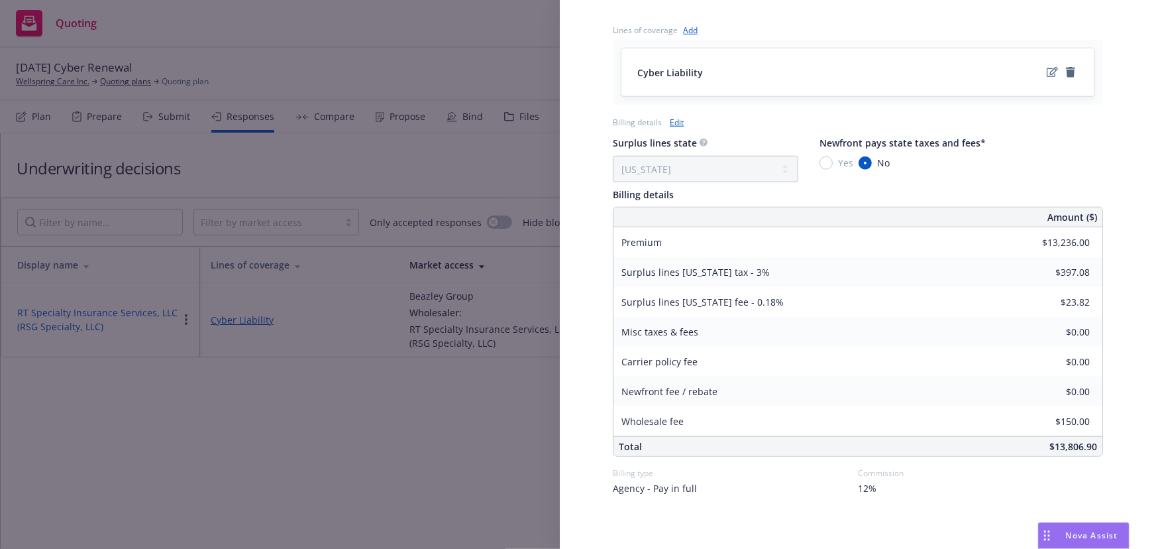
click at [417, 419] on div "Display Name RT Specialty Insurance Services, LLC (RSG Specialty, LLC) Carrier …" at bounding box center [578, 274] width 1156 height 549
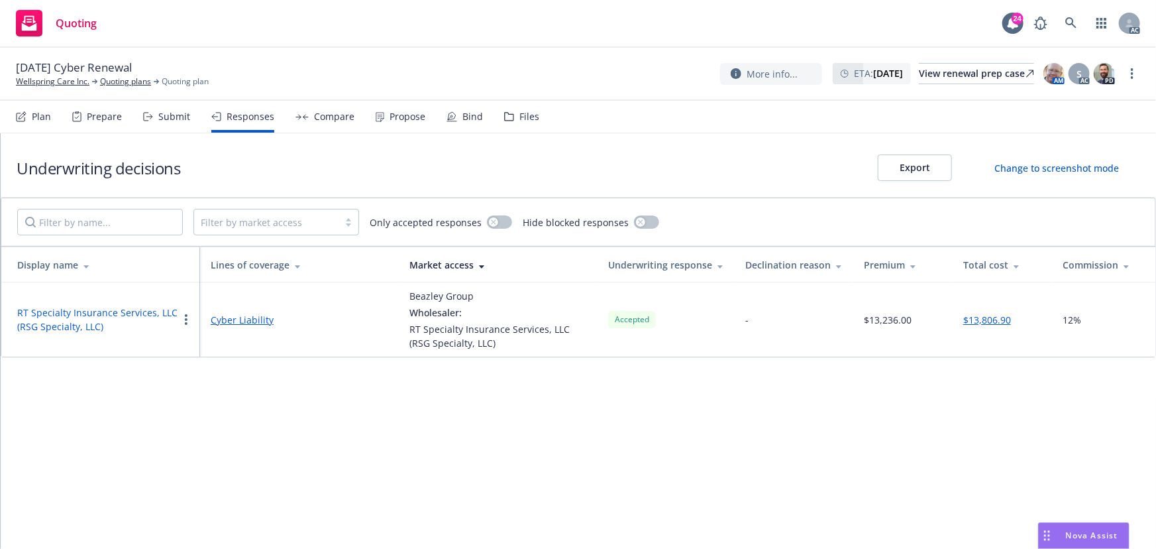
click at [393, 115] on div "Propose" at bounding box center [408, 116] width 36 height 11
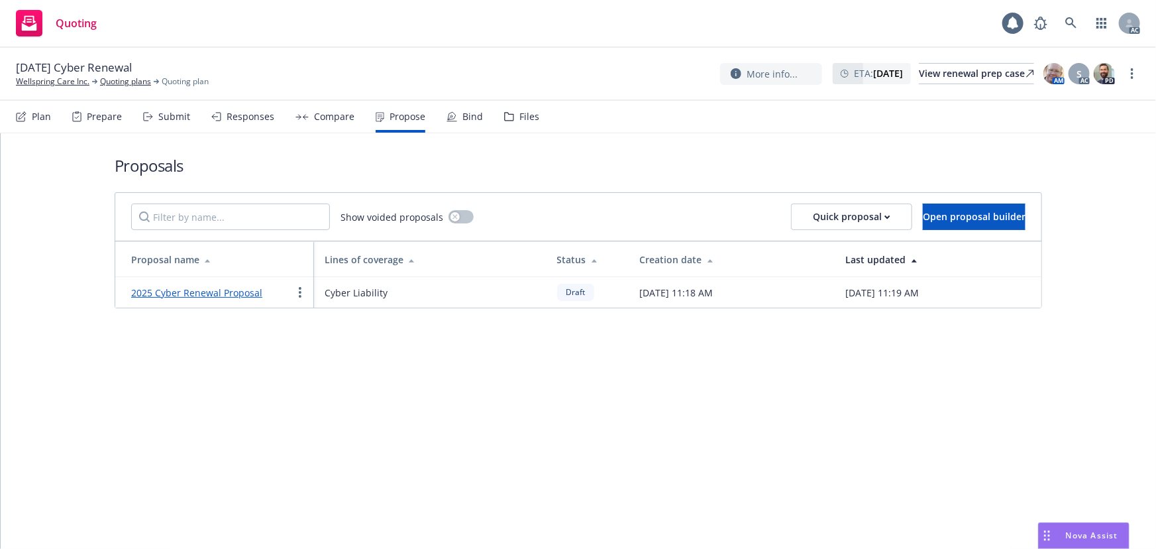
click at [192, 293] on link "2025 Cyber Renewal Proposal" at bounding box center [196, 292] width 131 height 13
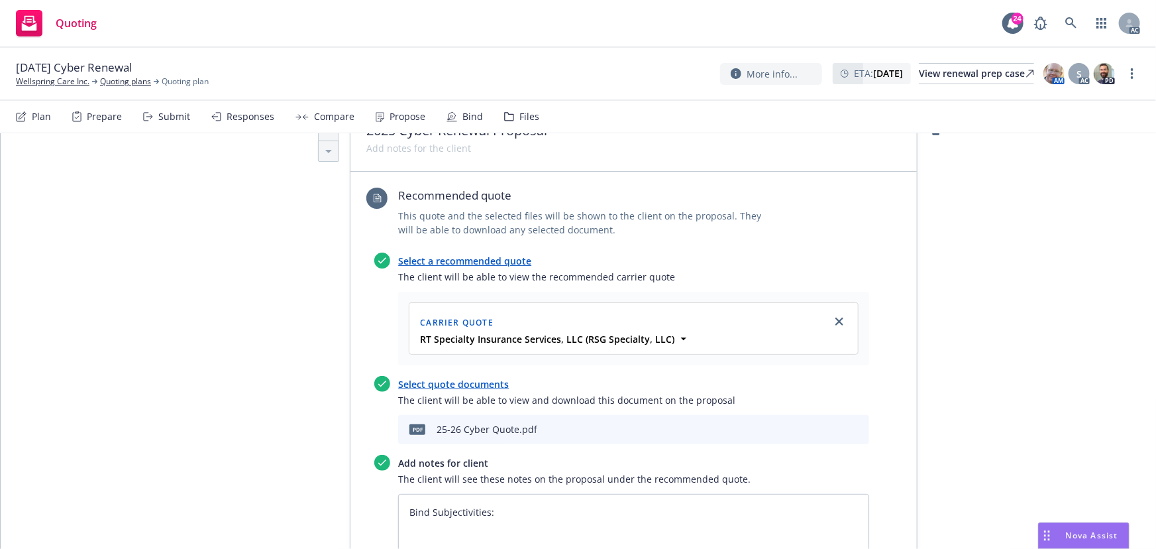
scroll to position [722, 0]
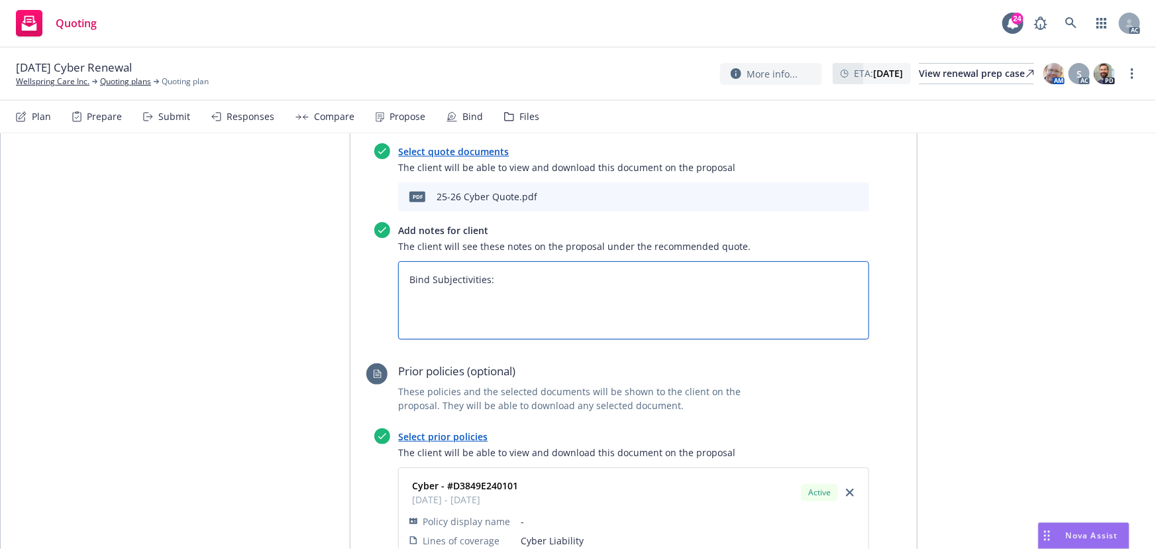
click at [437, 308] on textarea "Bind Subjectivities:" at bounding box center [633, 300] width 471 height 78
paste textarea "Contact person, email address and phone number of the employee that is designat…"
type textarea "x"
type textarea "Bind SuContact person, email address and phone number of the employee that is d…"
type textarea "x"
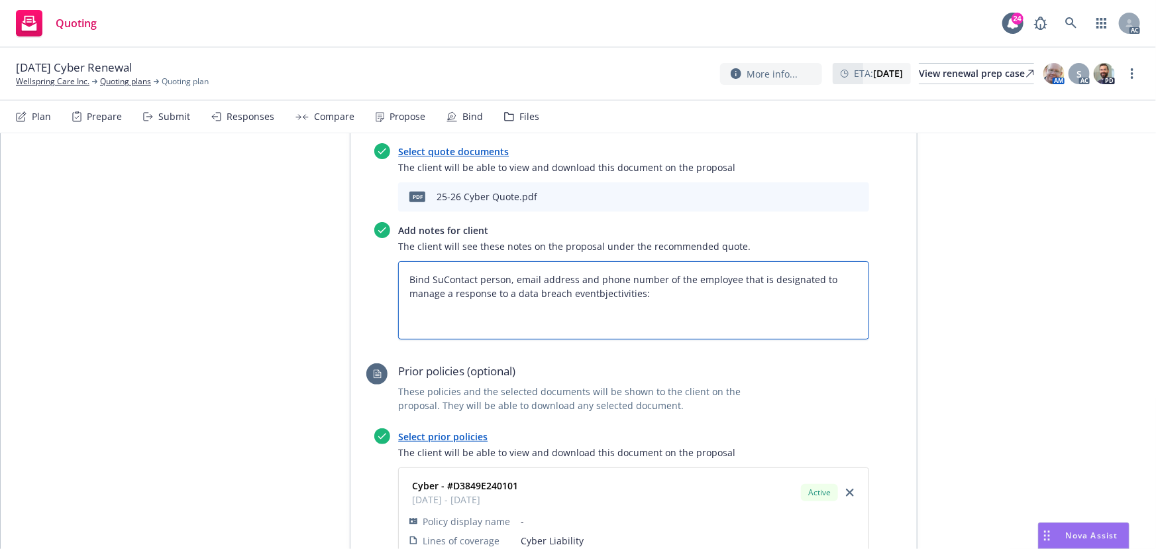
type textarea "Bind Subjectivities:"
click at [419, 297] on textarea "Bind Subjectivities:" at bounding box center [633, 300] width 471 height 78
click at [517, 277] on textarea "Bind Subjectivities:" at bounding box center [633, 300] width 471 height 78
type textarea "x"
type textarea "Bind Subjectivities:"
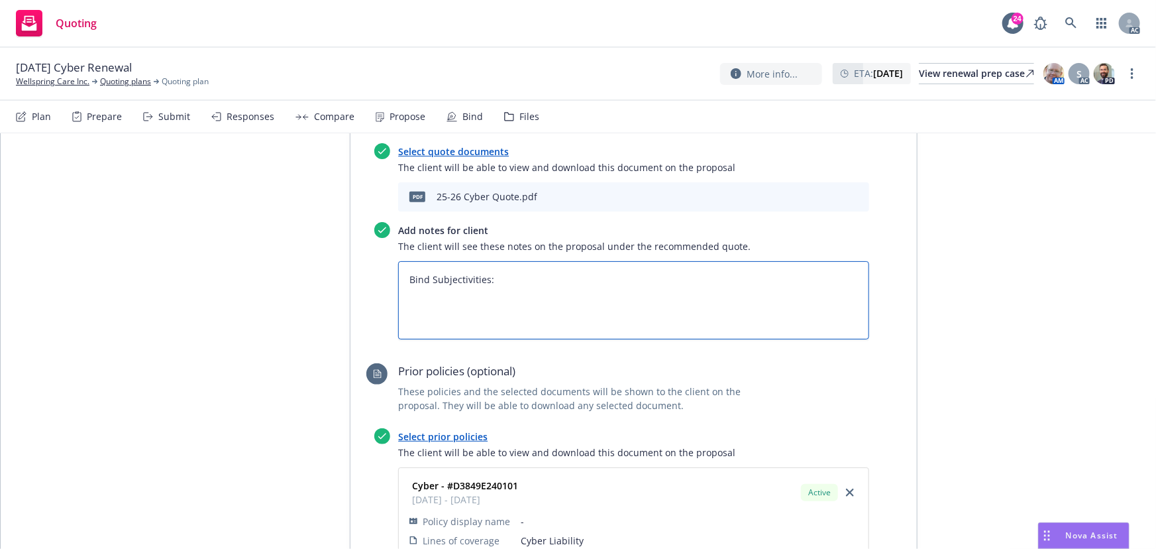
paste textarea "Contact person, email address and phone number of the employee that is designat…"
type textarea "x"
type textarea "Bind Subjectivities: Contact person, email address and phone number of the empl…"
click at [490, 279] on textarea "Bind Subjectivities: Contact person, email address and phone number of the empl…" at bounding box center [633, 300] width 471 height 78
type textarea "x"
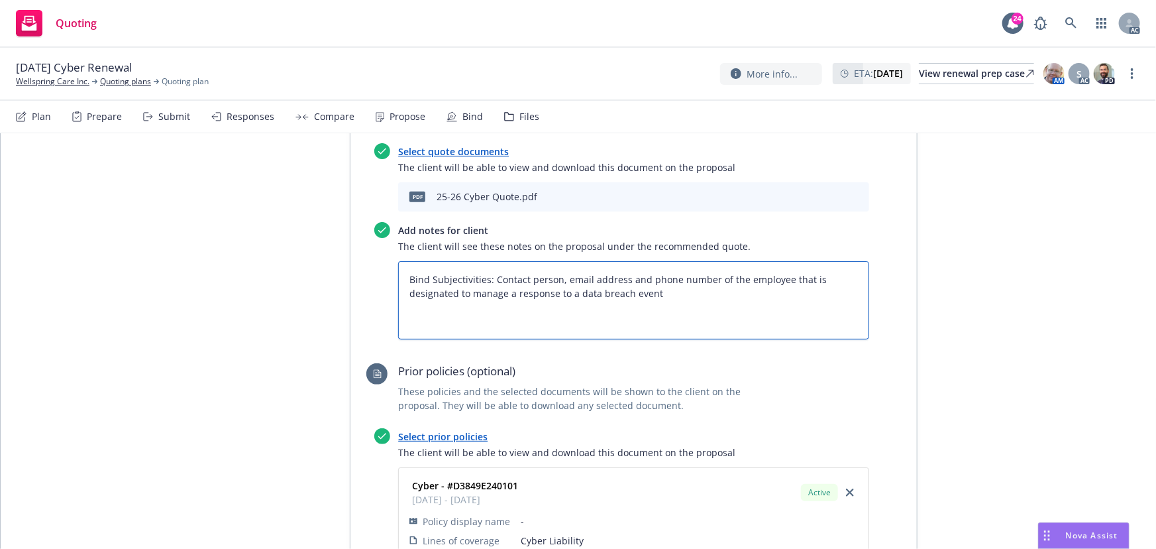
type textarea "Bind Subjectivities: Contact person, email address and phone number of the empl…"
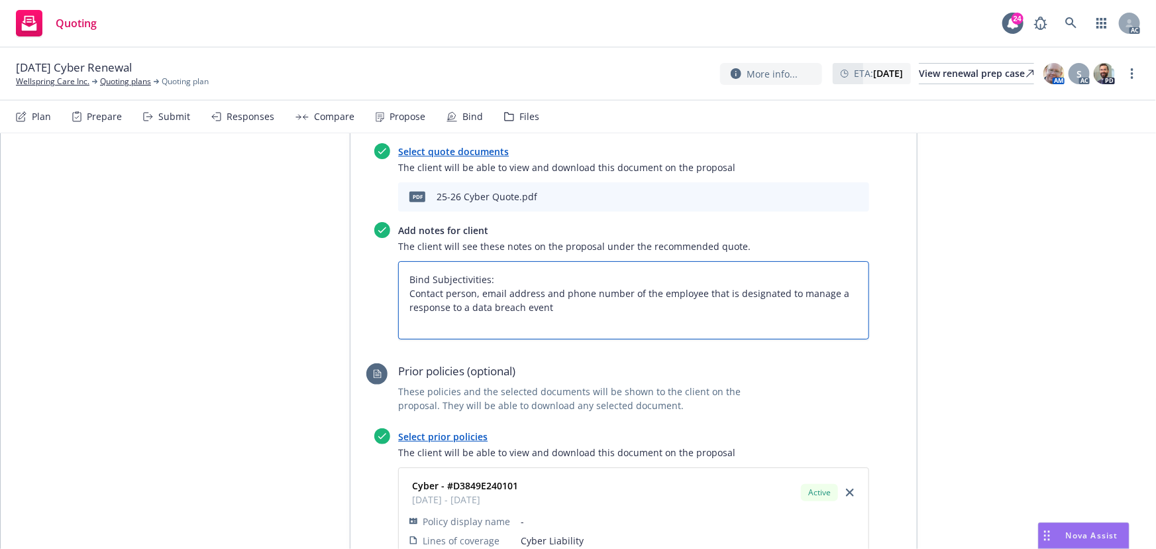
type textarea "x"
type textarea "Bind Subjectivities: 1Contact person, email address and phone number of the emp…"
type textarea "x"
type textarea "Bind Subjectivities: 1.Contact person, email address and phone number of the em…"
type textarea "x"
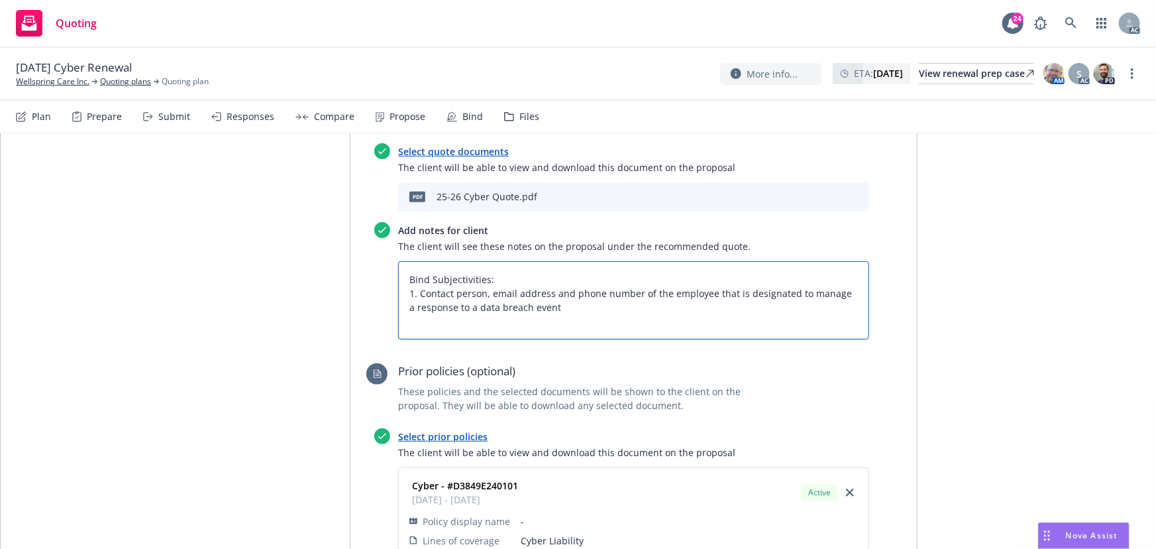
type textarea "Bind Subjectivities: 1. Contact person, email address and phone number of the e…"
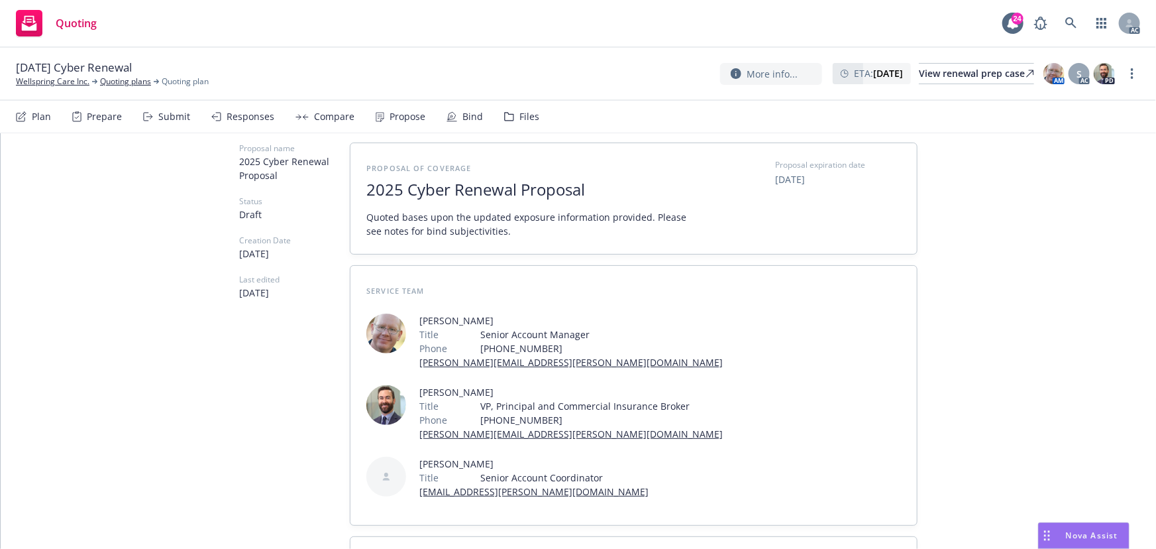
scroll to position [0, 0]
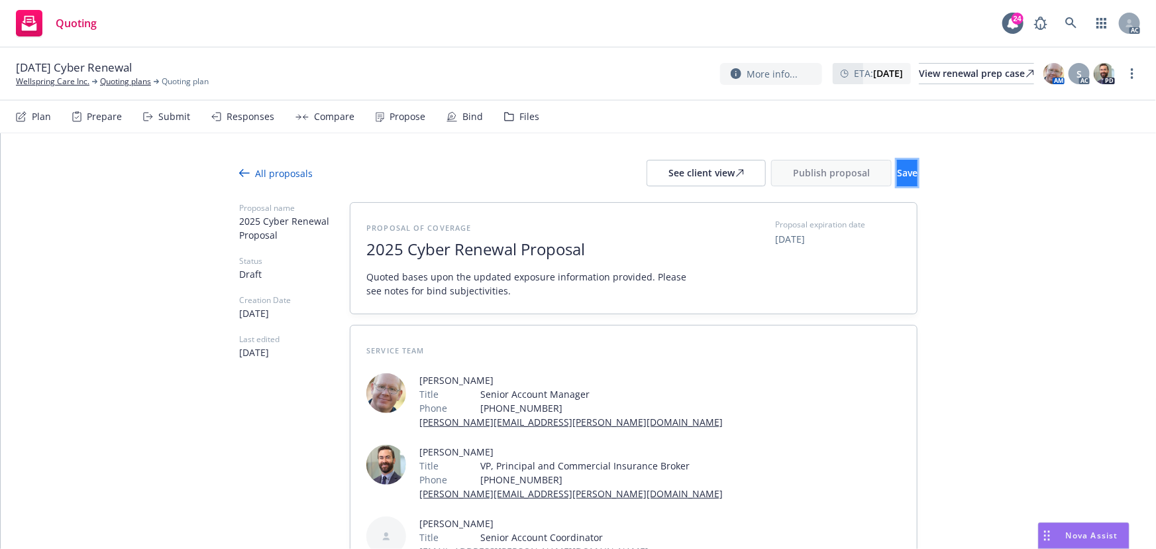
click at [897, 177] on span "Save" at bounding box center [907, 172] width 21 height 13
type textarea "x"
drag, startPoint x: 329, startPoint y: 119, endPoint x: 303, endPoint y: 119, distance: 26.5
click at [329, 119] on div "Compare" at bounding box center [334, 116] width 40 height 11
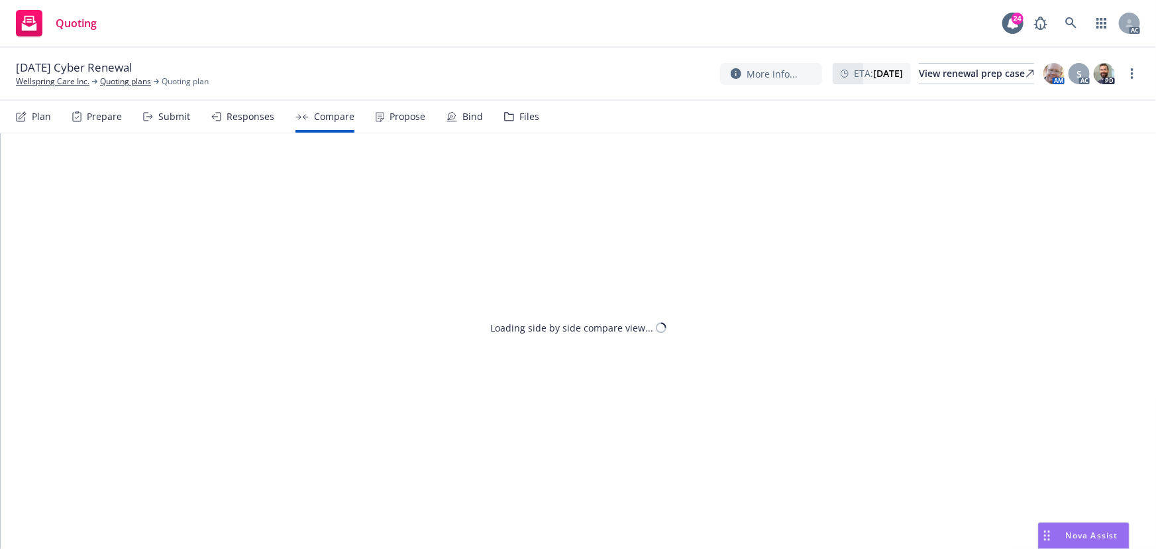
click at [238, 121] on div "Responses" at bounding box center [251, 116] width 48 height 11
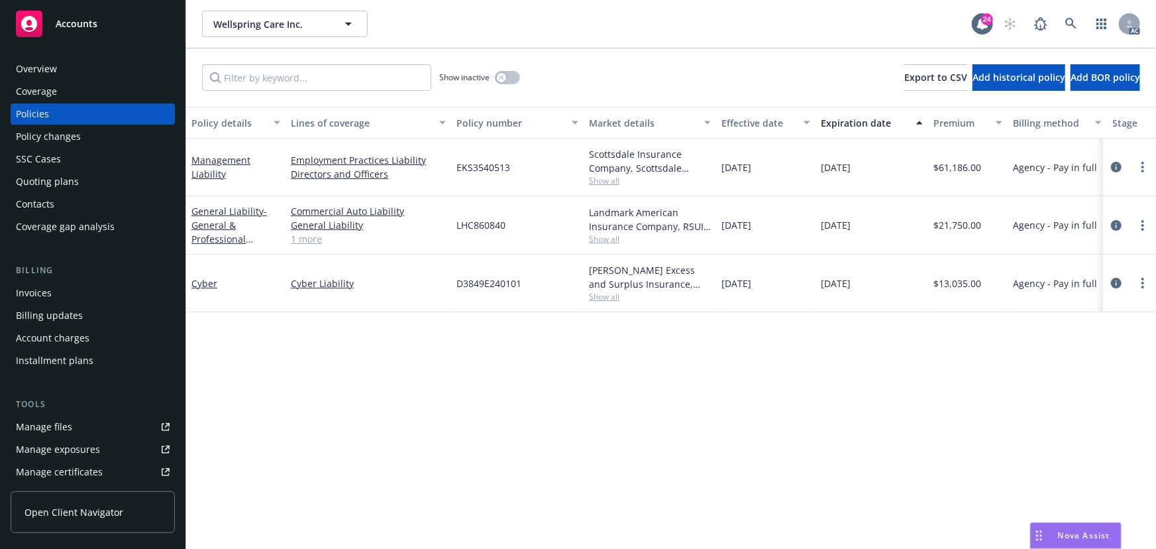
click at [192, 289] on div "Cyber" at bounding box center [235, 283] width 89 height 14
click at [209, 284] on link "Cyber" at bounding box center [204, 283] width 26 height 13
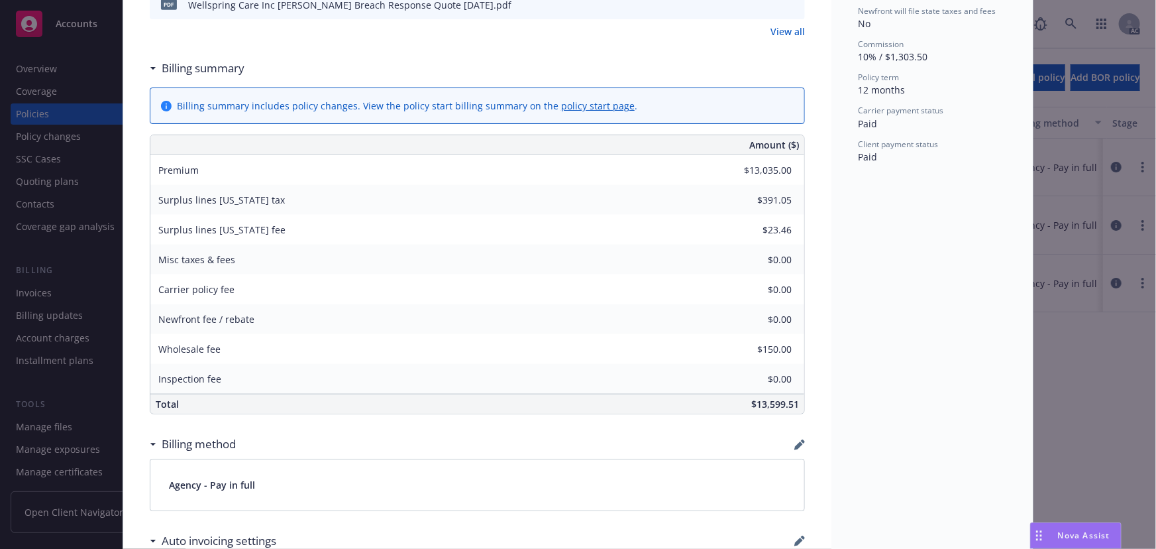
scroll to position [602, 0]
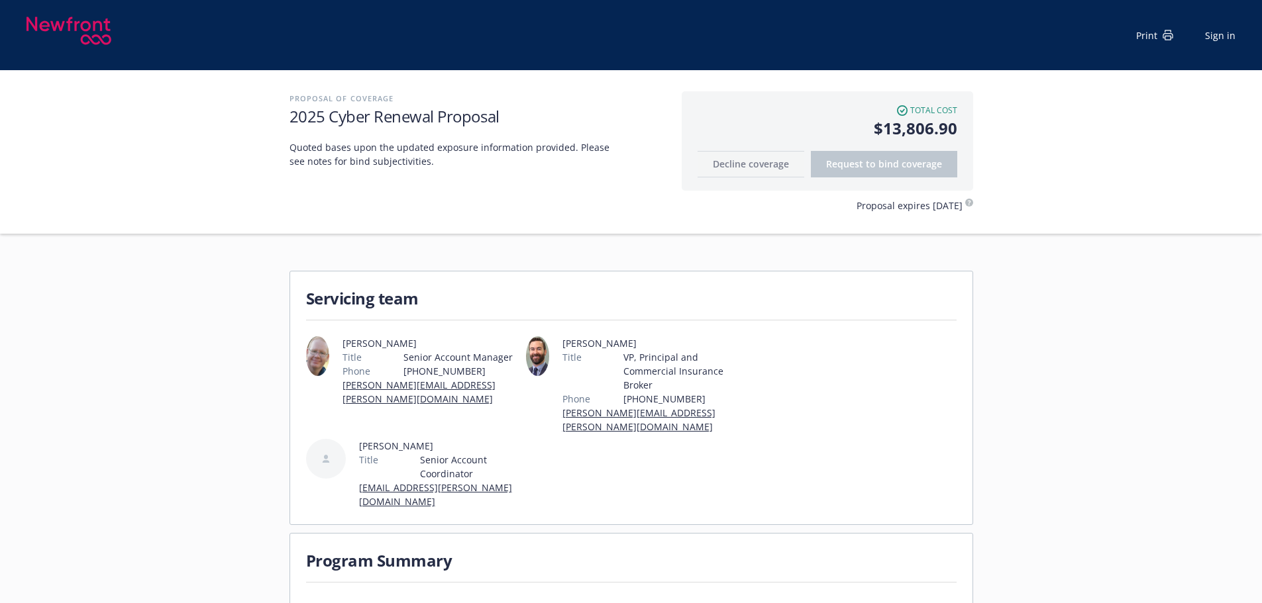
scroll to position [331, 0]
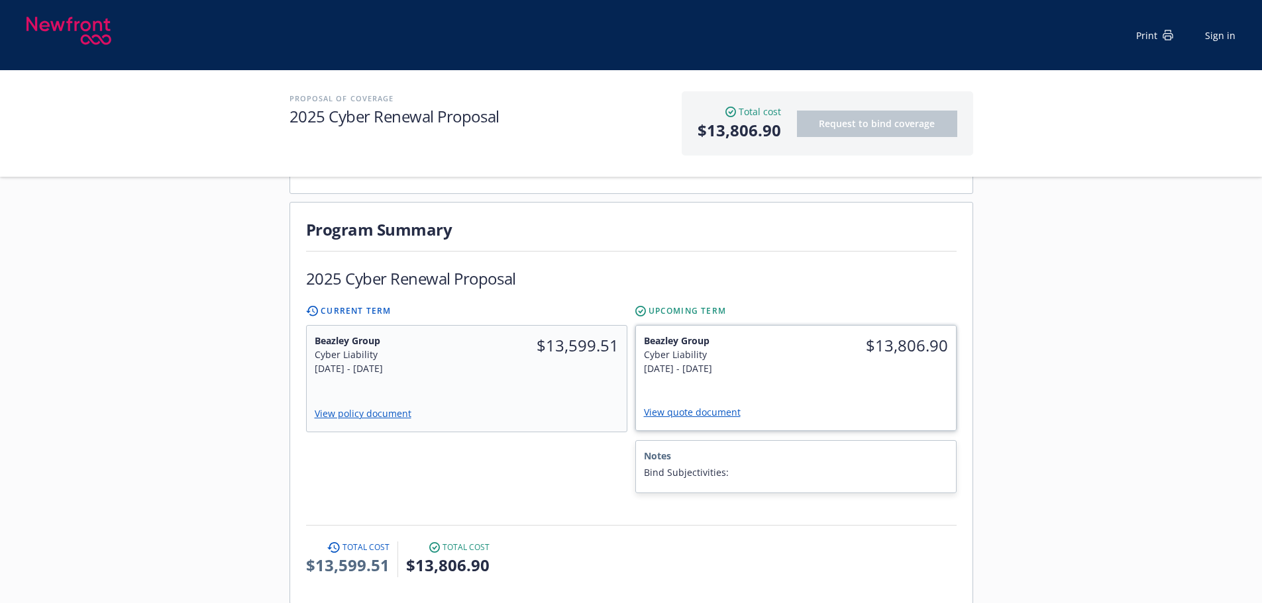
click at [712, 406] on link "View quote document" at bounding box center [697, 412] width 107 height 13
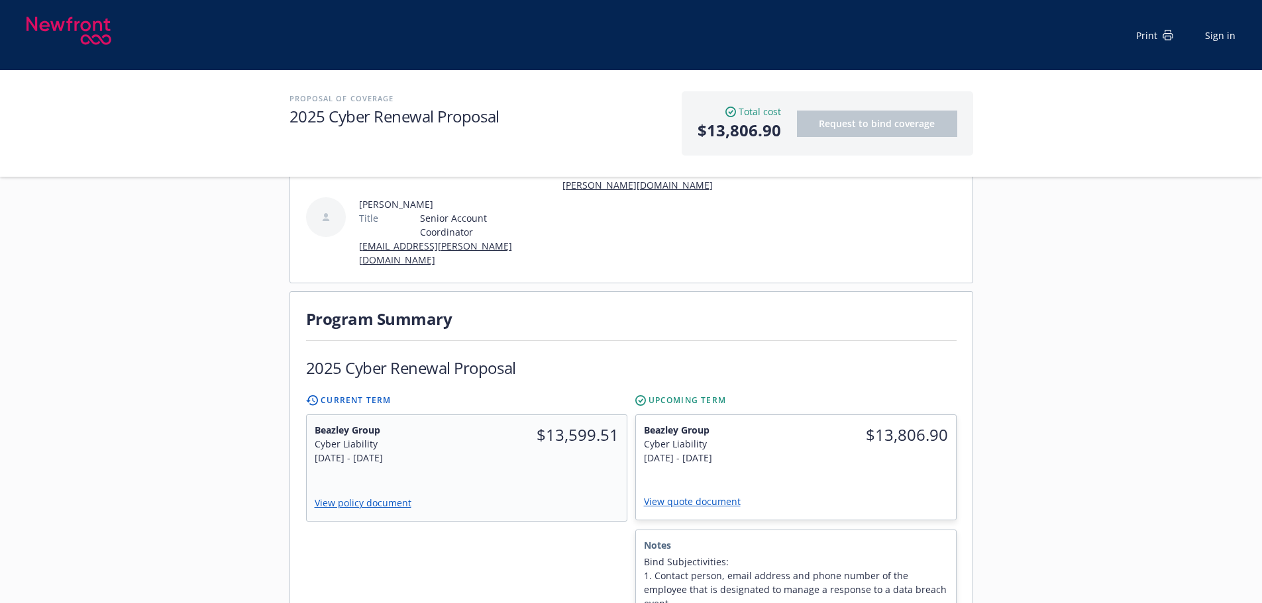
scroll to position [265, 0]
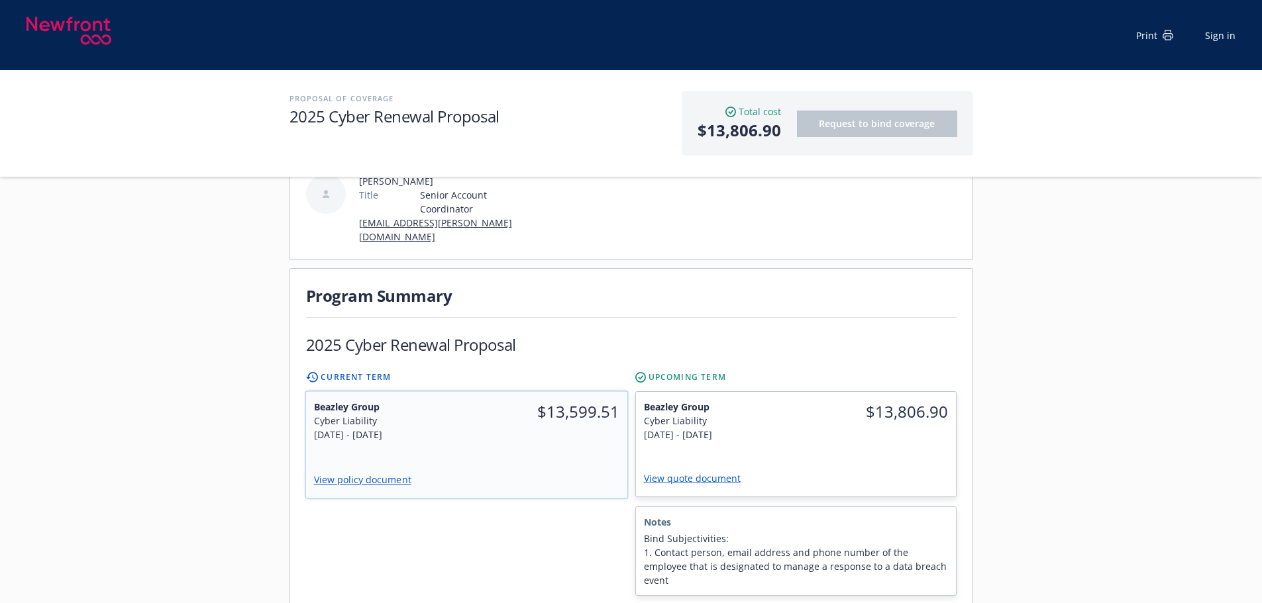
click at [535, 404] on div "$13,599.51" at bounding box center [546, 421] width 161 height 58
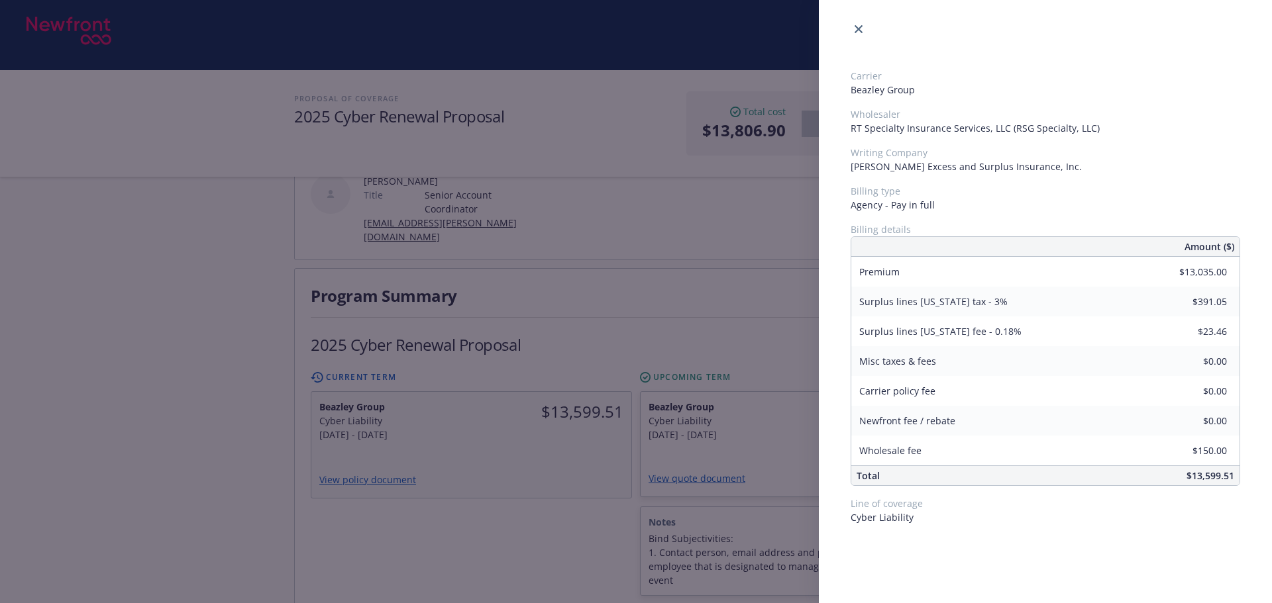
click at [563, 511] on div "Carrier Beazley Group Wholesaler RT Specialty Insurance Services, LLC (RSG Spec…" at bounding box center [636, 301] width 1272 height 603
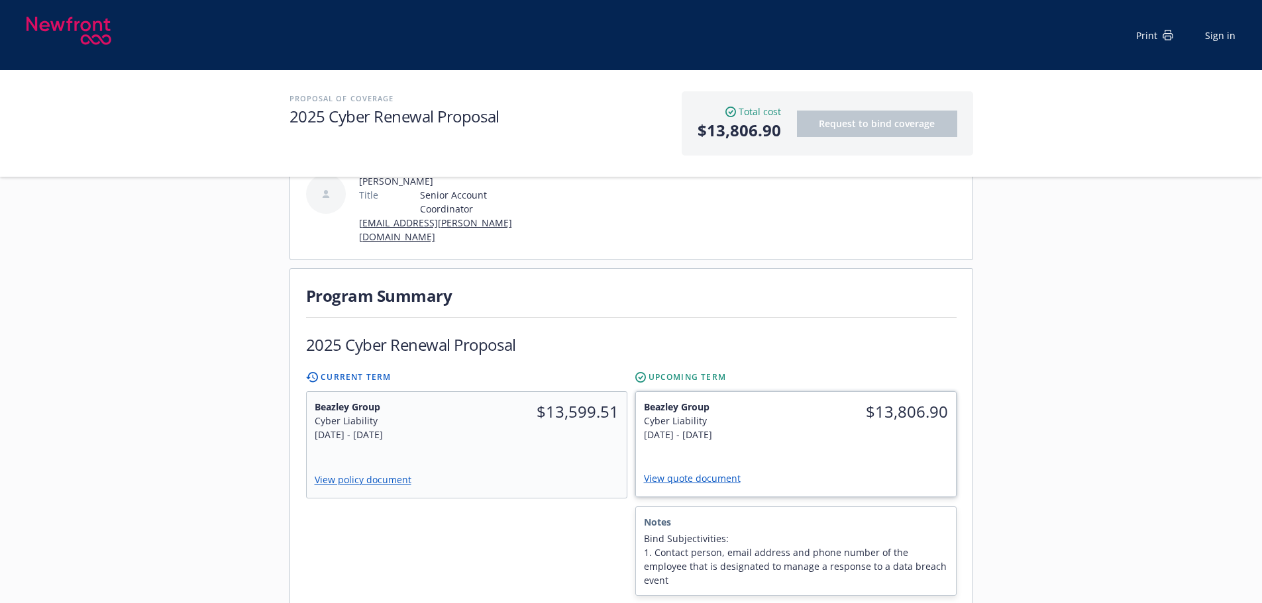
click at [792, 416] on div "Beazley Group Cyber Liability 10/4/2025 - 10/4/2026" at bounding box center [716, 421] width 160 height 58
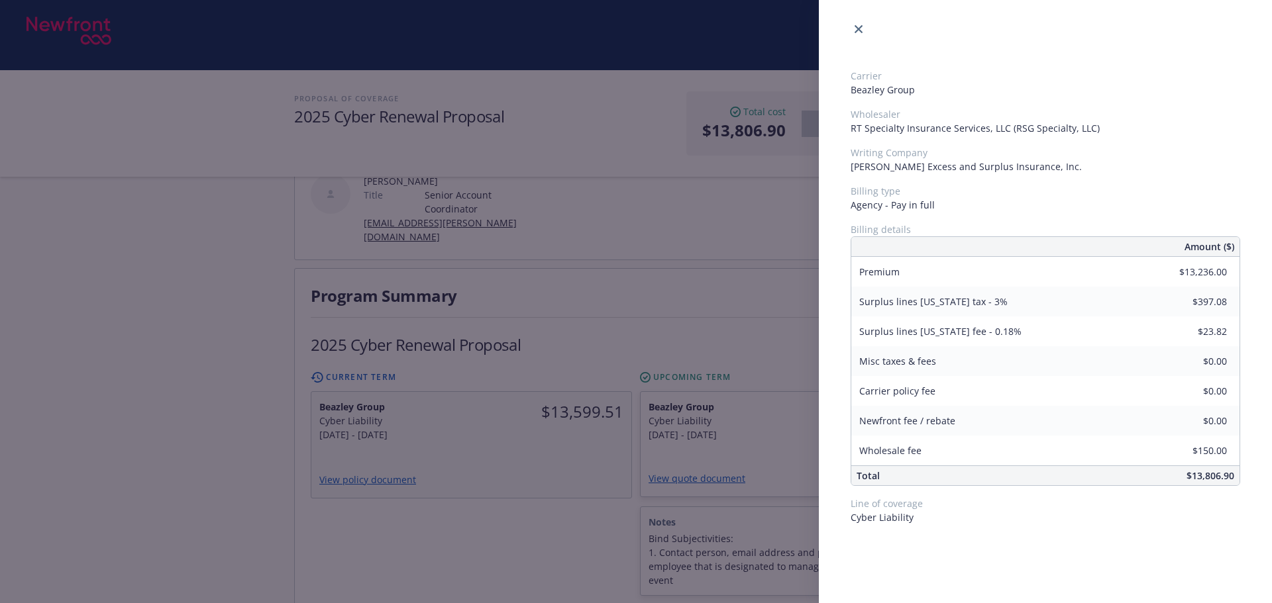
click at [532, 529] on div "Carrier Beazley Group Wholesaler RT Specialty Insurance Services, LLC (RSG Spec…" at bounding box center [636, 301] width 1272 height 603
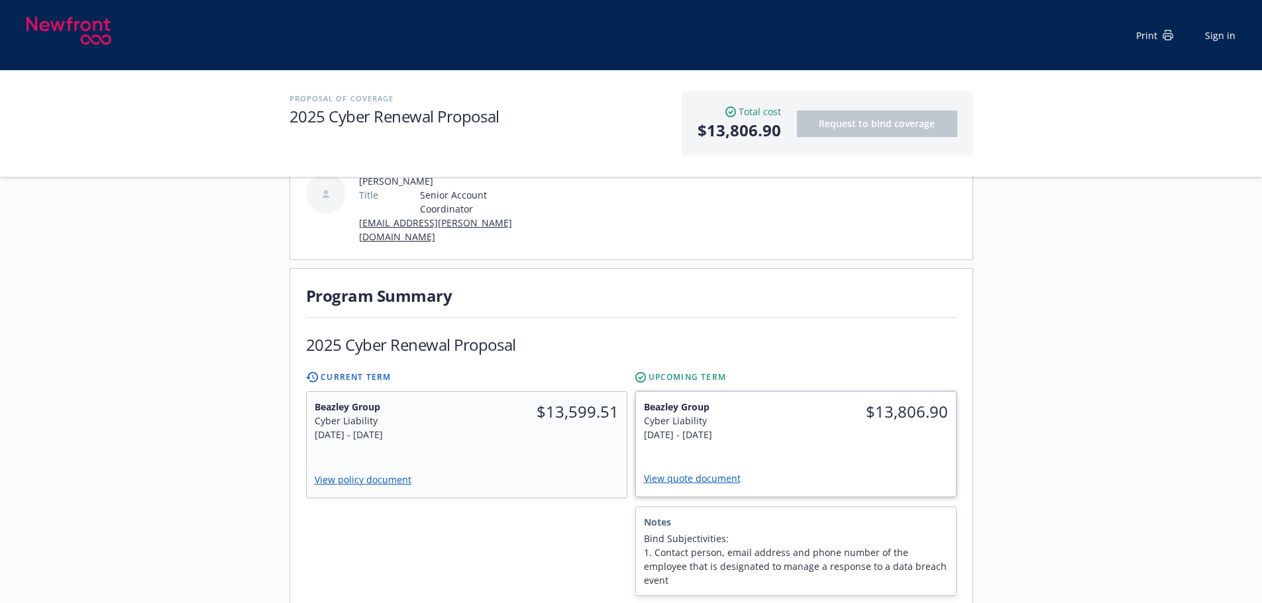
click at [921, 427] on div "Beazley Group Cyber Liability 10/4/2025 - 10/4/2026 $13,806.90 View quote docum…" at bounding box center [796, 444] width 320 height 105
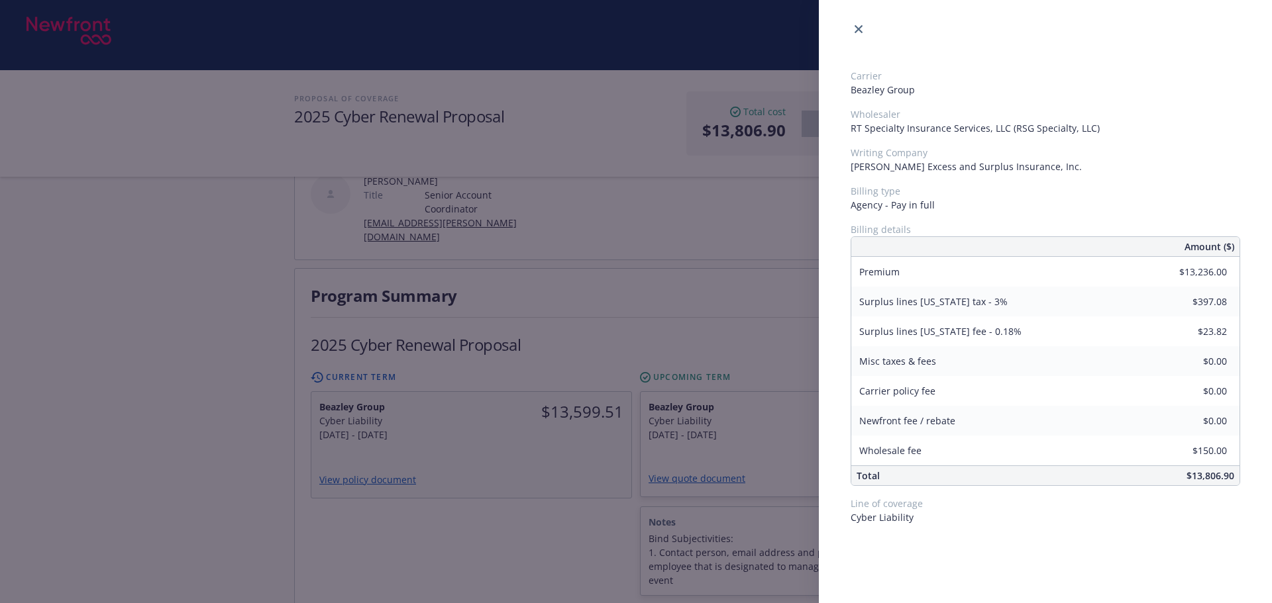
click at [510, 509] on div "Carrier Beazley Group Wholesaler RT Specialty Insurance Services, LLC (RSG Spec…" at bounding box center [636, 301] width 1272 height 603
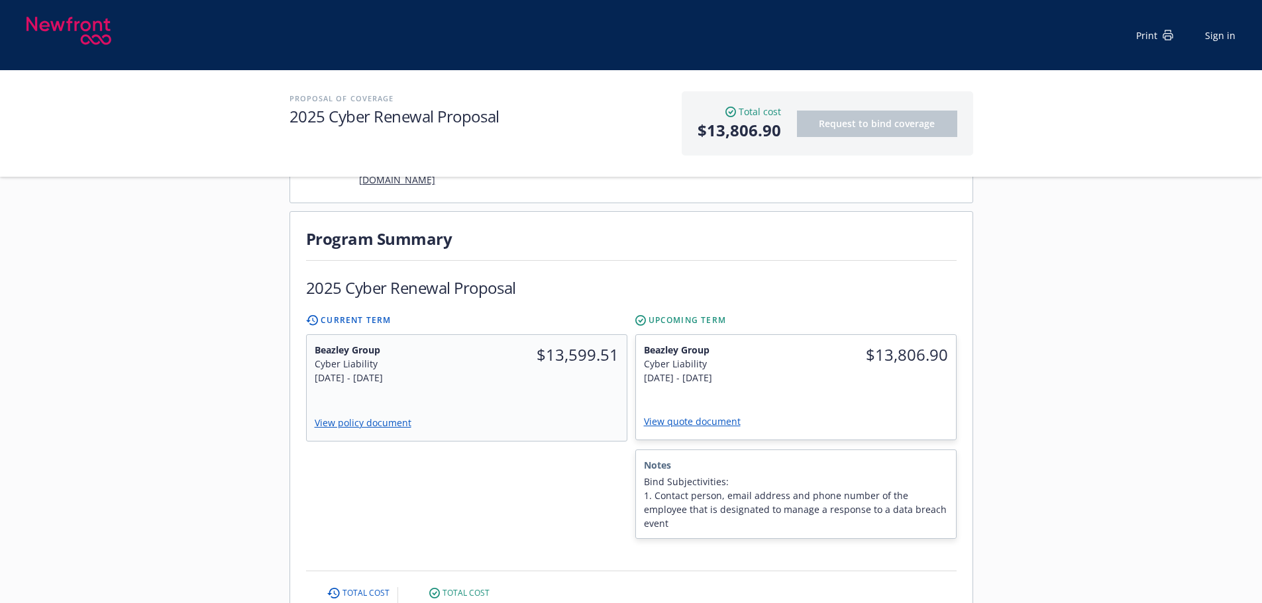
scroll to position [397, 0]
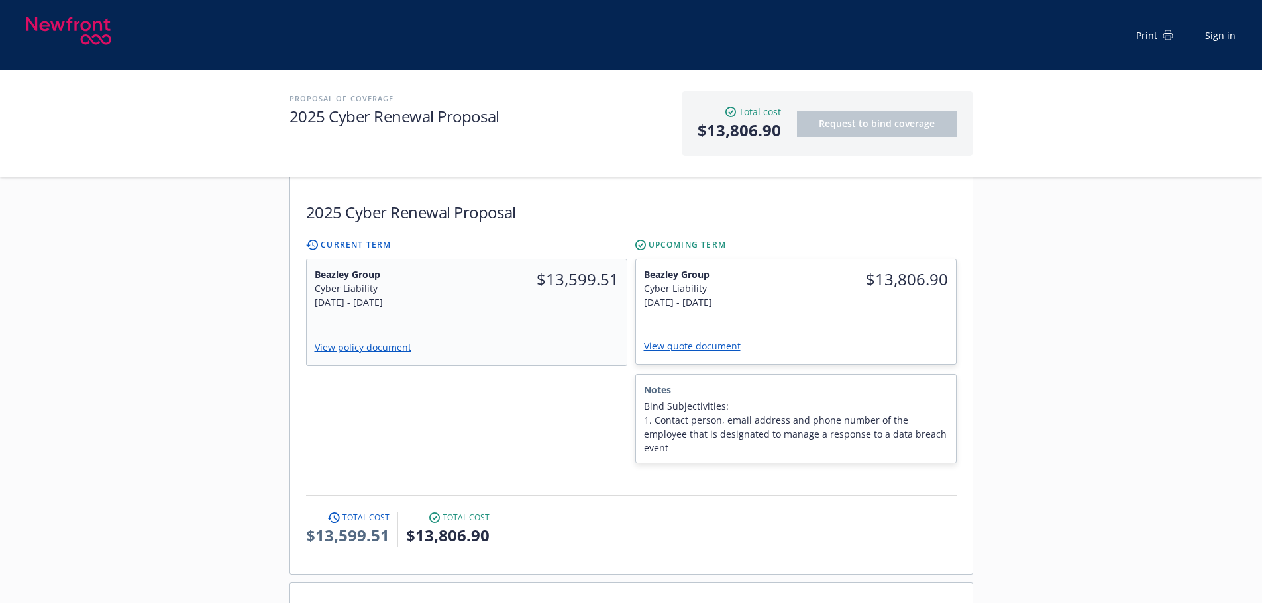
click at [861, 600] on h1 "Disclosures and Disclaimers" at bounding box center [631, 611] width 651 height 22
click at [768, 293] on div "Beazley Group Cyber Liability 10/4/2025 - 10/4/2026 $13,806.90 View quote docum…" at bounding box center [796, 312] width 320 height 105
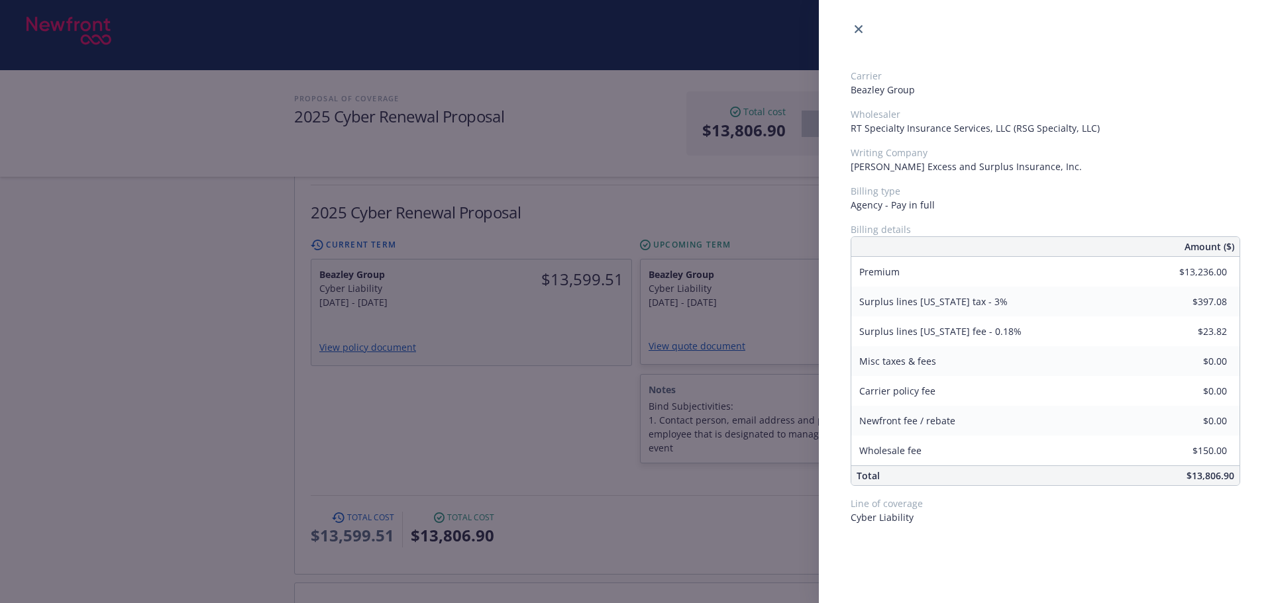
click at [472, 302] on div "Carrier Beazley Group Wholesaler RT Specialty Insurance Services, LLC (RSG Spec…" at bounding box center [636, 301] width 1272 height 603
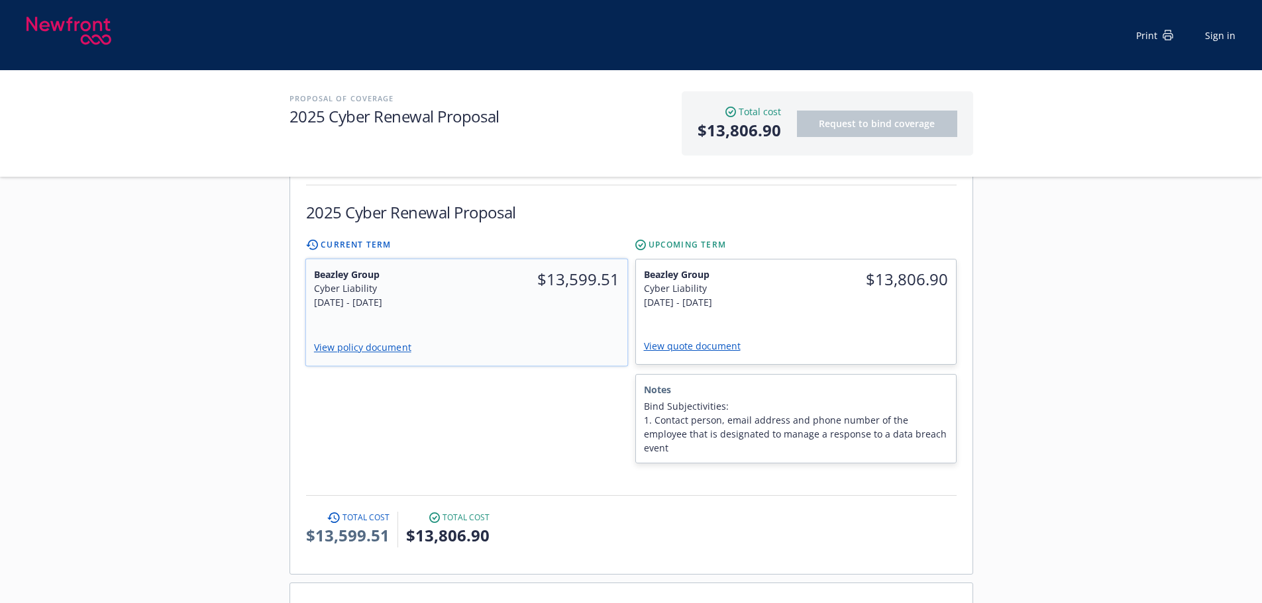
click at [474, 301] on div "Beazley Group Cyber Liability 10/4/2024 - 10/4/2025 $13,599.51 View policy docu…" at bounding box center [465, 313] width 321 height 107
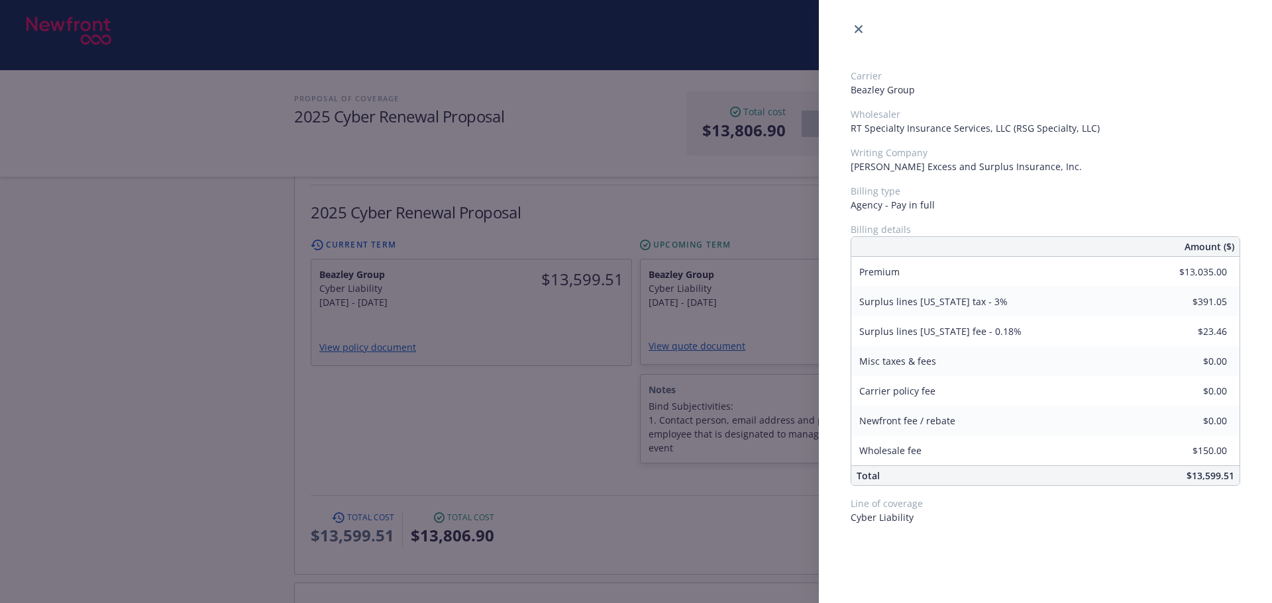
click at [535, 384] on div "Carrier Beazley Group Wholesaler RT Specialty Insurance Services, LLC (RSG Spec…" at bounding box center [636, 301] width 1272 height 603
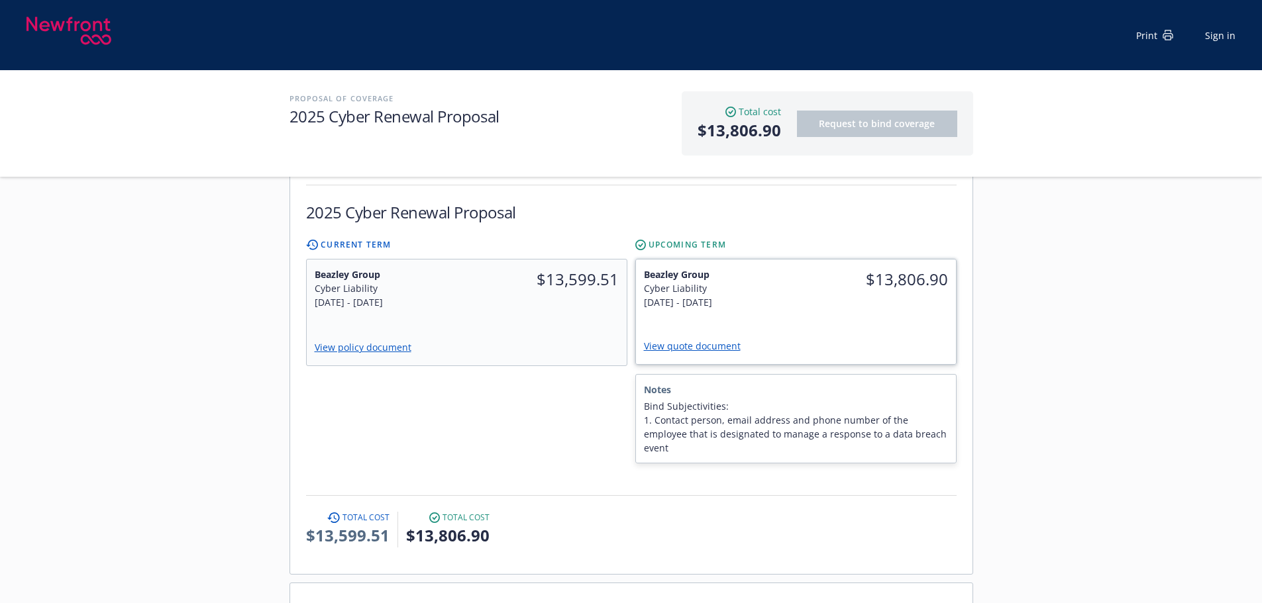
click at [824, 296] on div "Beazley Group Cyber Liability 10/4/2025 - 10/4/2026 $13,806.90 View quote docum…" at bounding box center [796, 312] width 320 height 105
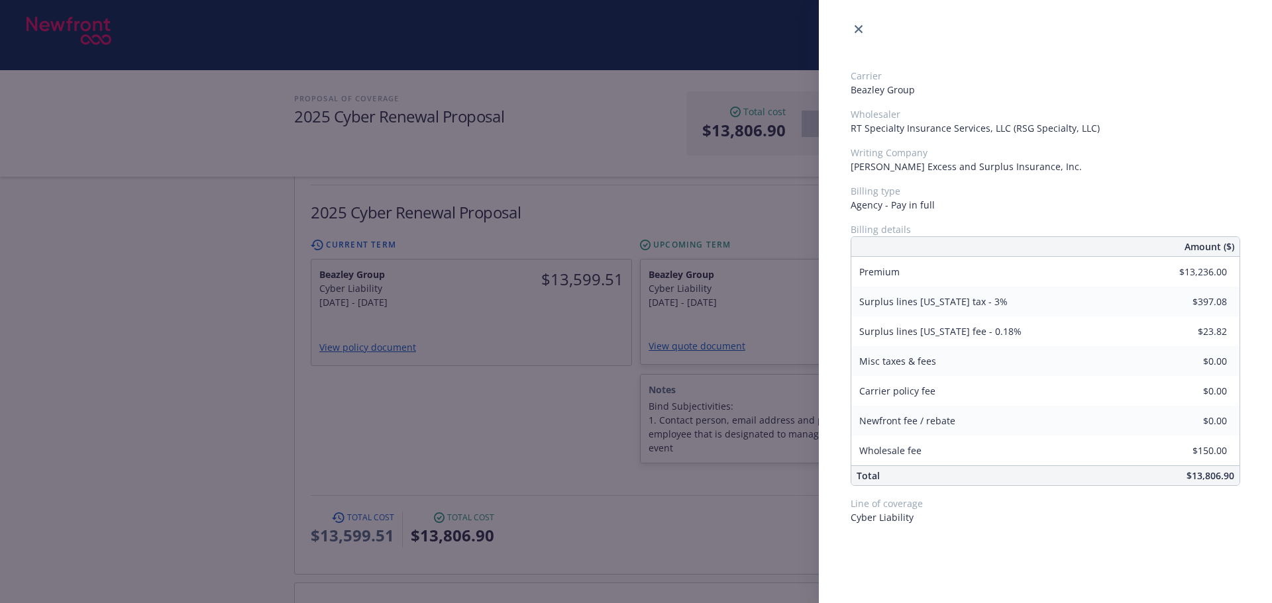
click at [499, 383] on div "Carrier Beazley Group Wholesaler RT Specialty Insurance Services, LLC (RSG Spec…" at bounding box center [636, 301] width 1272 height 603
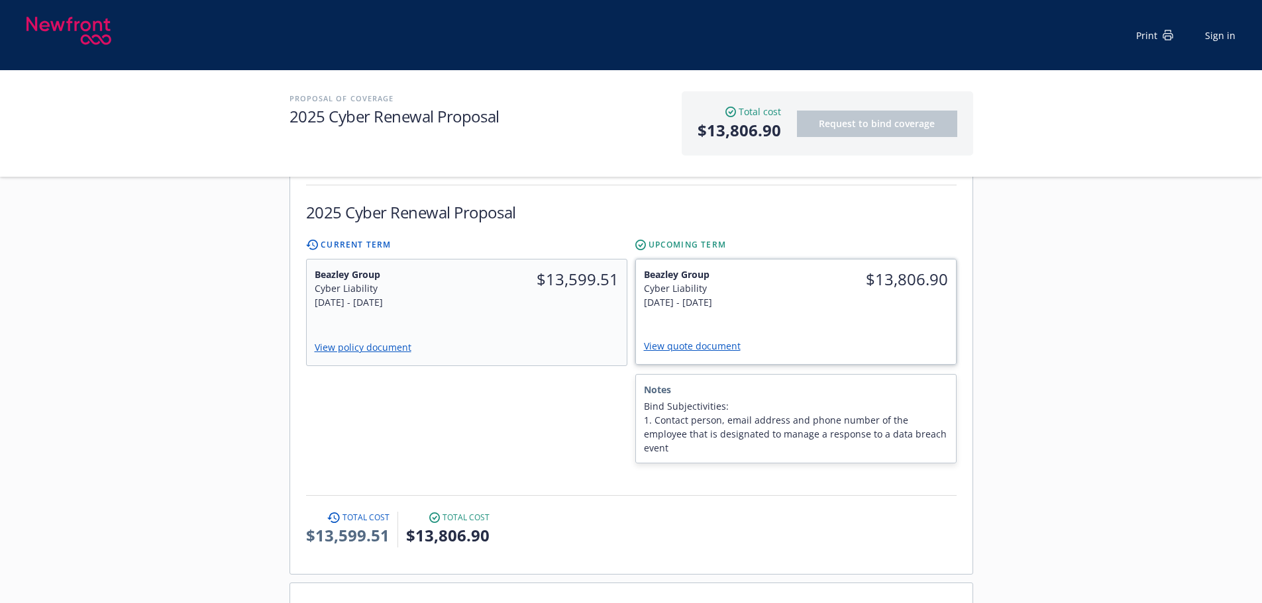
click at [891, 280] on div "$13,806.90" at bounding box center [876, 289] width 160 height 58
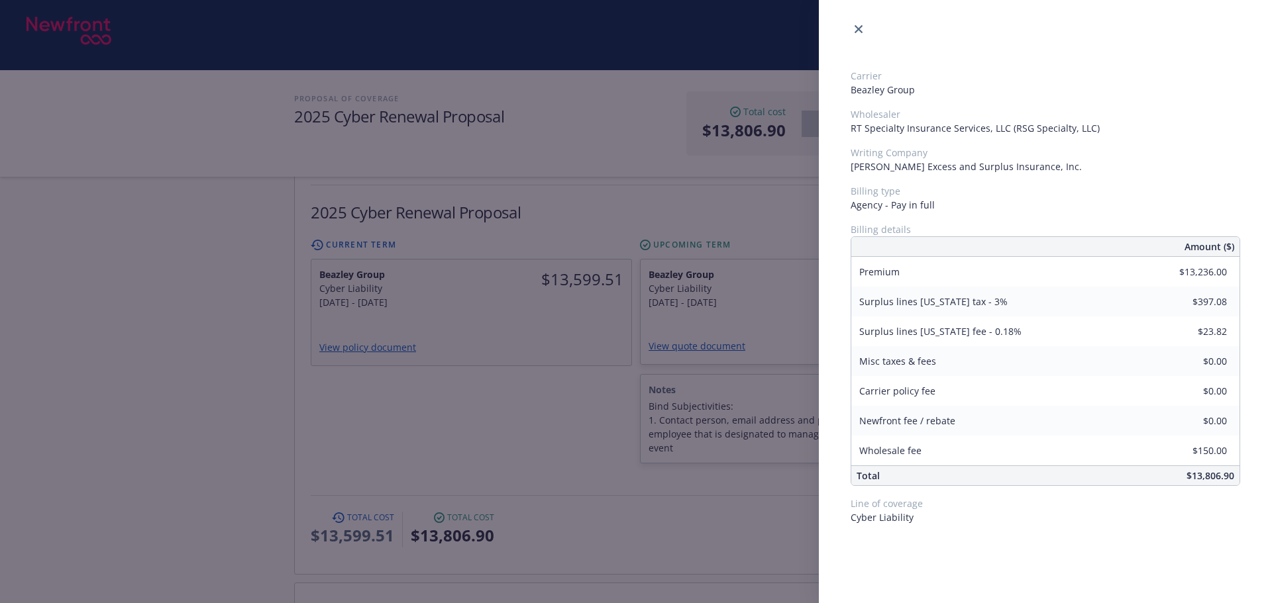
drag, startPoint x: 510, startPoint y: 370, endPoint x: 1241, endPoint y: 48, distance: 799.1
click at [519, 368] on div "Carrier Beazley Group Wholesaler RT Specialty Insurance Services, LLC (RSG Spec…" at bounding box center [636, 301] width 1272 height 603
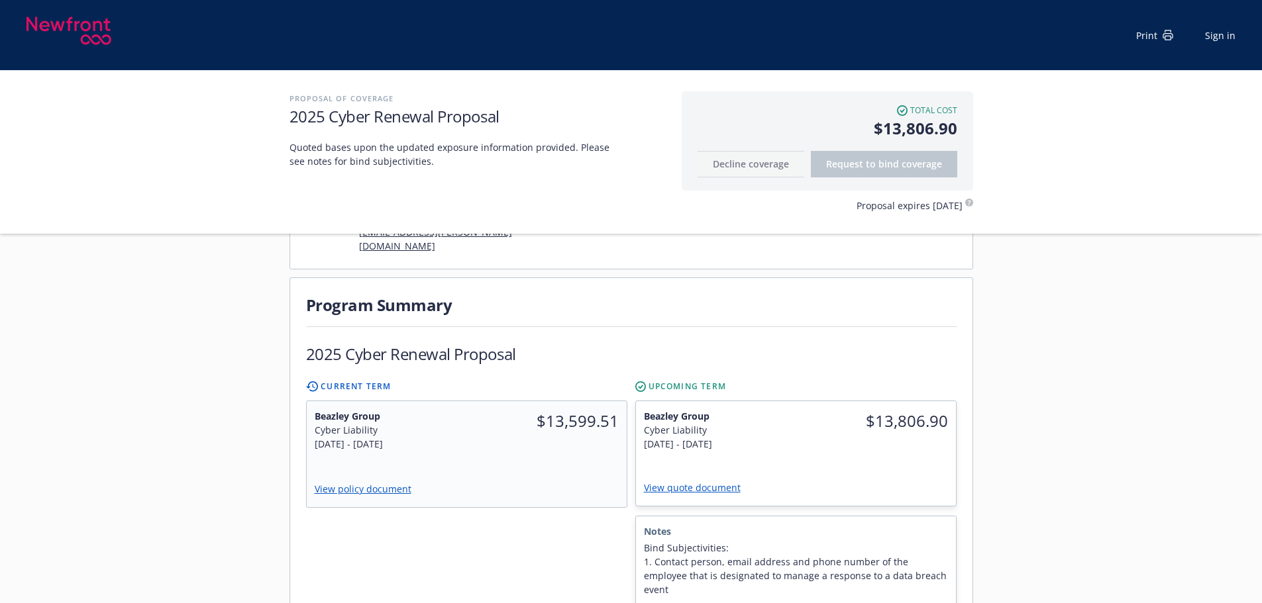
scroll to position [265, 0]
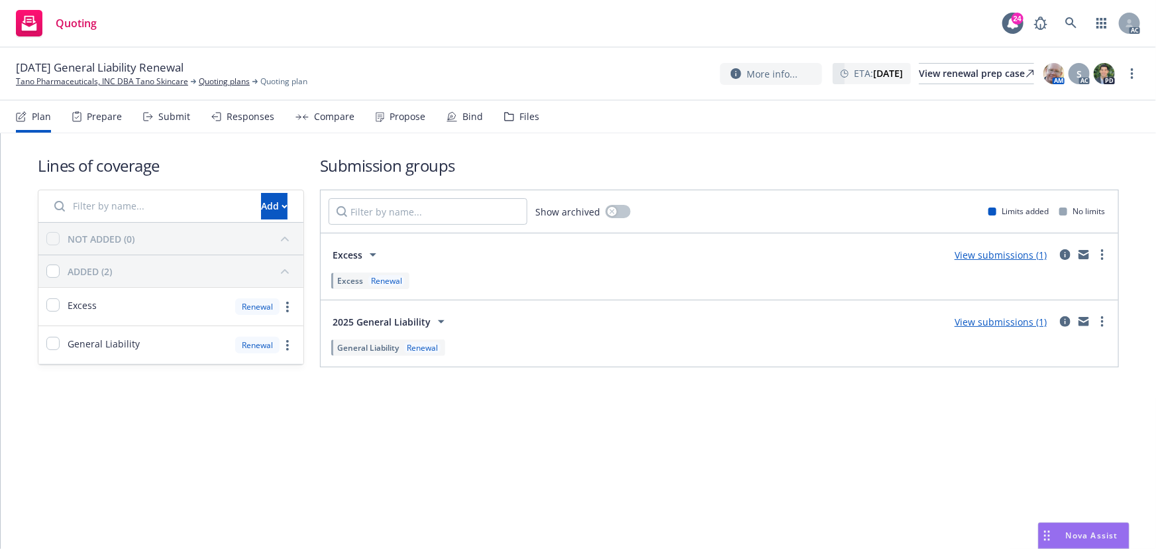
click at [158, 118] on div "Submit" at bounding box center [174, 116] width 32 height 11
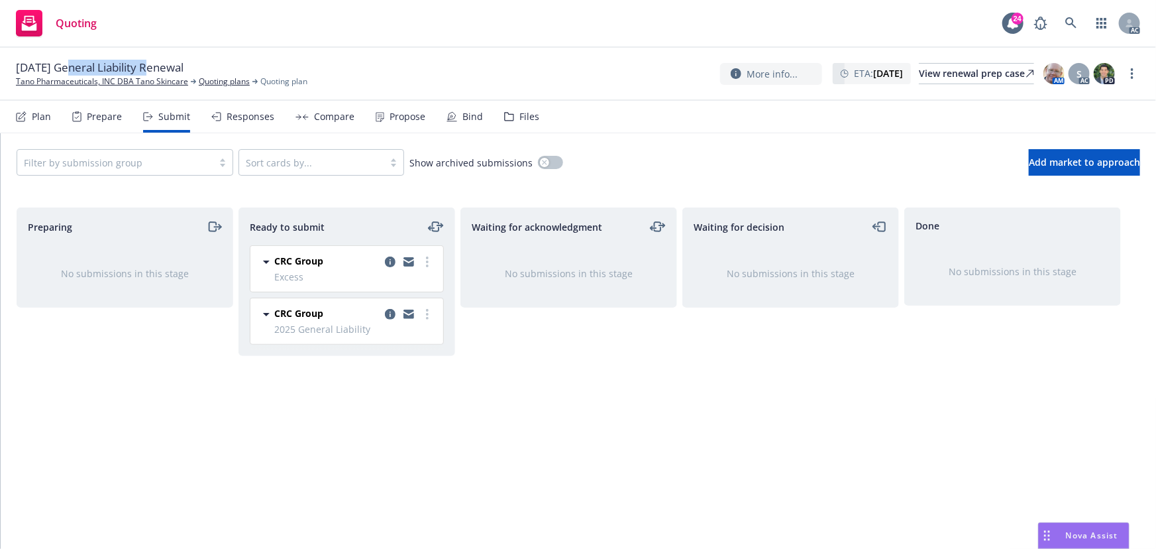
drag, startPoint x: 66, startPoint y: 68, endPoint x: 150, endPoint y: 68, distance: 83.5
click at [150, 68] on span "[DATE] General Liability Renewal" at bounding box center [100, 68] width 168 height 16
copy span "General Liability"
click at [1132, 71] on icon "more" at bounding box center [1132, 73] width 3 height 11
drag, startPoint x: 1068, startPoint y: 101, endPoint x: 1059, endPoint y: 101, distance: 9.3
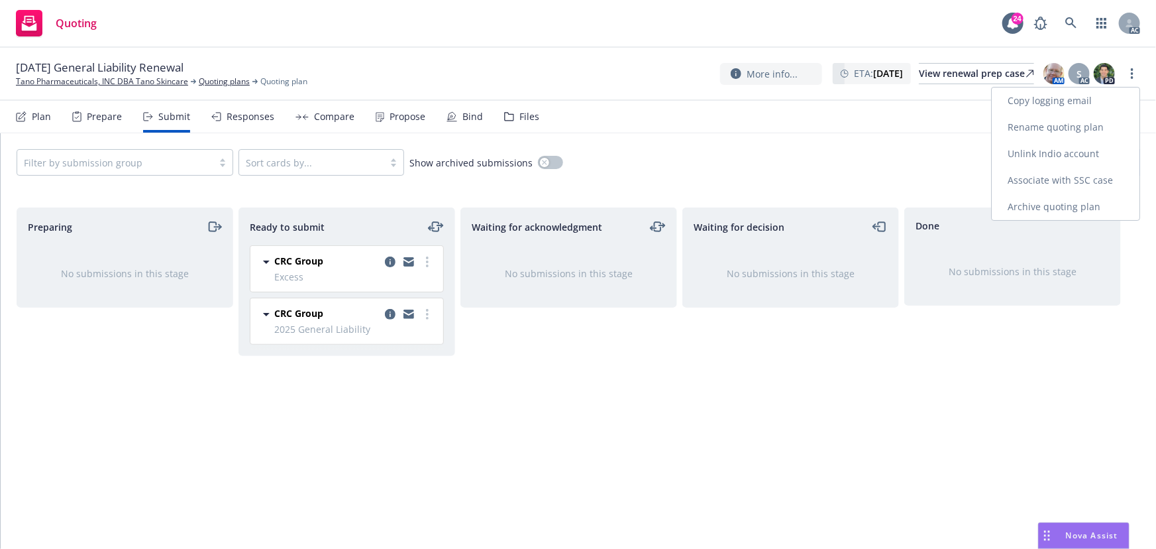
click at [1067, 101] on link "Copy logging email" at bounding box center [1066, 100] width 148 height 26
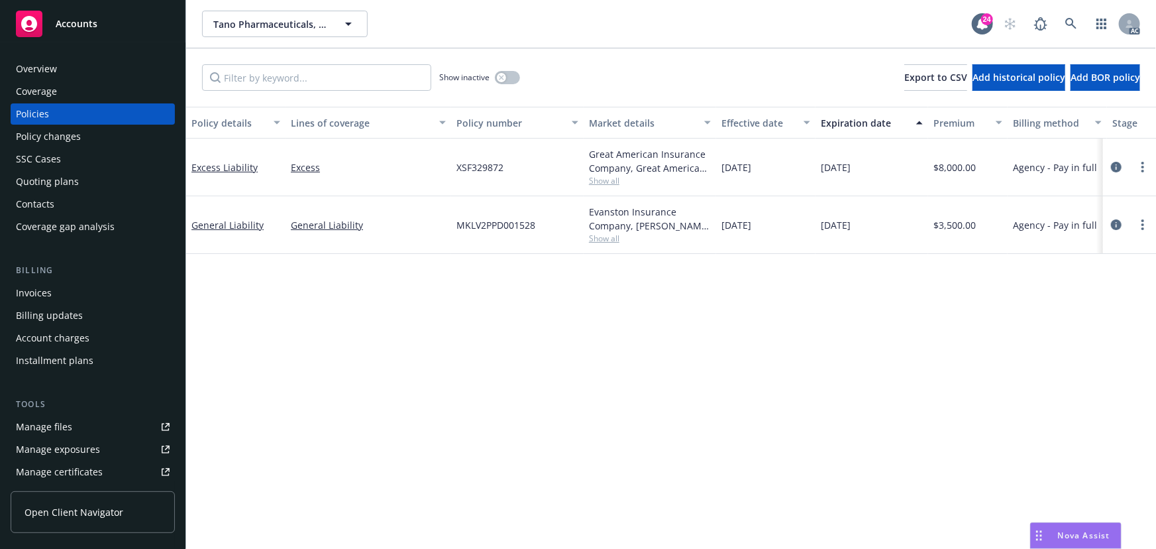
click at [404, 397] on div "Policy details Lines of coverage Policy number Market details Effective date Ex…" at bounding box center [671, 328] width 970 height 442
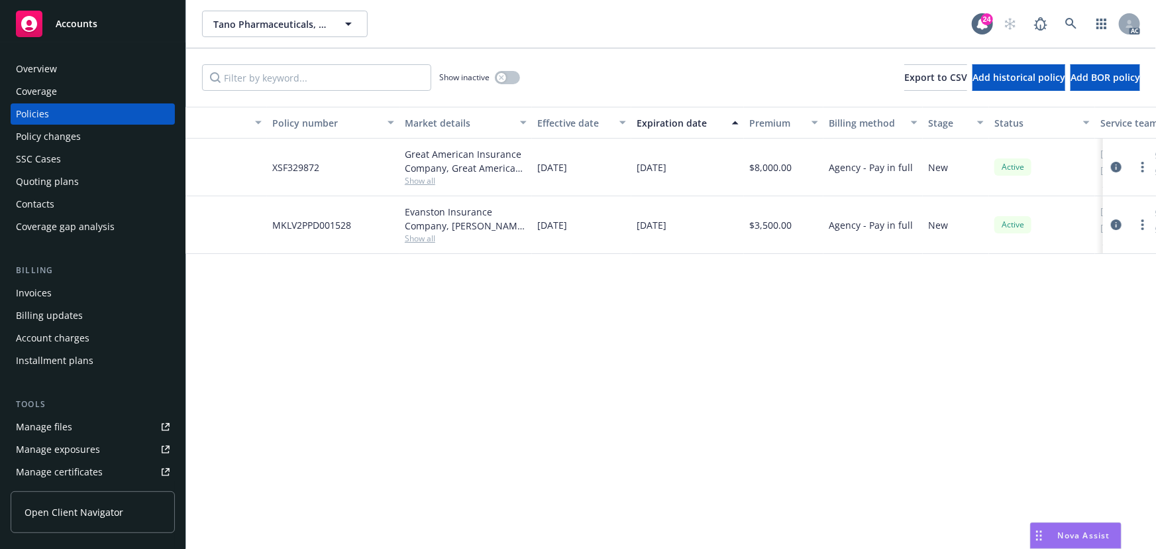
scroll to position [0, 308]
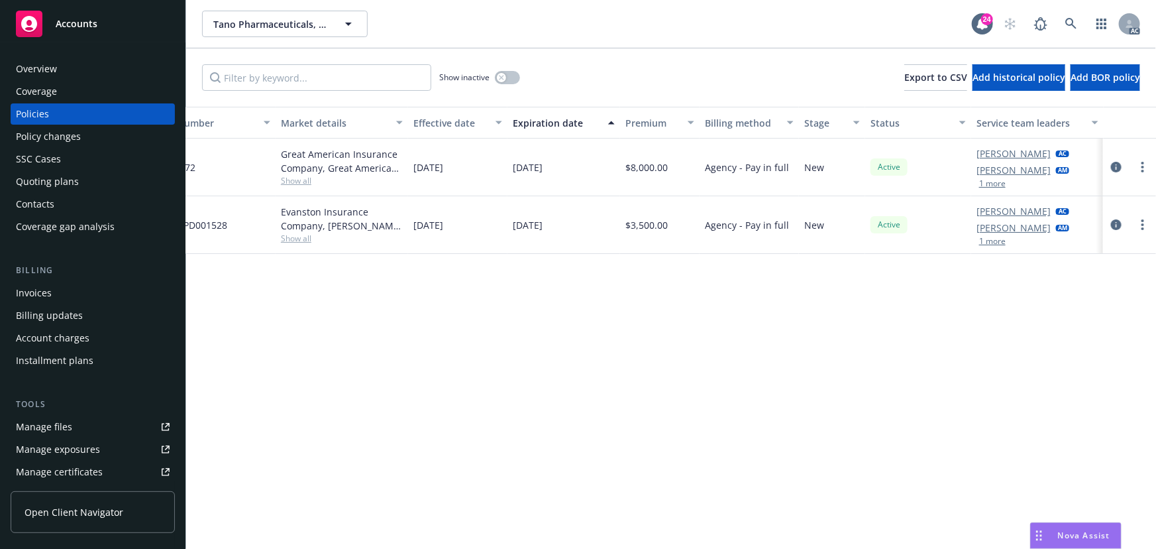
click at [993, 238] on button "1 more" at bounding box center [992, 241] width 26 height 8
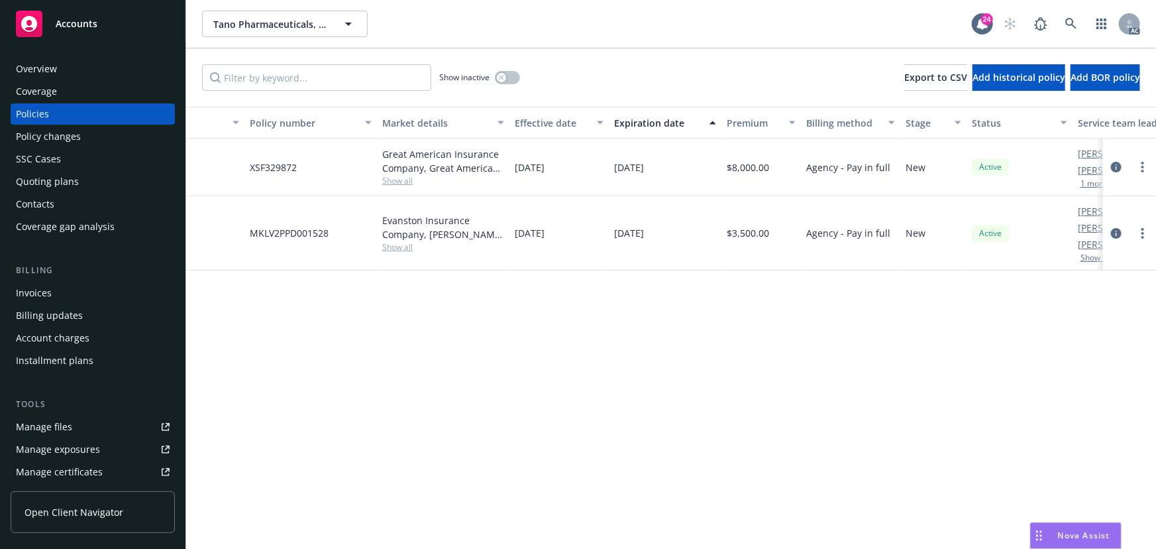
scroll to position [0, 0]
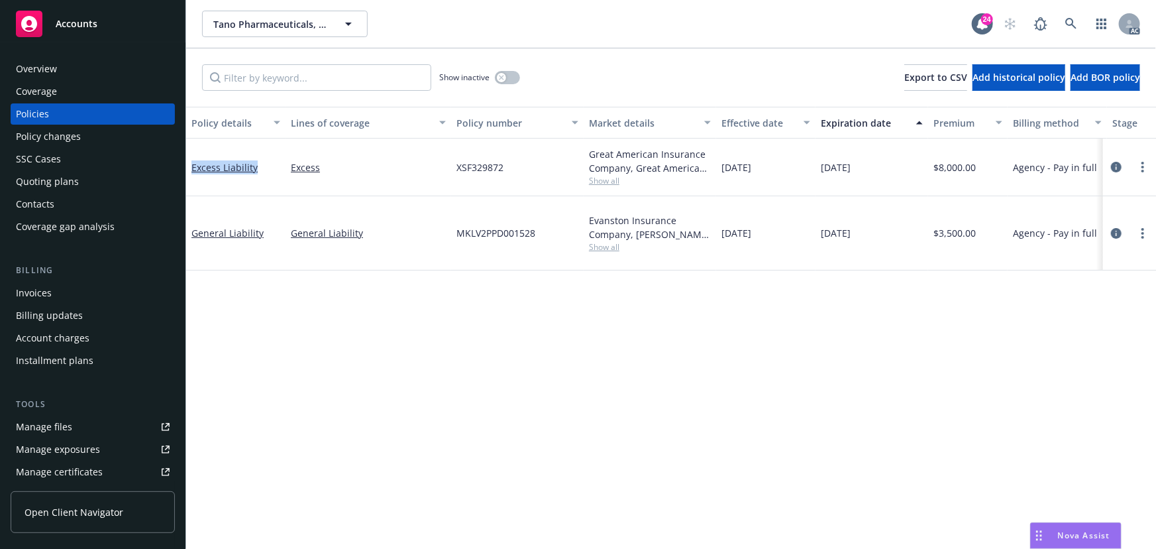
drag, startPoint x: 191, startPoint y: 167, endPoint x: 260, endPoint y: 168, distance: 68.9
click at [260, 168] on div "Excess Liability" at bounding box center [235, 167] width 89 height 14
copy link "Excess Liability"
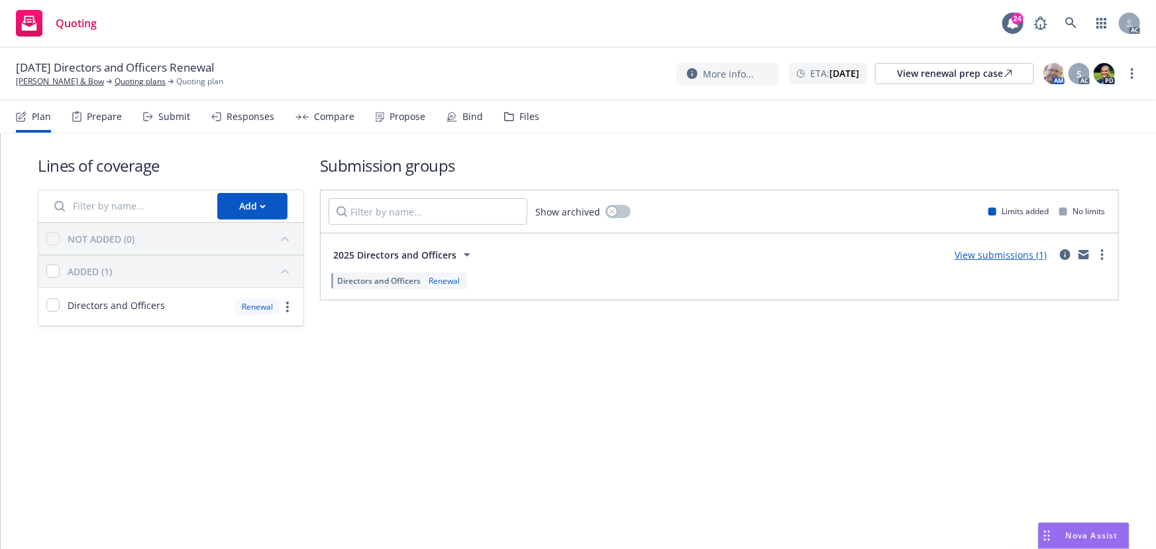
click at [163, 119] on div "Submit" at bounding box center [174, 116] width 32 height 11
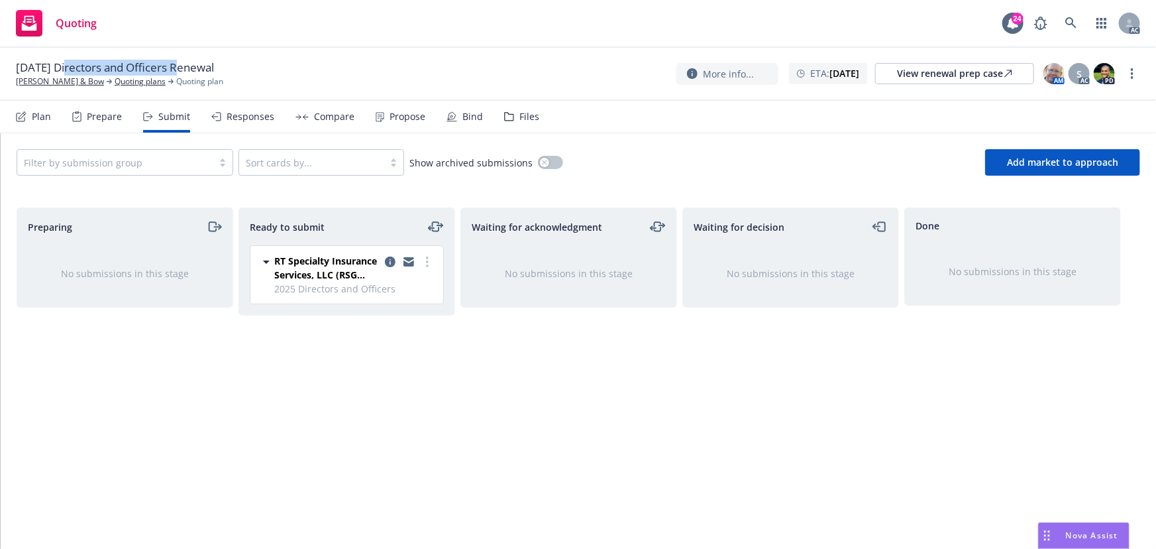
drag, startPoint x: 72, startPoint y: 68, endPoint x: 181, endPoint y: 71, distance: 109.4
click at [181, 71] on span "[DATE] Directors and Officers Renewal" at bounding box center [115, 68] width 198 height 16
copy span "Directors and Officers"
click at [1130, 67] on link "more" at bounding box center [1132, 74] width 16 height 16
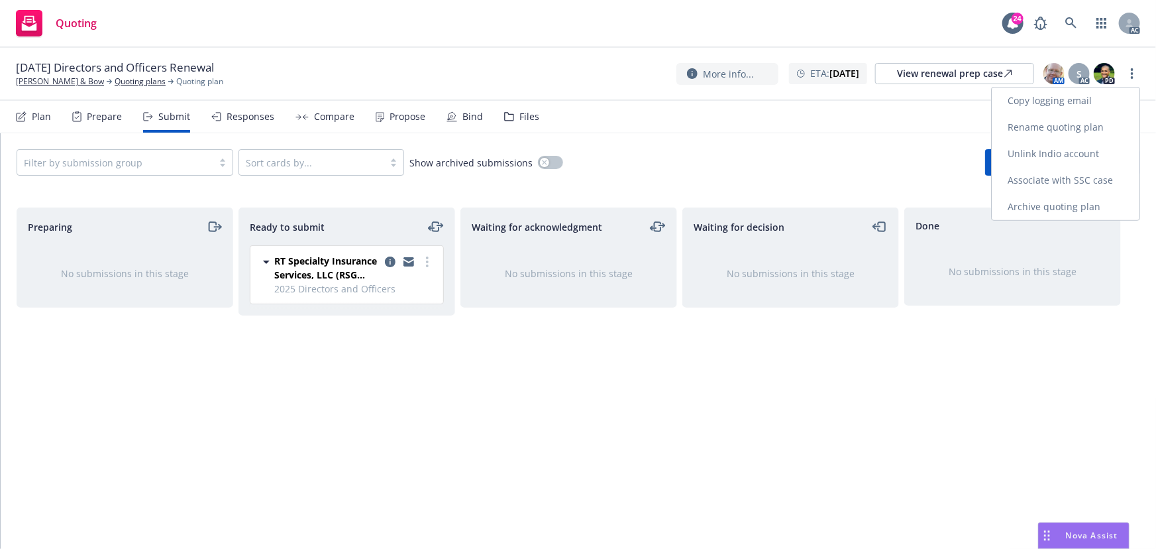
click at [1071, 102] on link "Copy logging email" at bounding box center [1066, 100] width 148 height 26
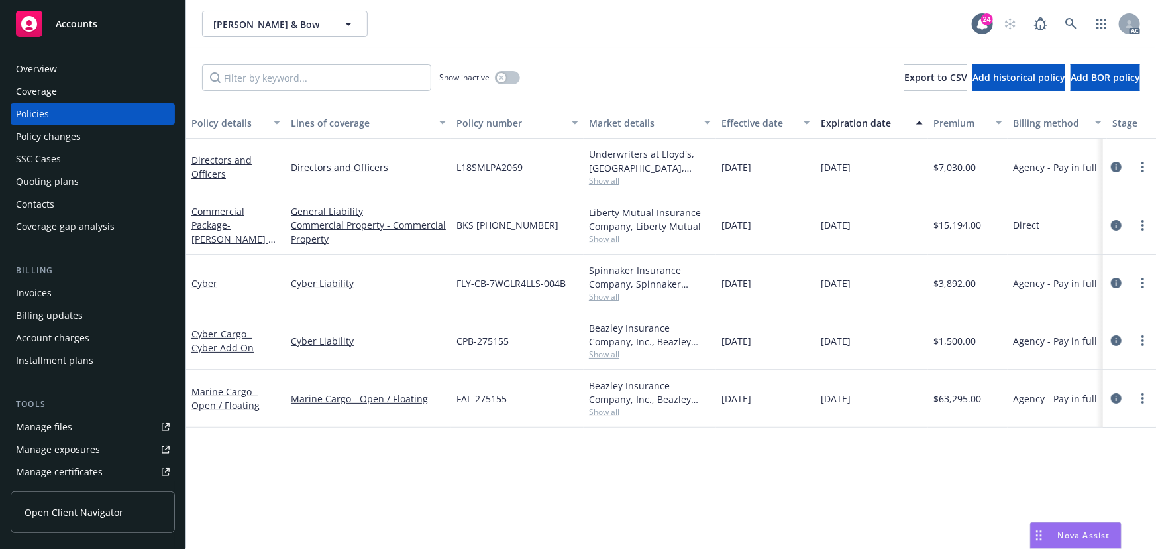
scroll to position [0, 250]
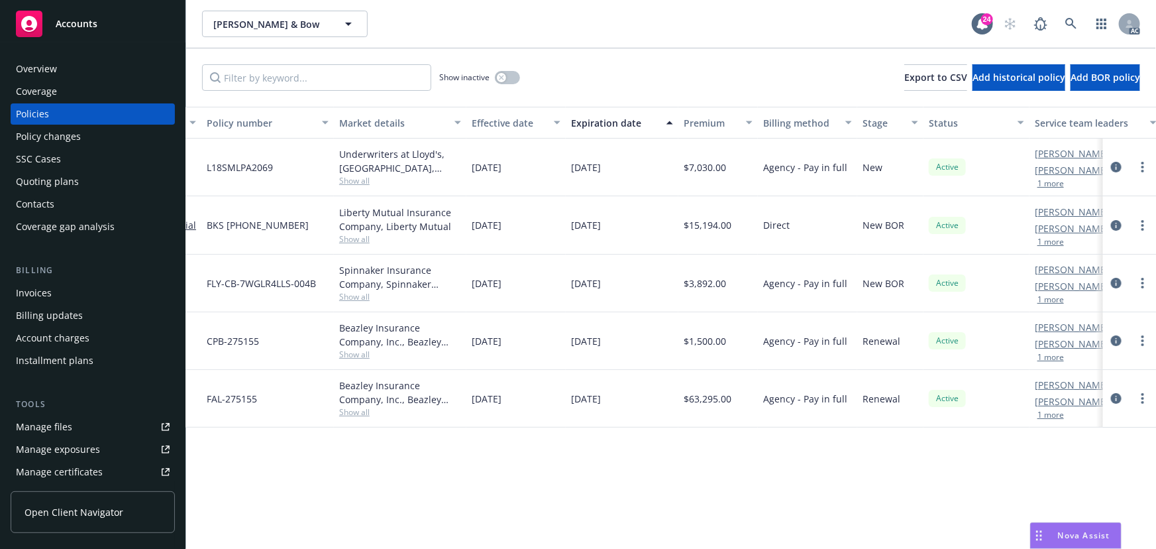
click at [1055, 183] on button "1 more" at bounding box center [1050, 184] width 26 height 8
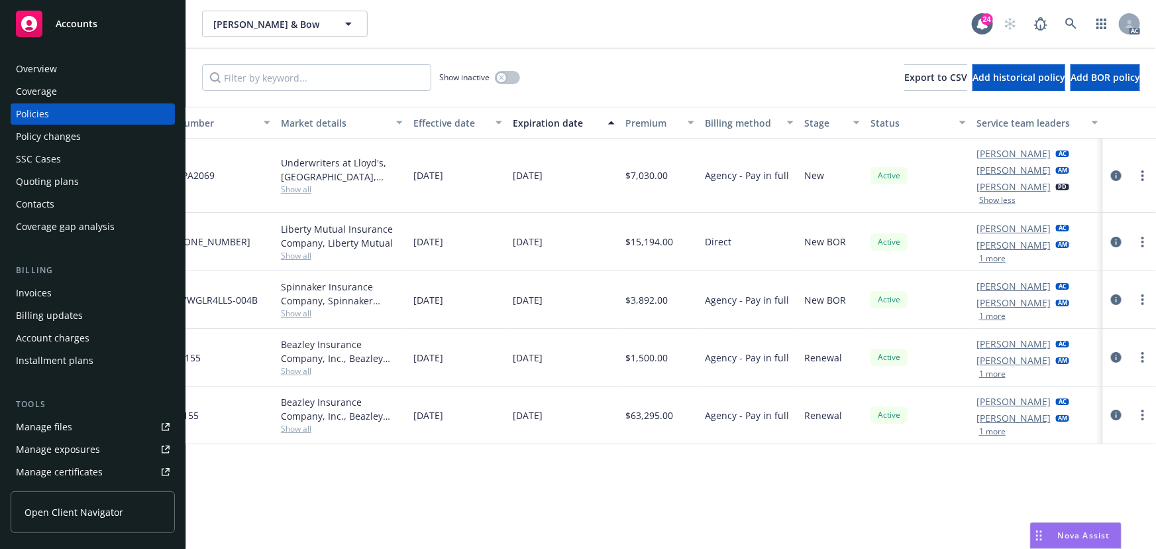
scroll to position [0, 44]
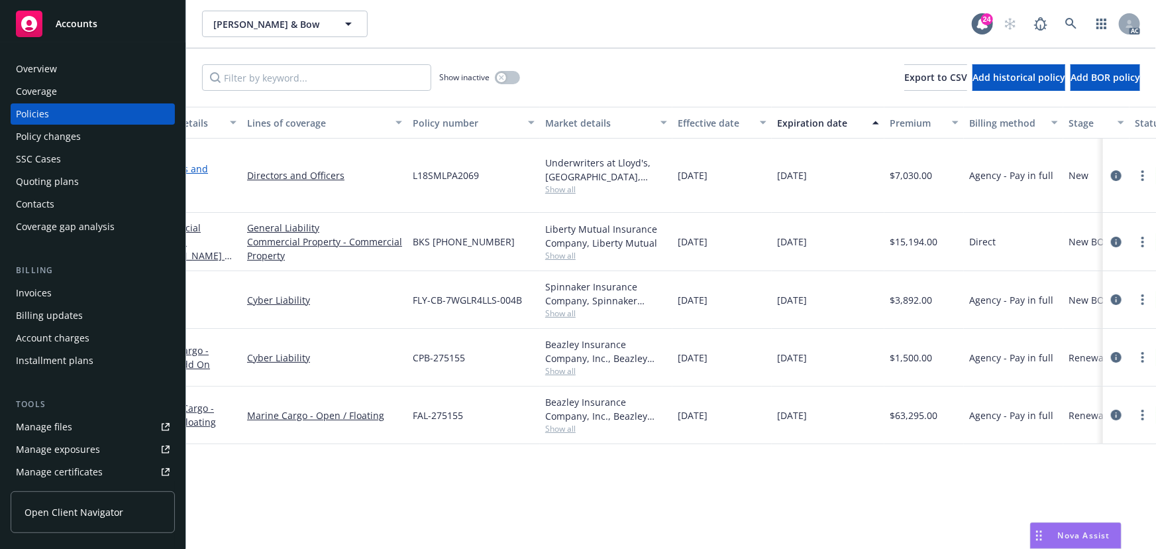
click at [195, 165] on link "Directors and Officers" at bounding box center [178, 175] width 60 height 26
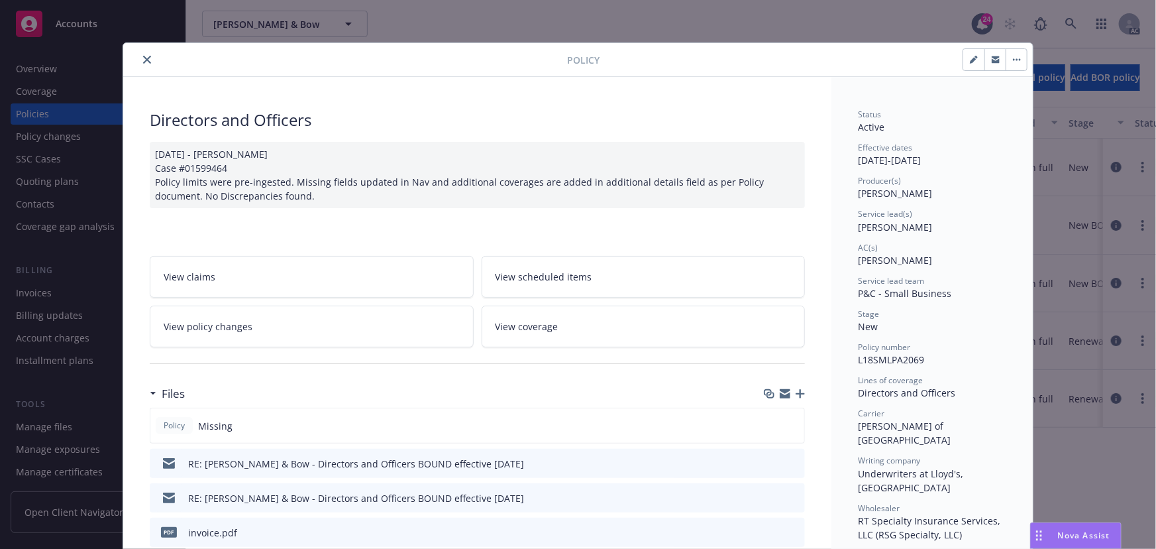
drag, startPoint x: 789, startPoint y: 527, endPoint x: 675, endPoint y: 297, distance: 256.0
click at [789, 527] on icon "preview file" at bounding box center [792, 531] width 12 height 9
click at [143, 61] on icon "close" at bounding box center [147, 60] width 8 height 8
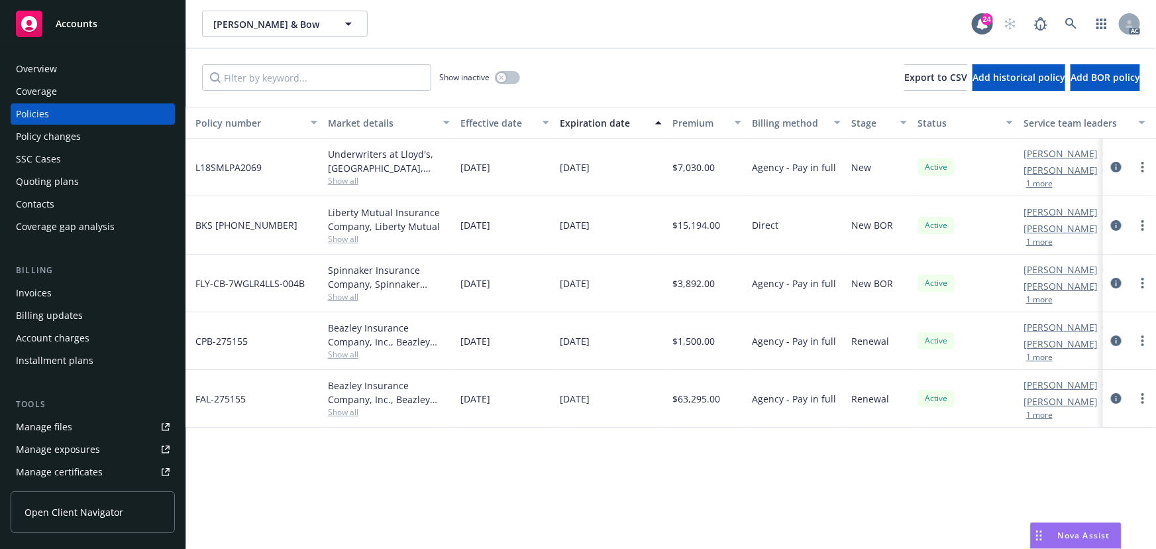
scroll to position [0, 308]
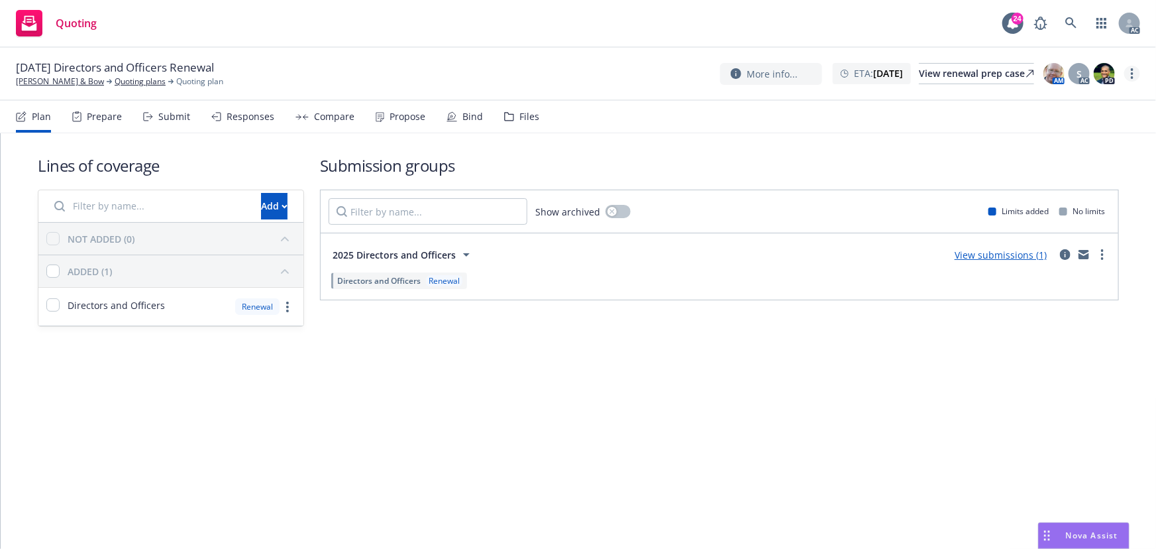
click at [1135, 76] on link "more" at bounding box center [1132, 74] width 16 height 16
click at [1069, 107] on link "Copy logging email" at bounding box center [1066, 100] width 148 height 26
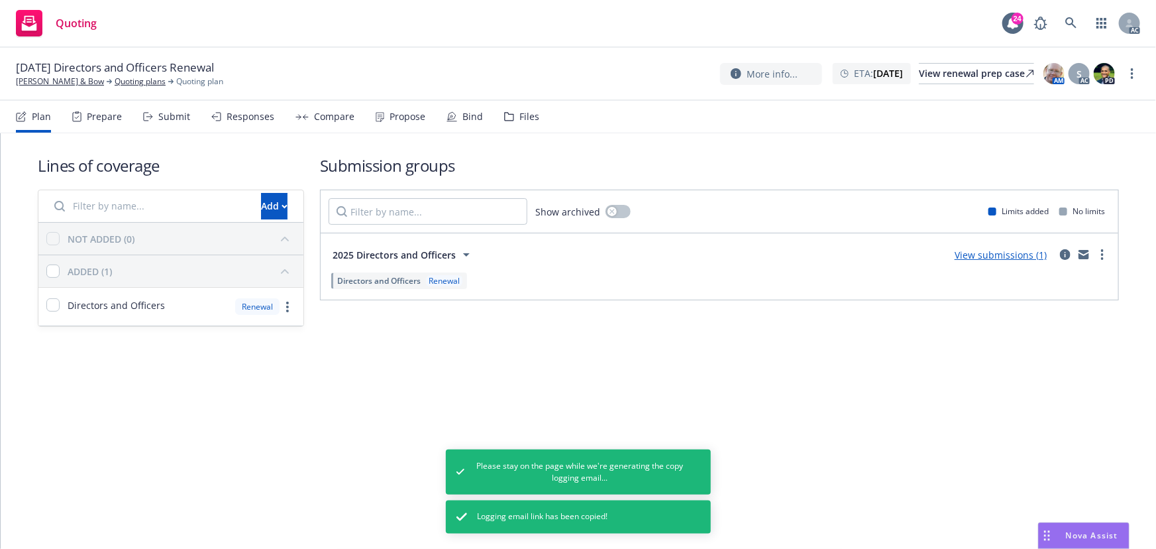
click at [175, 118] on div "Submit" at bounding box center [174, 116] width 32 height 11
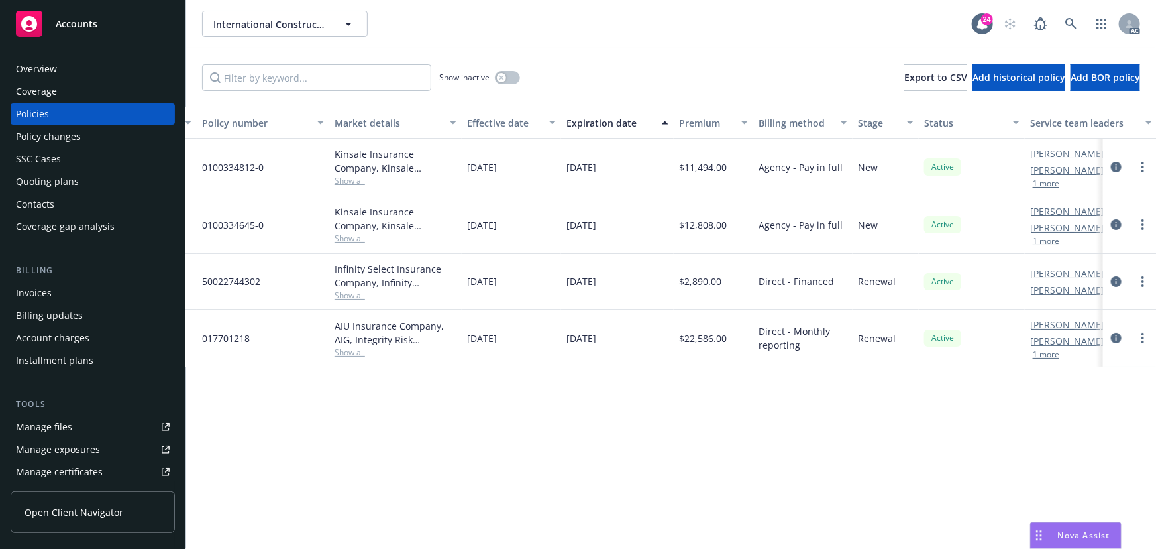
scroll to position [0, 308]
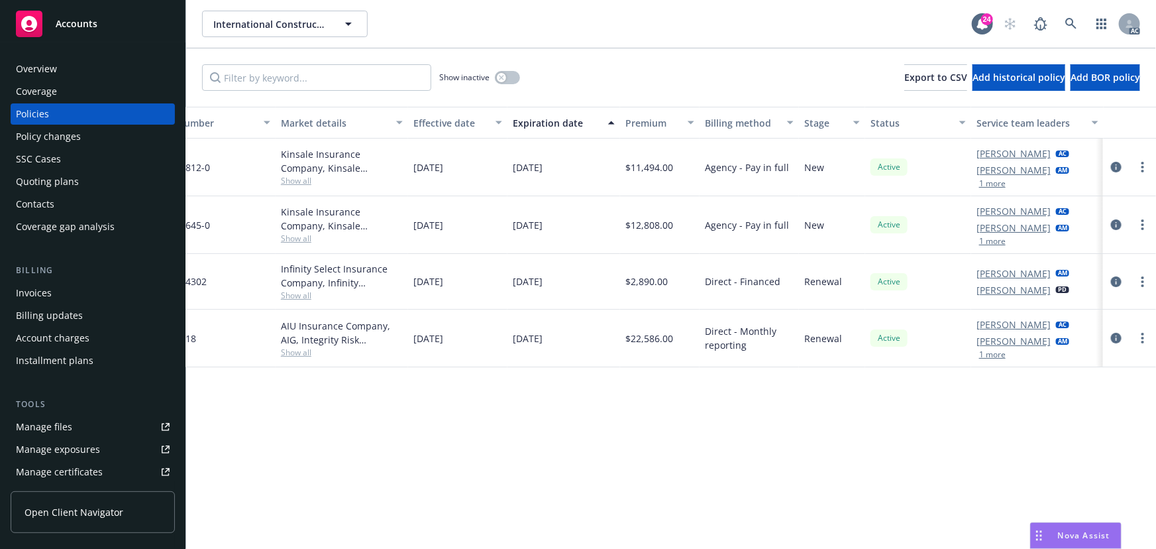
click at [993, 185] on button "1 more" at bounding box center [992, 184] width 26 height 8
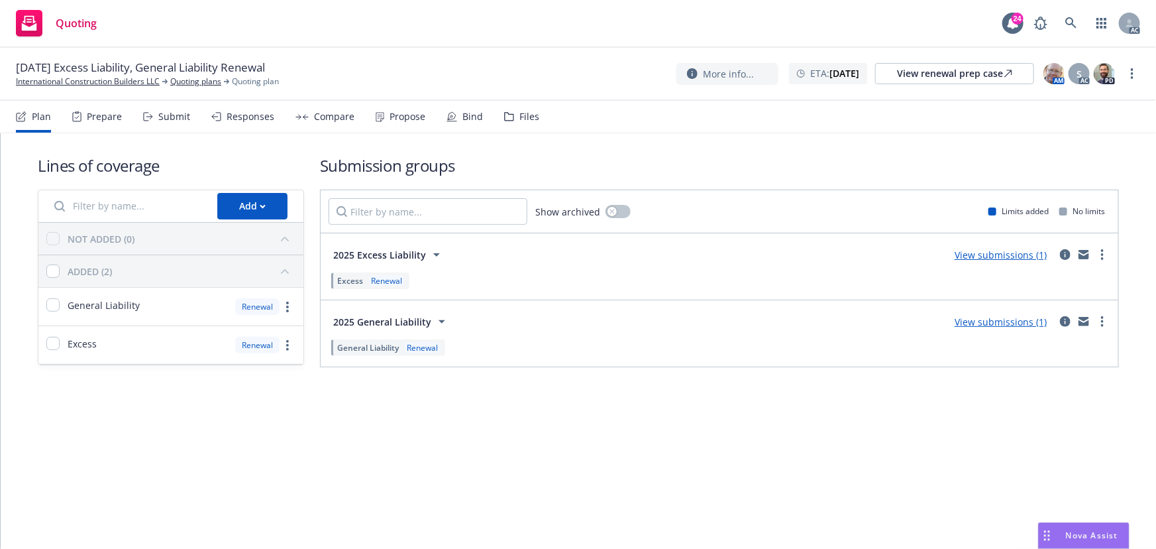
click at [170, 111] on div "Submit" at bounding box center [174, 116] width 32 height 11
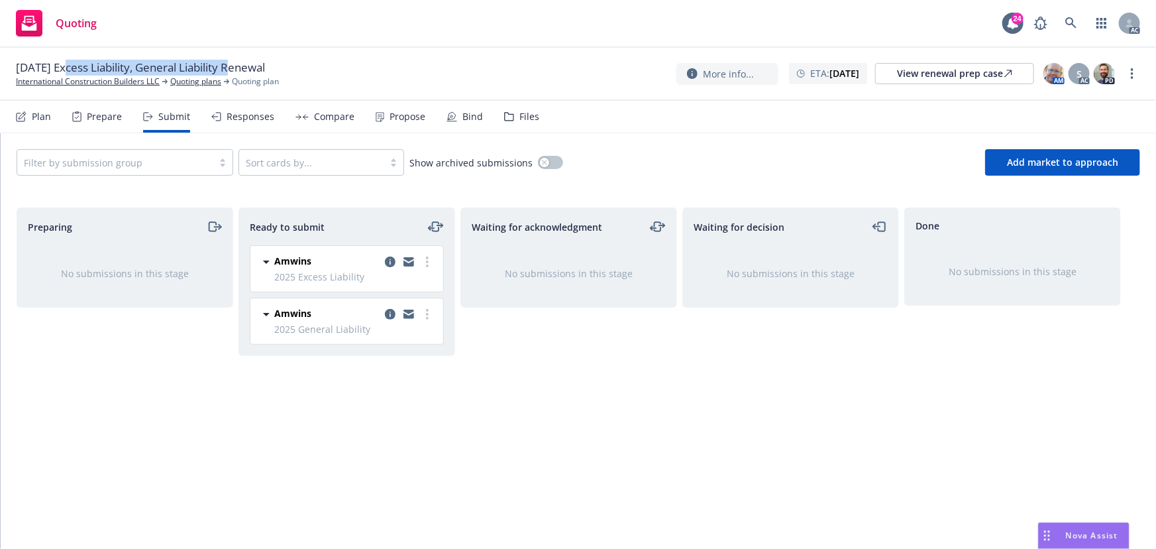
drag, startPoint x: 66, startPoint y: 69, endPoint x: 233, endPoint y: 70, distance: 166.9
click at [233, 70] on span "11/15/25 Excess Liability, General Liability Renewal" at bounding box center [140, 68] width 249 height 16
copy span "Excess Liability, General Liability"
click at [1134, 72] on link "more" at bounding box center [1132, 74] width 16 height 16
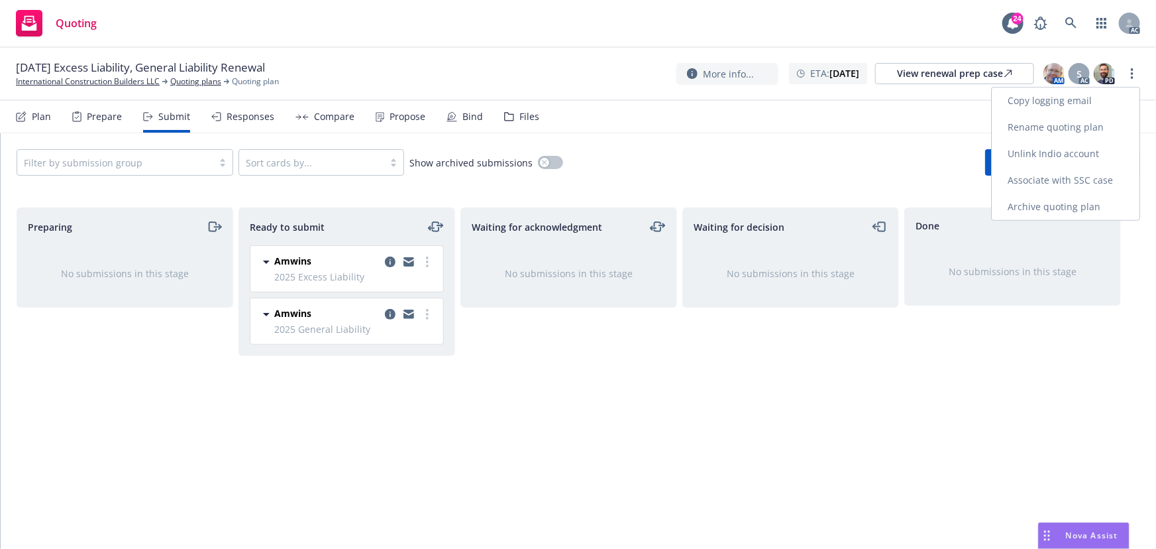
click at [1073, 101] on link "Copy logging email" at bounding box center [1066, 100] width 148 height 26
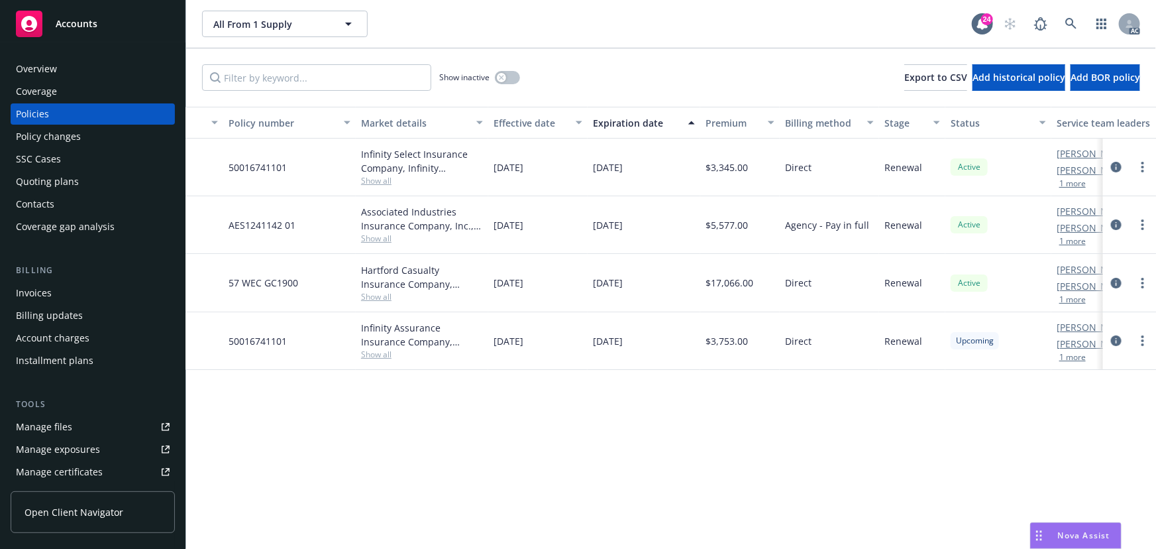
scroll to position [0, 308]
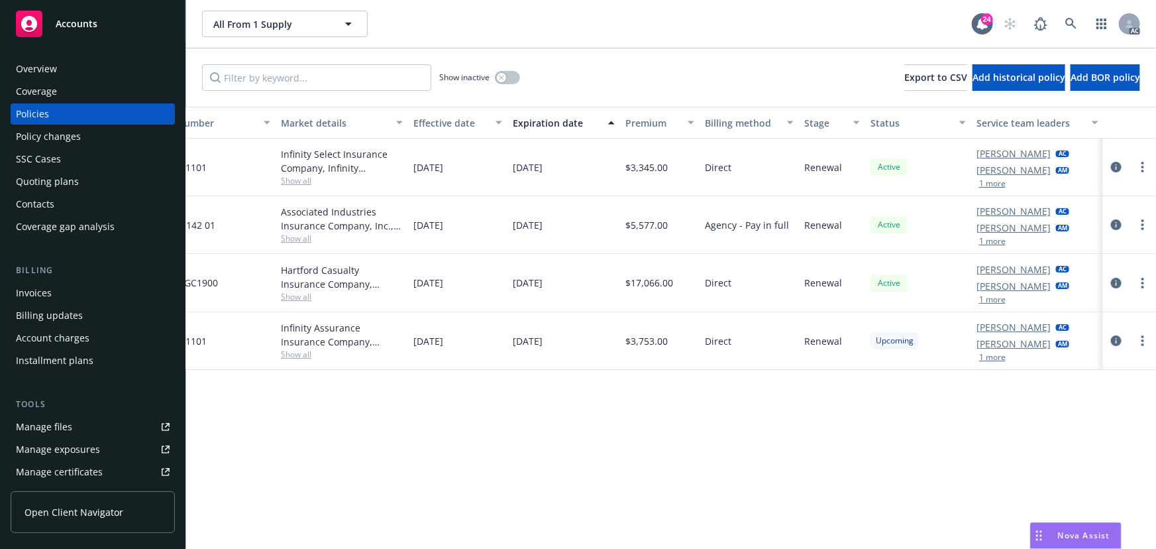
click at [993, 233] on link "James Seagle" at bounding box center [1013, 228] width 74 height 14
click at [675, 435] on div "Policy details Lines of coverage Policy number Market details Effective date Ex…" at bounding box center [671, 328] width 970 height 442
click at [996, 241] on button "1 more" at bounding box center [992, 241] width 26 height 8
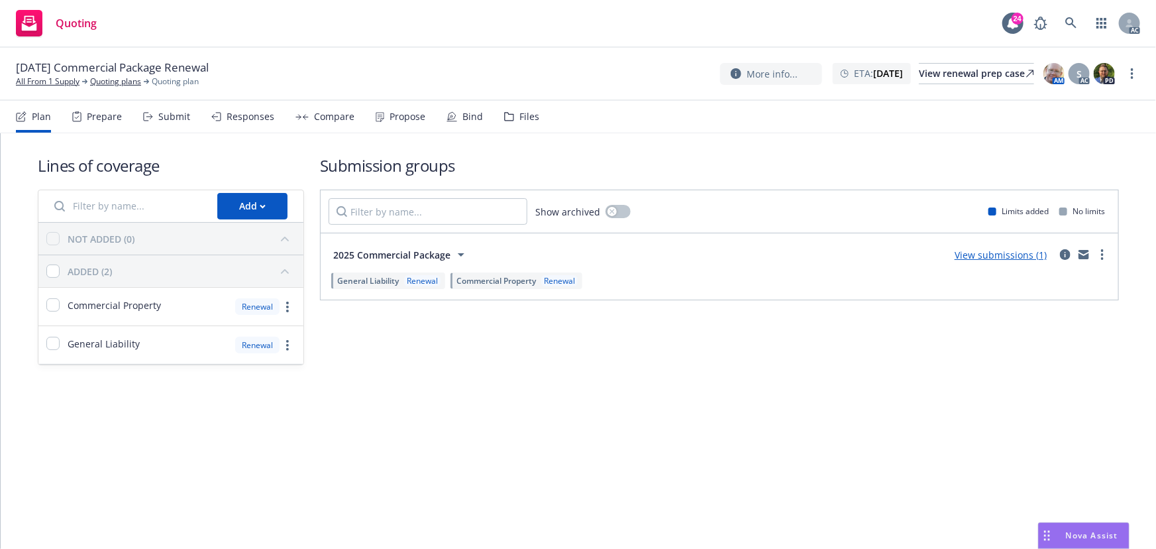
click at [170, 118] on div "Submit" at bounding box center [174, 116] width 32 height 11
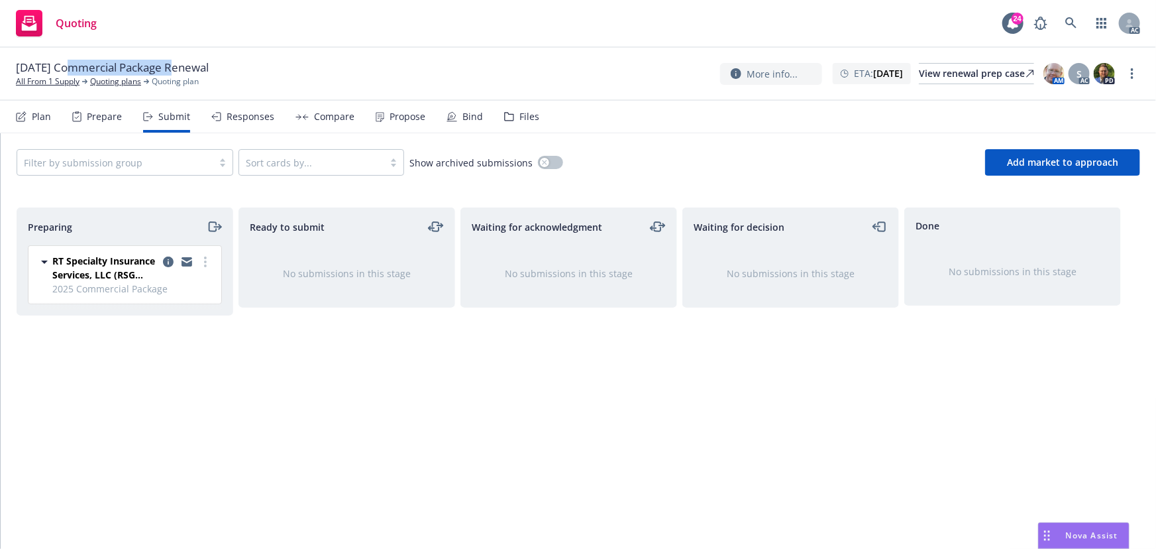
drag, startPoint x: 68, startPoint y: 68, endPoint x: 172, endPoint y: 71, distance: 104.0
click at [172, 71] on span "[DATE] Commercial Package Renewal" at bounding box center [112, 68] width 193 height 16
copy span "Commercial Package"
click at [1131, 72] on icon "more" at bounding box center [1132, 73] width 3 height 11
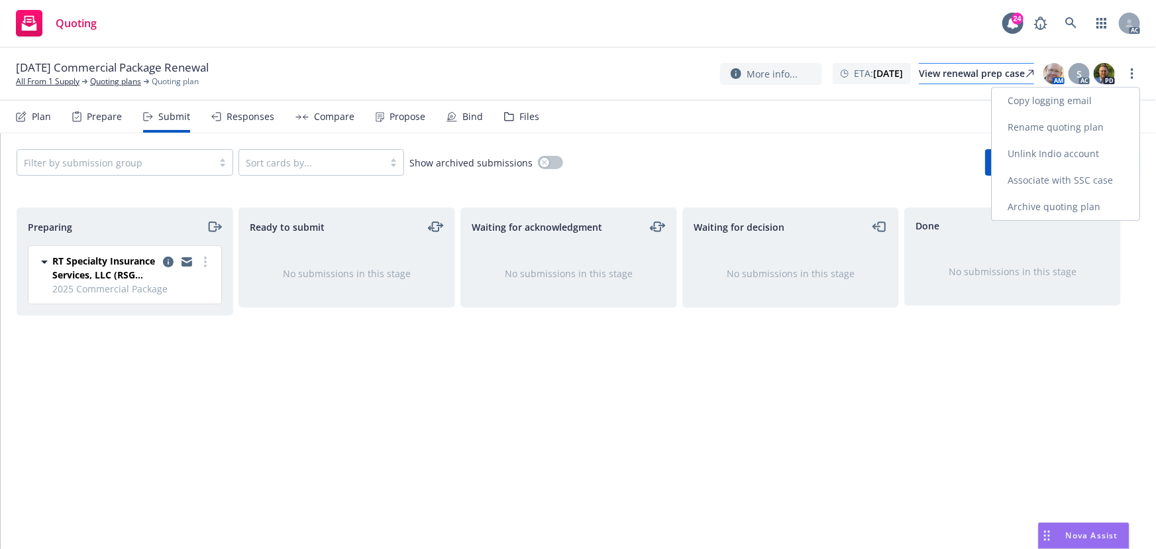
click at [1049, 103] on link "Copy logging email" at bounding box center [1066, 100] width 148 height 26
